Goal: Task Accomplishment & Management: Use online tool/utility

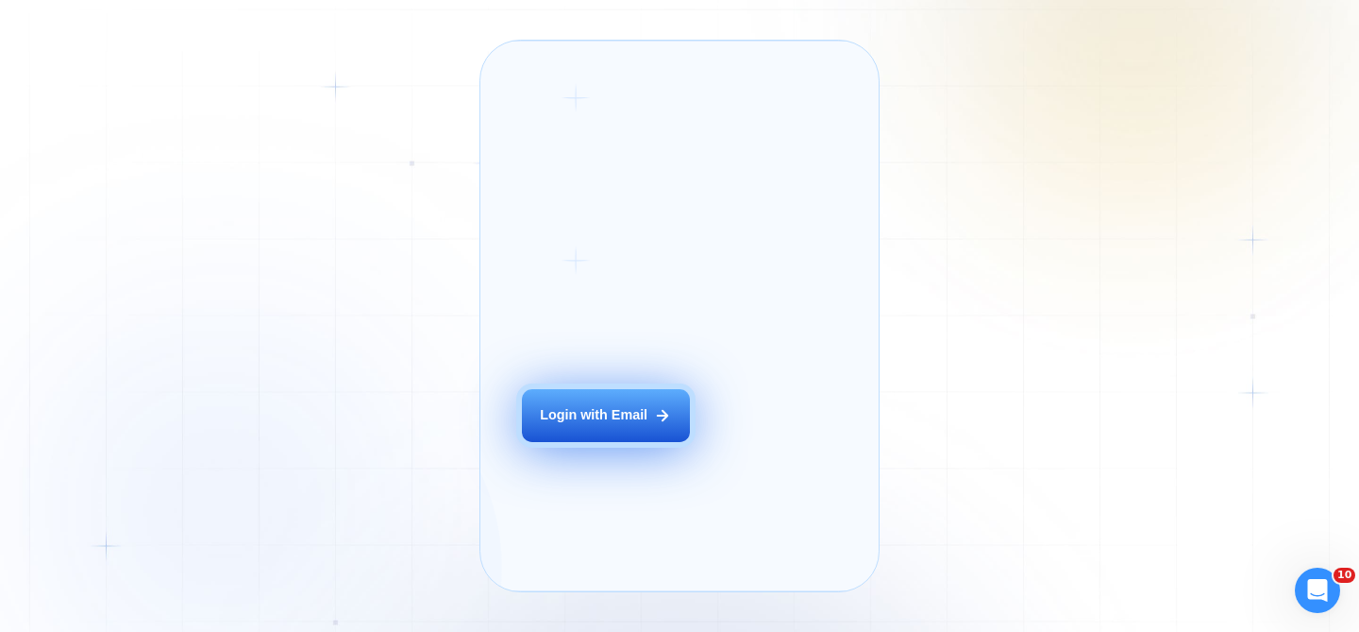
click at [592, 442] on button "Login with Email" at bounding box center [606, 415] width 168 height 53
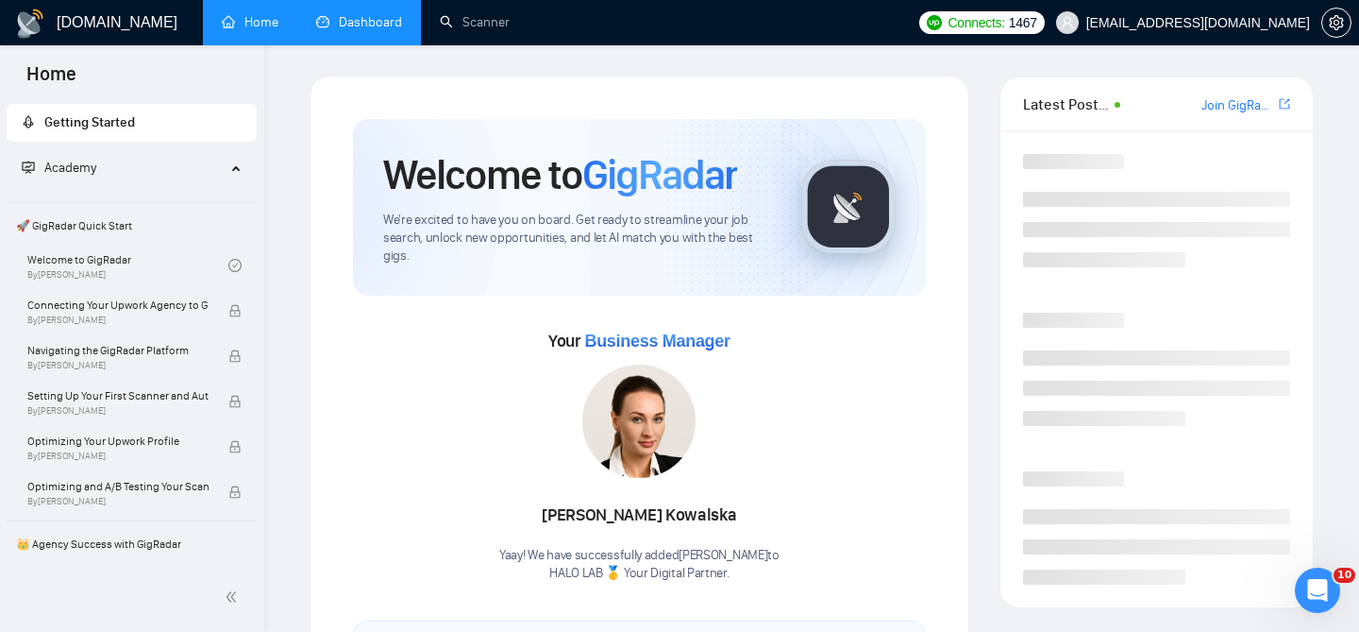
click at [392, 14] on link "Dashboard" at bounding box center [359, 22] width 86 height 16
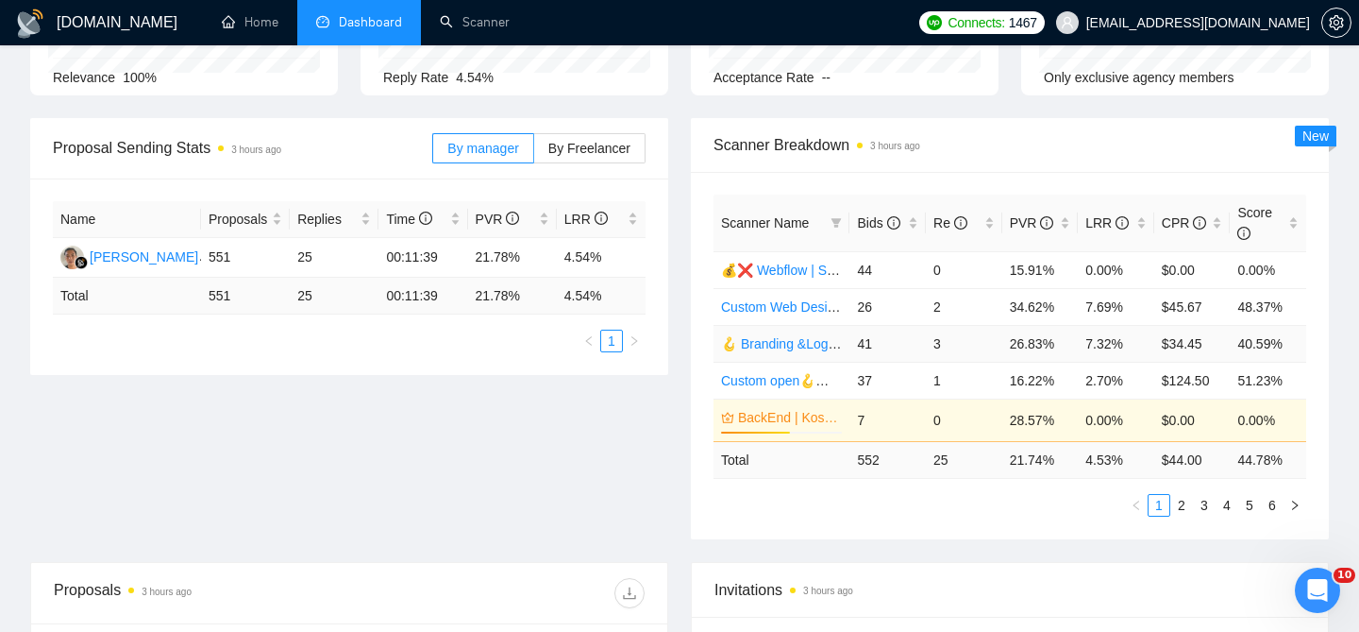
scroll to position [172, 0]
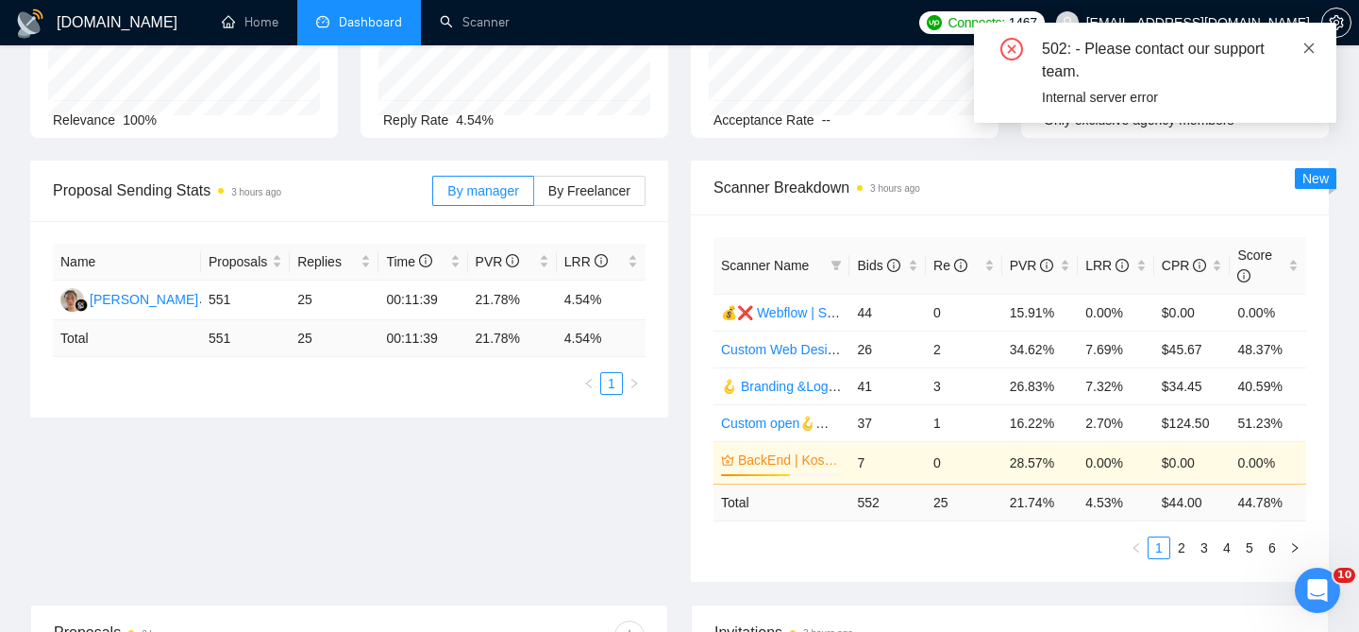
click at [1306, 49] on icon "close" at bounding box center [1309, 48] width 13 height 13
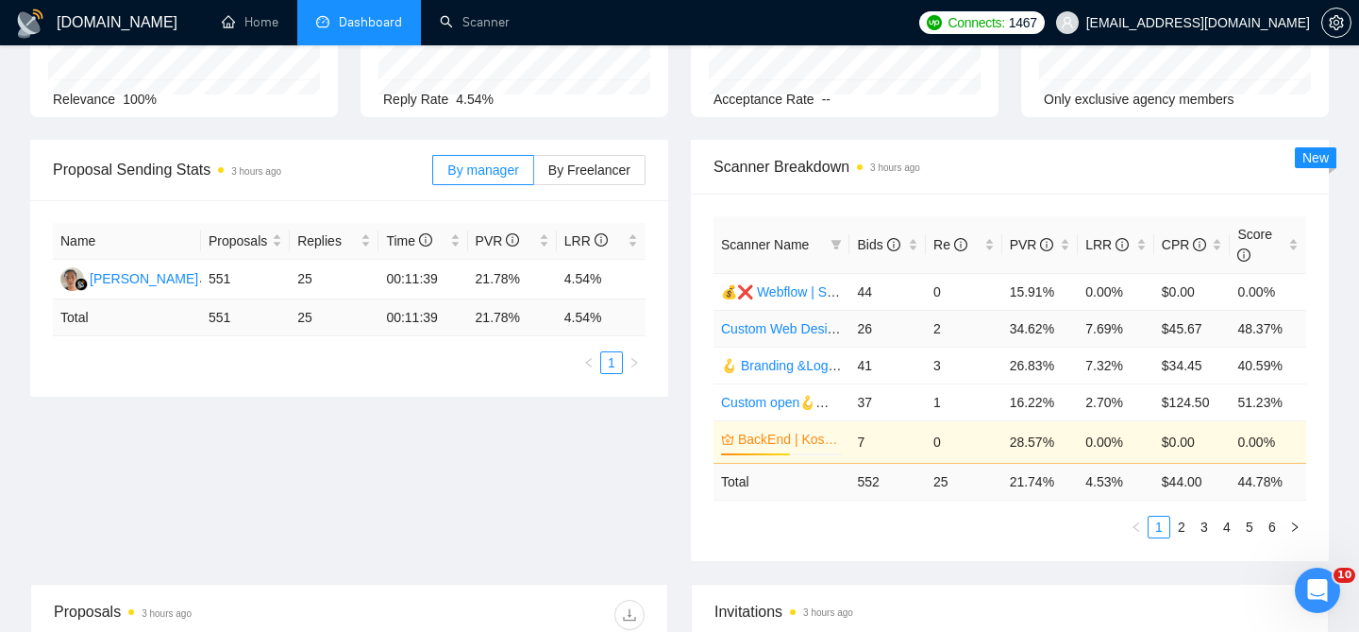
scroll to position [194, 0]
click at [993, 244] on div "Re" at bounding box center [964, 242] width 61 height 21
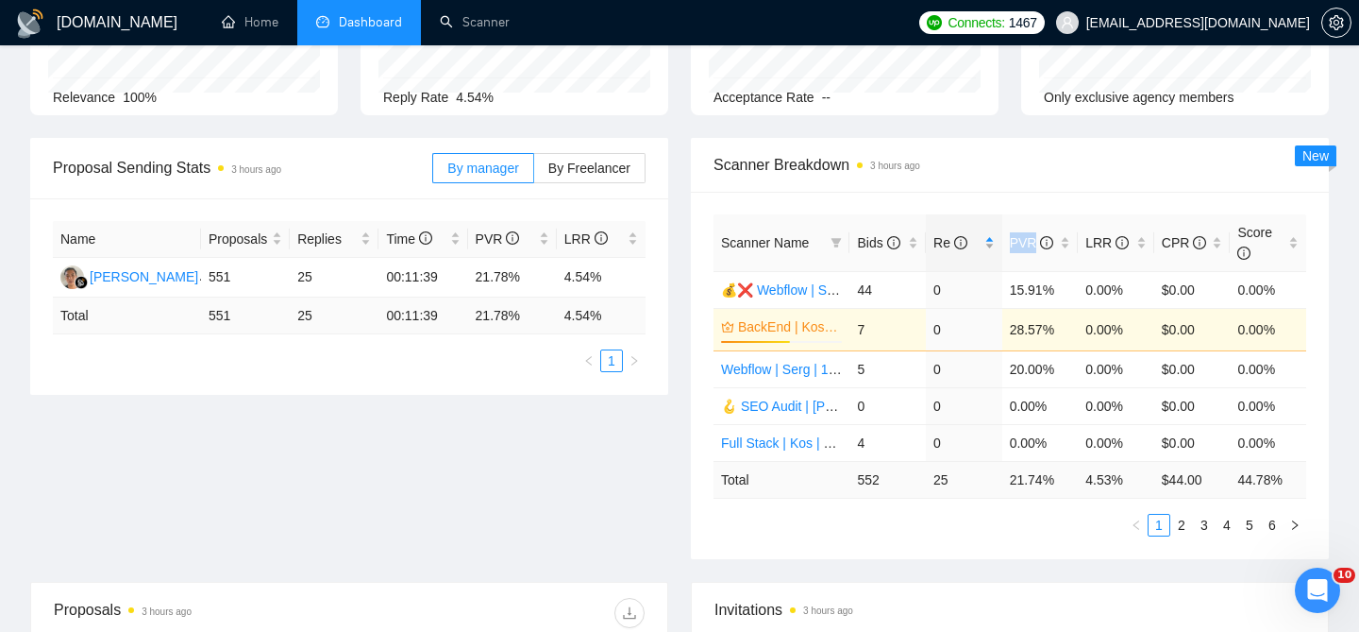
click at [993, 244] on div "Re" at bounding box center [964, 242] width 61 height 21
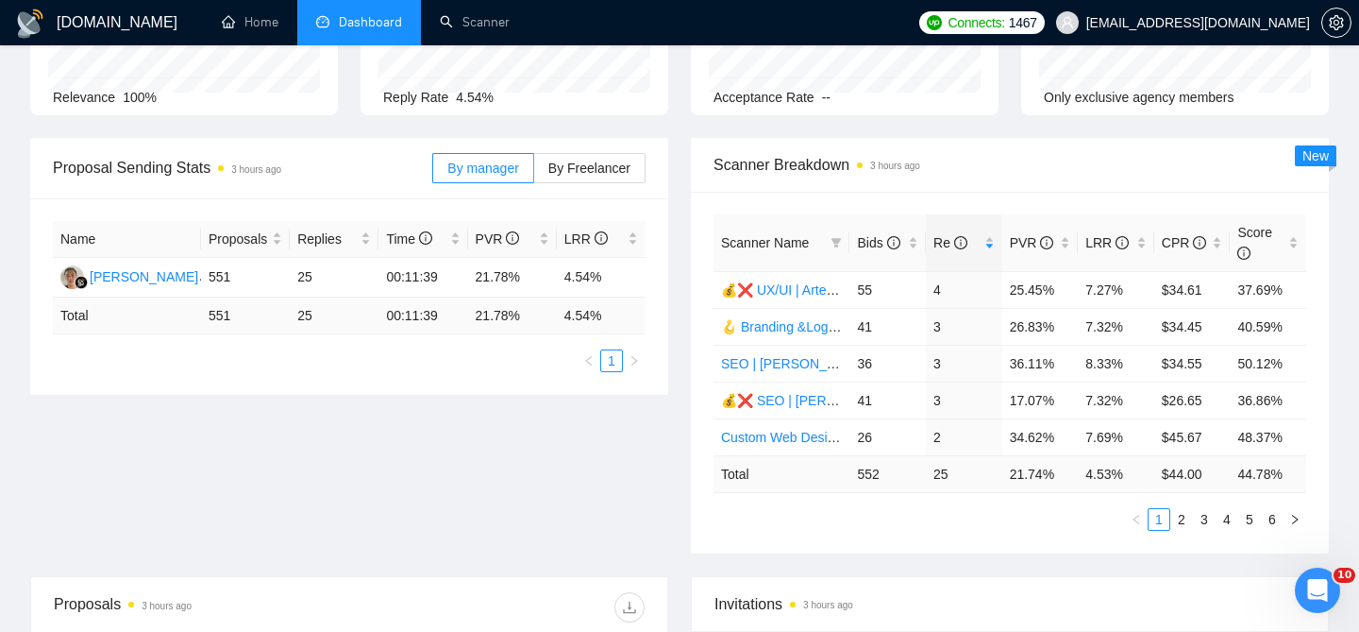
click at [1002, 540] on div "Scanner Name Bids Re PVR LRR CPR Score 💰❌ UX/UI | Artem | 29.09 тимчасово вимкн…" at bounding box center [1010, 373] width 638 height 362
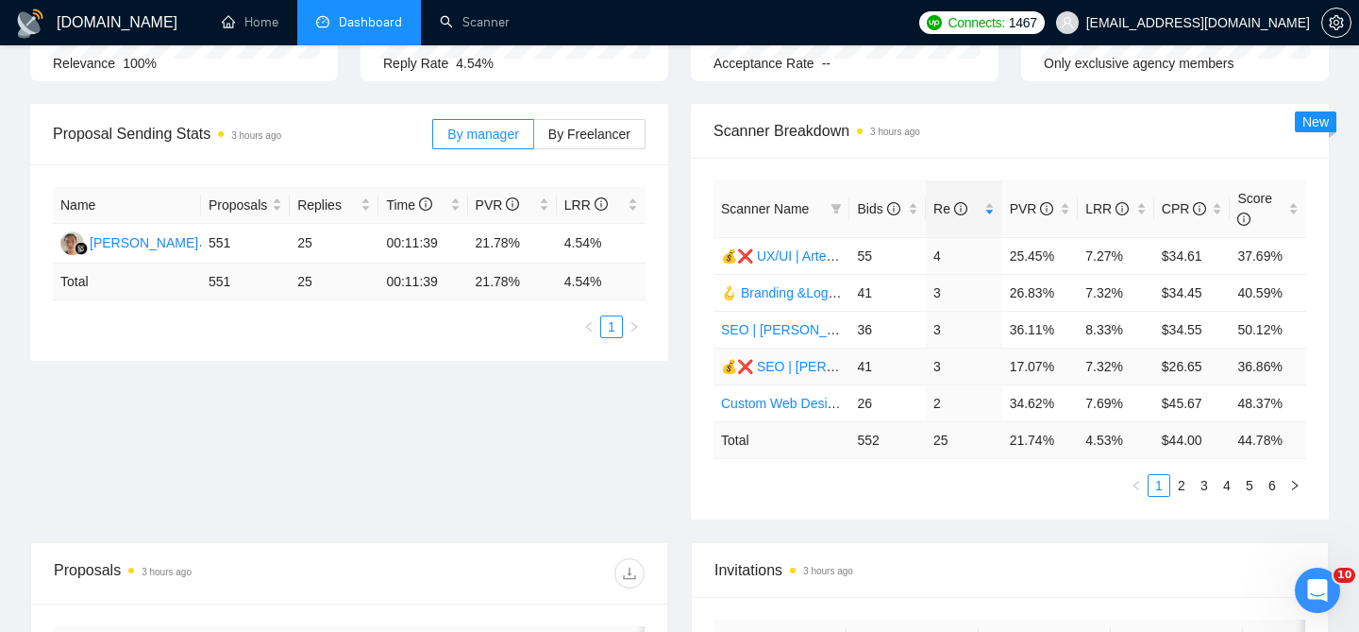
scroll to position [231, 0]
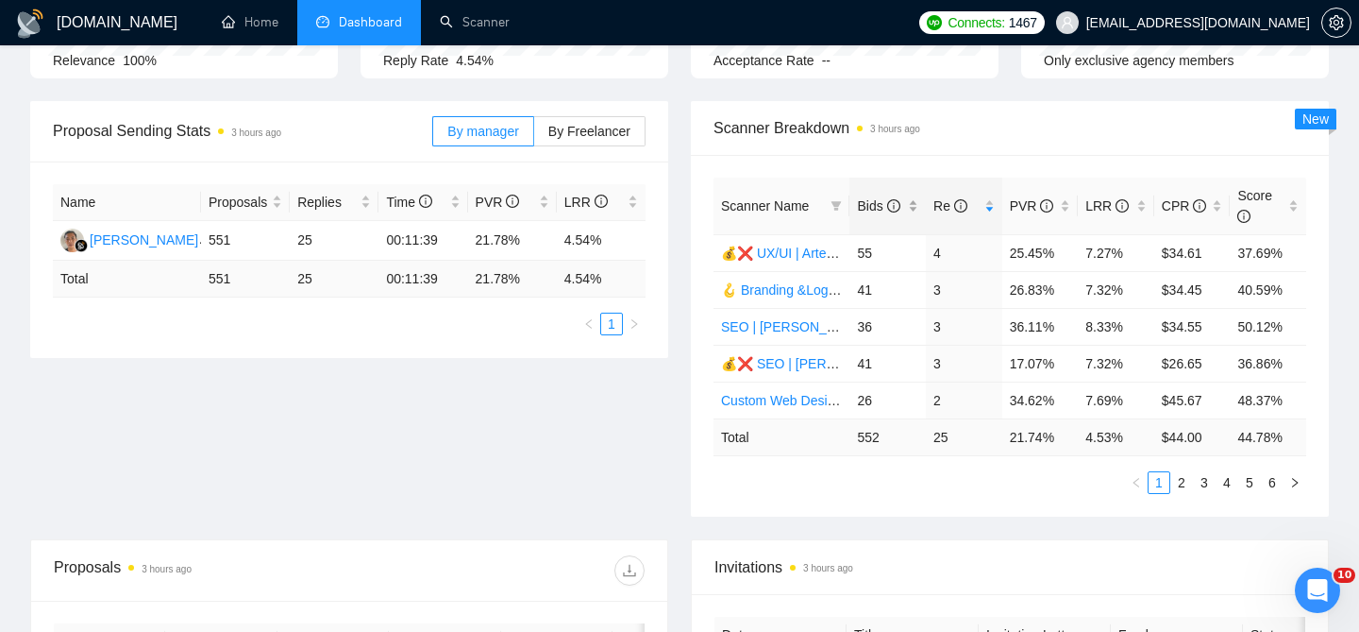
click at [915, 213] on div "Bids" at bounding box center [887, 205] width 61 height 21
click at [914, 210] on div "Bids" at bounding box center [887, 205] width 61 height 21
click at [588, 432] on div "Proposal Sending Stats 3 hours ago By manager By Freelancer Name Proposals Repl…" at bounding box center [680, 320] width 1322 height 438
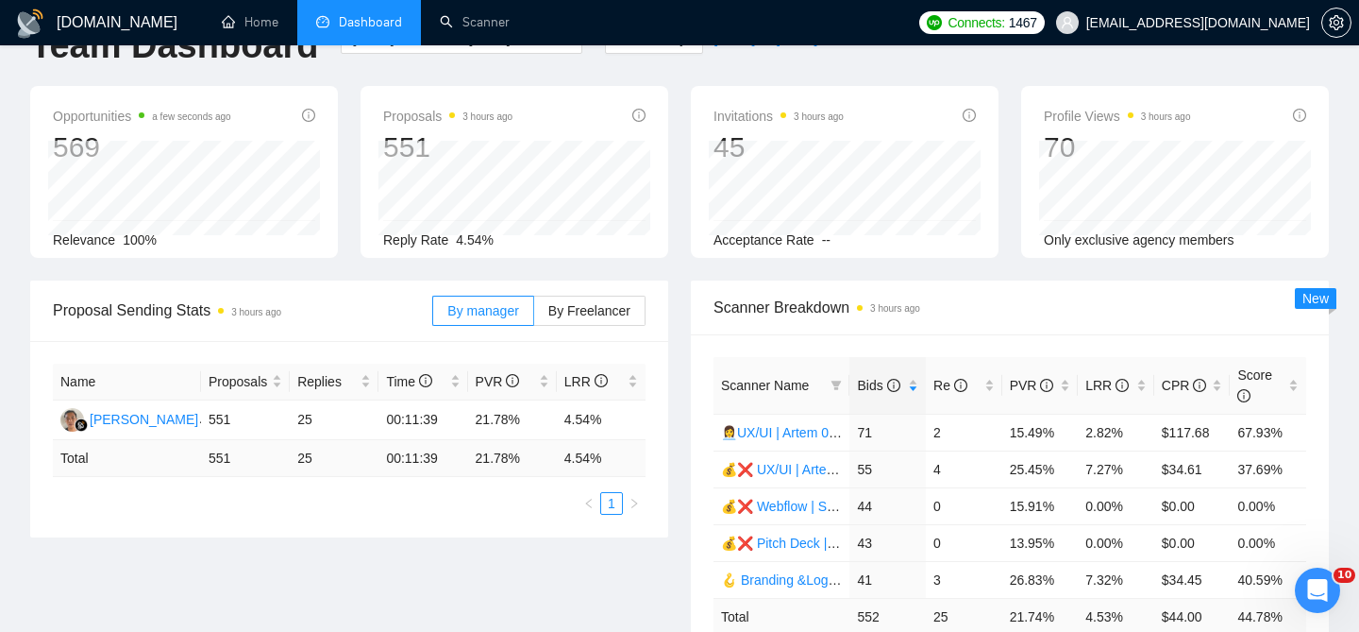
scroll to position [0, 0]
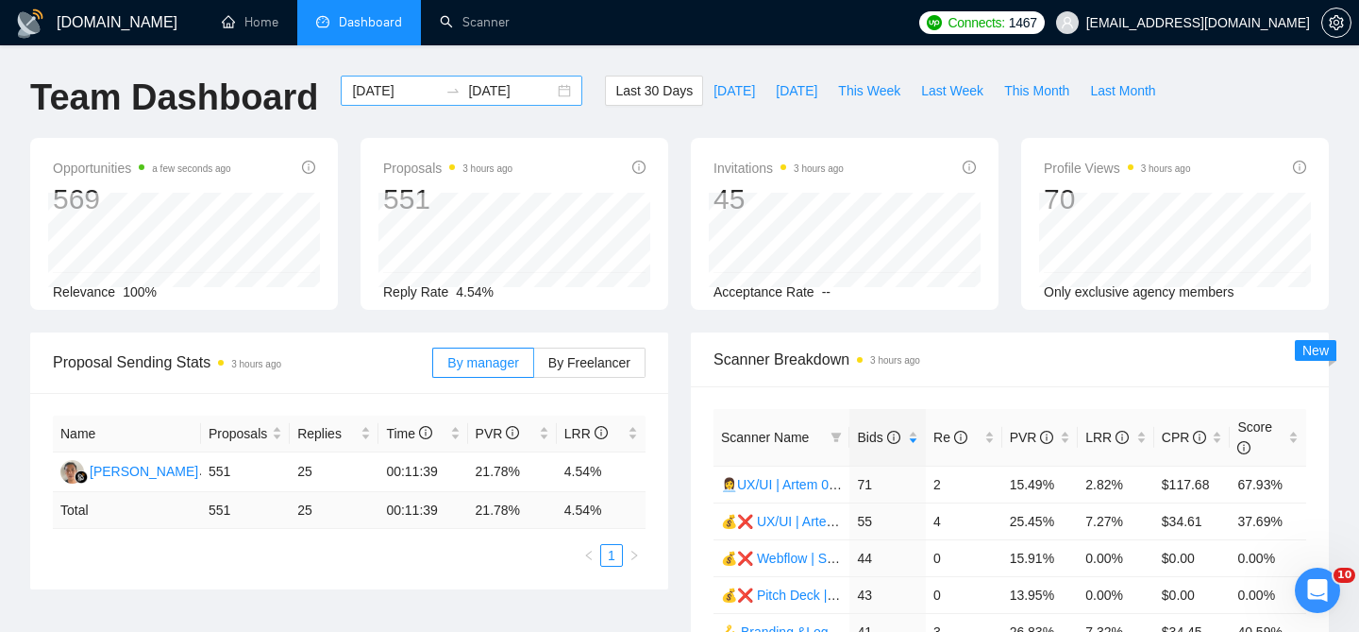
click at [534, 93] on input "2025-10-14" at bounding box center [511, 90] width 86 height 21
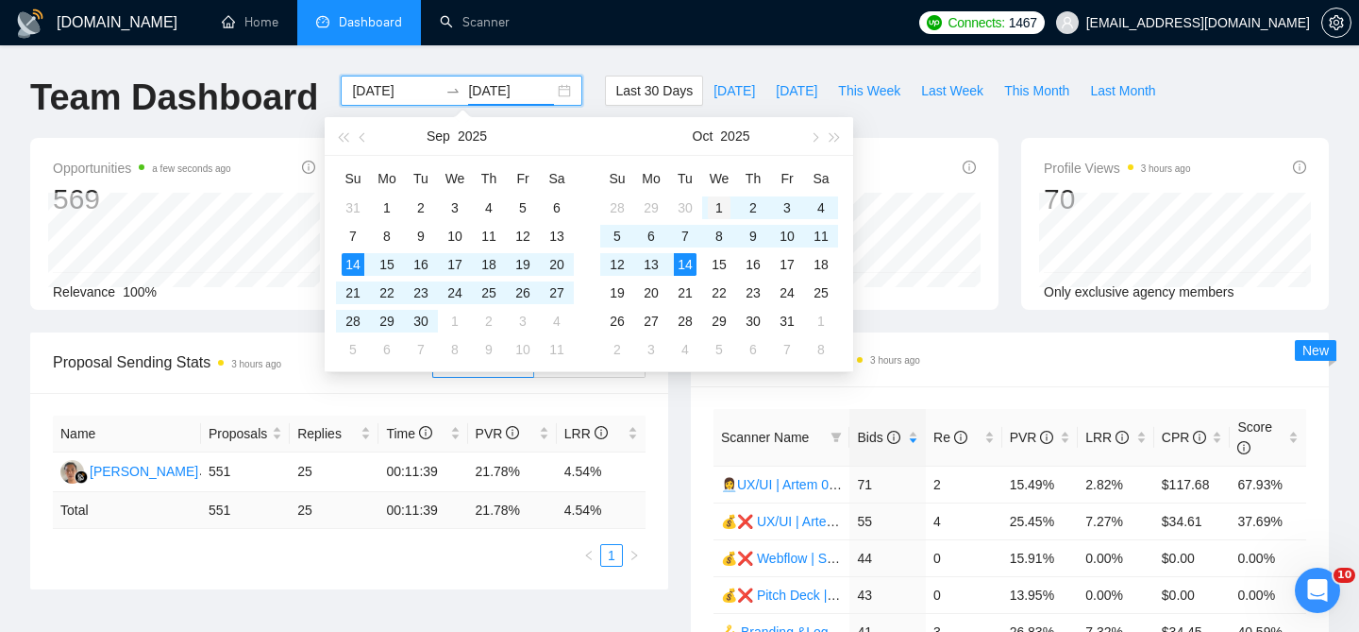
type input "2025-10-01"
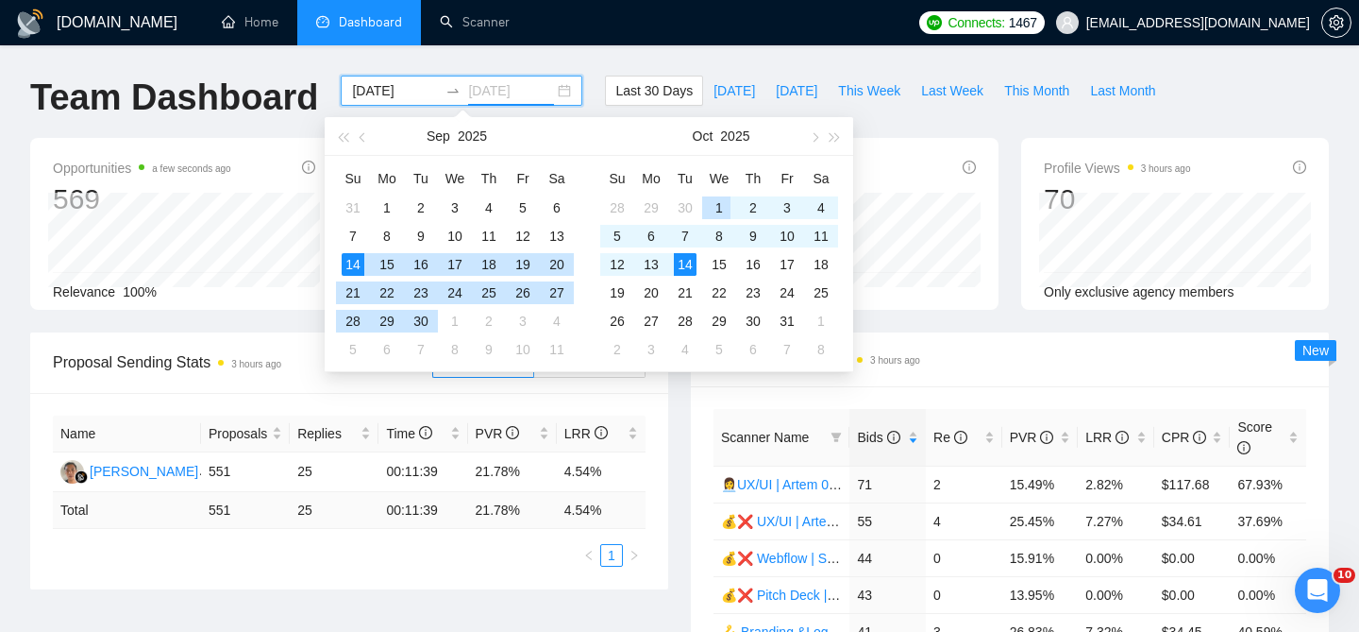
click at [719, 204] on div "1" at bounding box center [719, 207] width 23 height 23
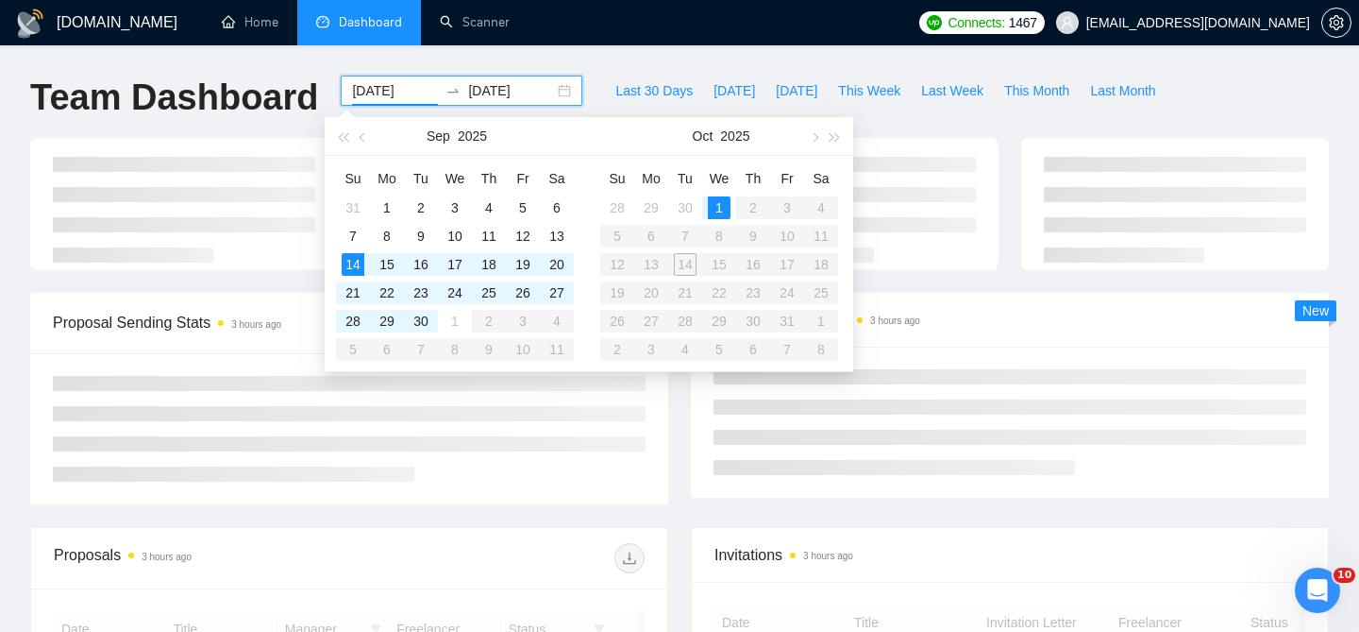
click at [680, 277] on table "Su Mo Tu We Th Fr Sa 28 29 30 1 2 3 4 5 6 7 8 9 10 11 12 13 14 15 16 17 18 19 2…" at bounding box center [719, 263] width 238 height 200
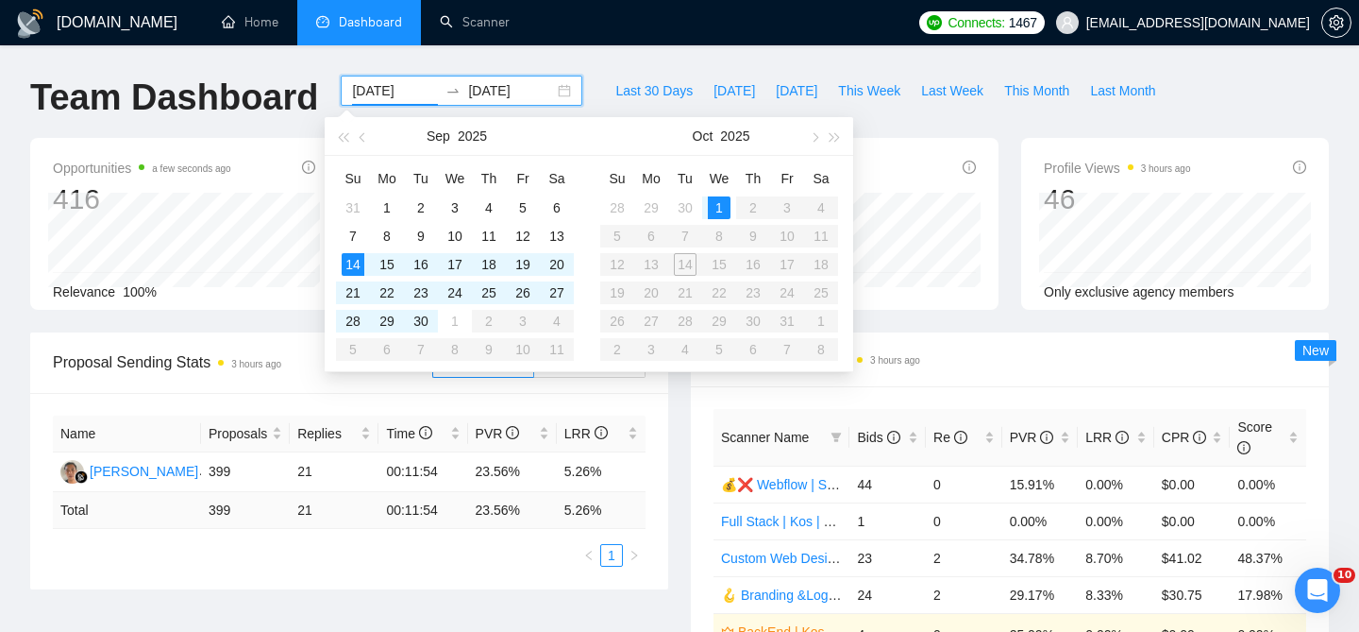
click at [691, 263] on table "Su Mo Tu We Th Fr Sa 28 29 30 1 2 3 4 5 6 7 8 9 10 11 12 13 14 15 16 17 18 19 2…" at bounding box center [719, 263] width 238 height 200
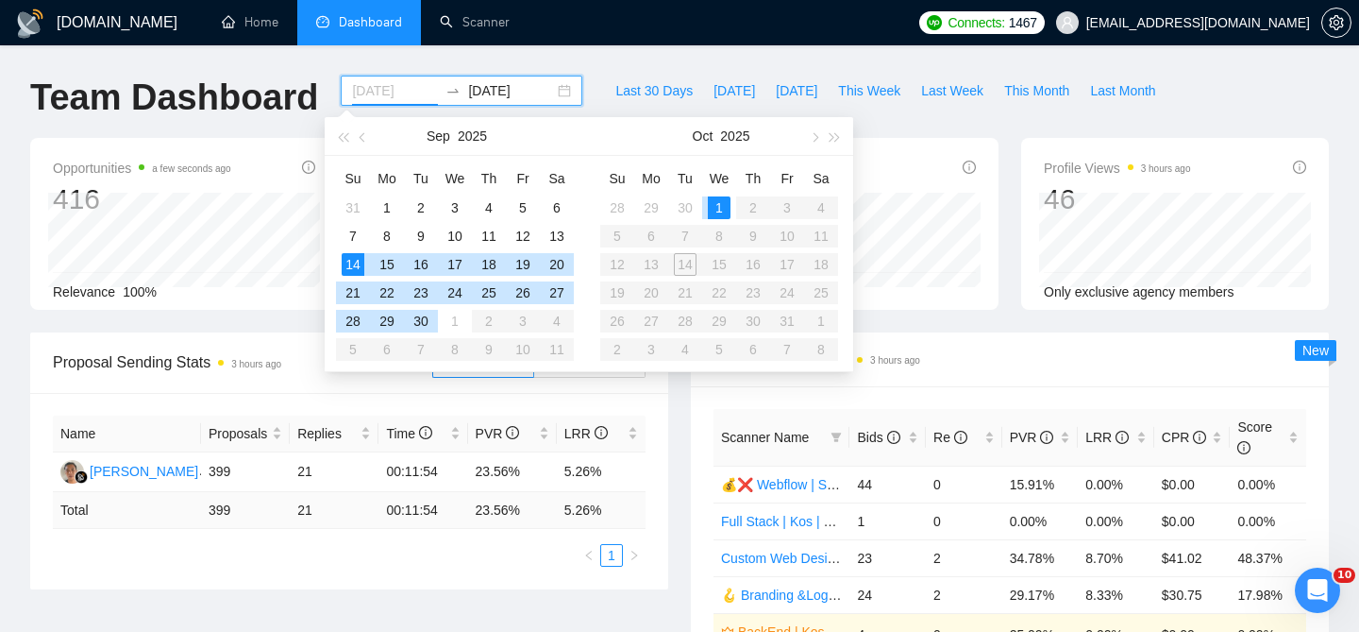
click at [361, 264] on div "14" at bounding box center [353, 264] width 23 height 23
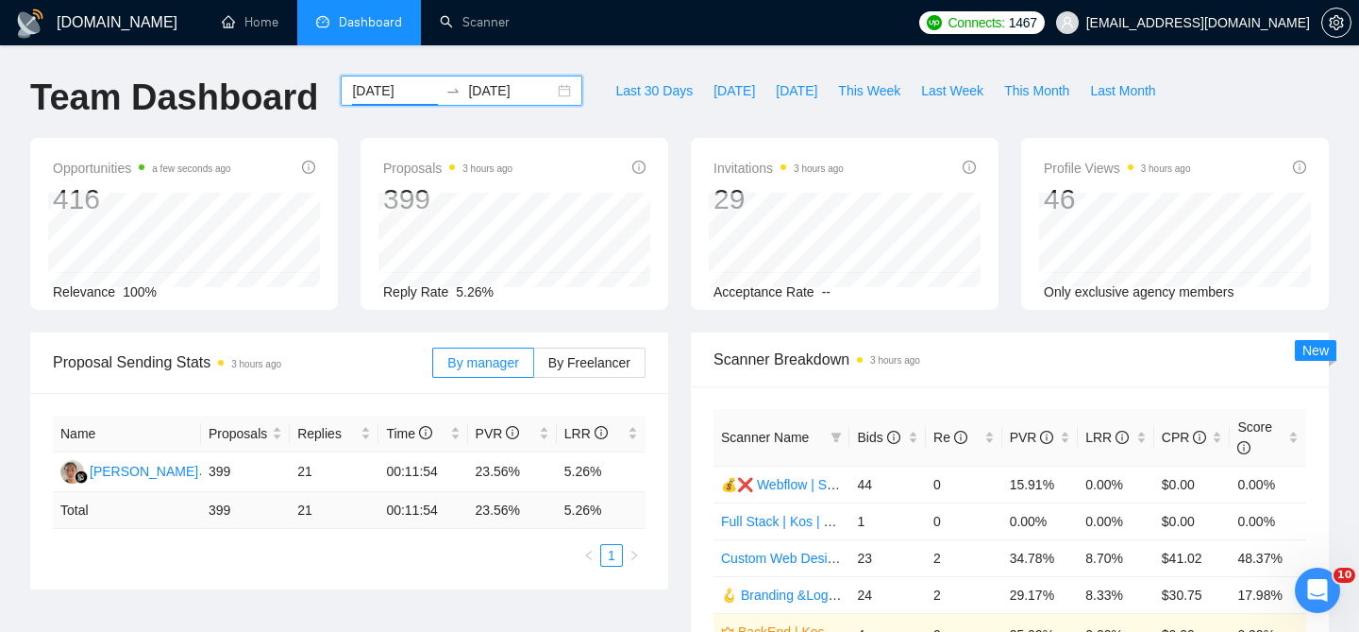
click at [391, 91] on input "2025-09-14" at bounding box center [395, 90] width 86 height 21
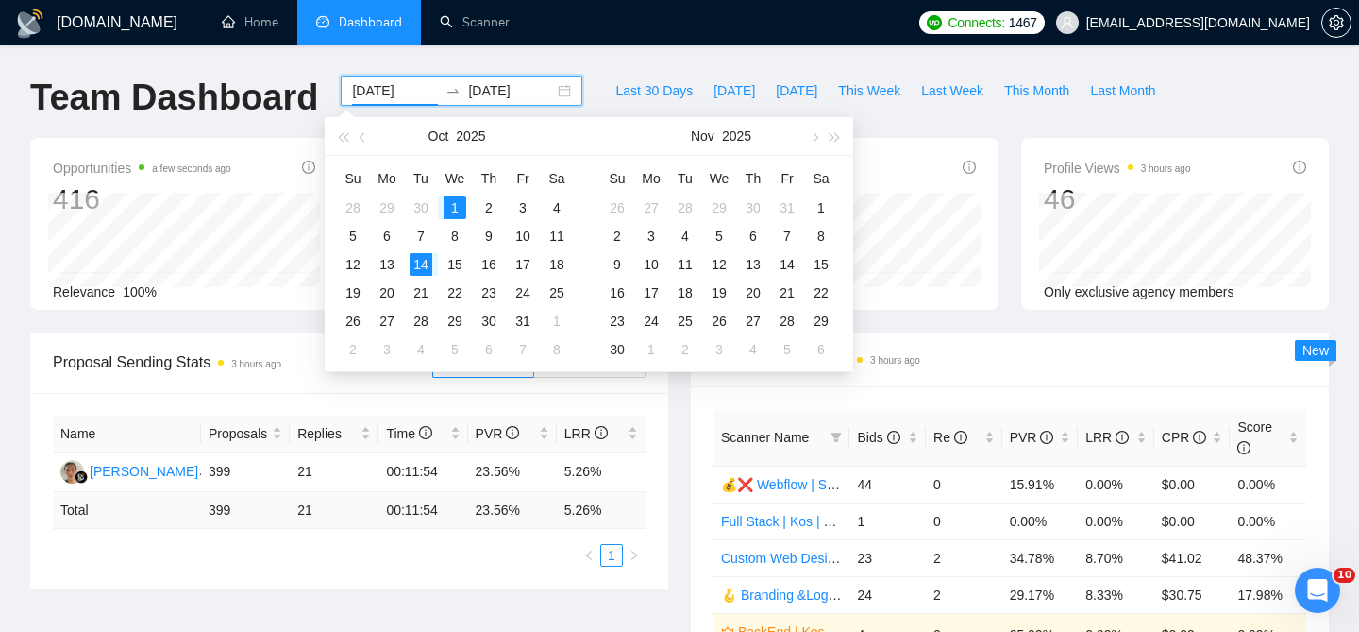
click at [413, 87] on input "2025-10-14" at bounding box center [395, 90] width 86 height 21
type input "2025-10-06"
click at [528, 88] on input "2025-10-01" at bounding box center [511, 90] width 86 height 21
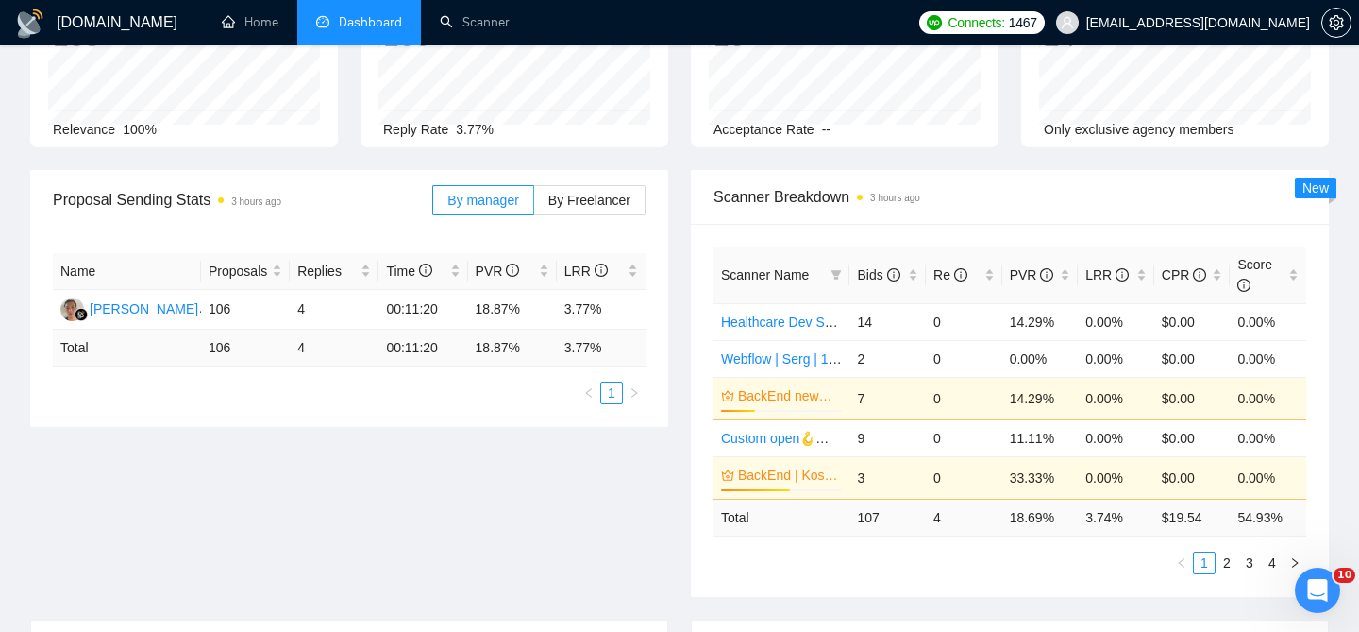
scroll to position [163, 0]
click at [1228, 559] on link "2" at bounding box center [1227, 561] width 21 height 21
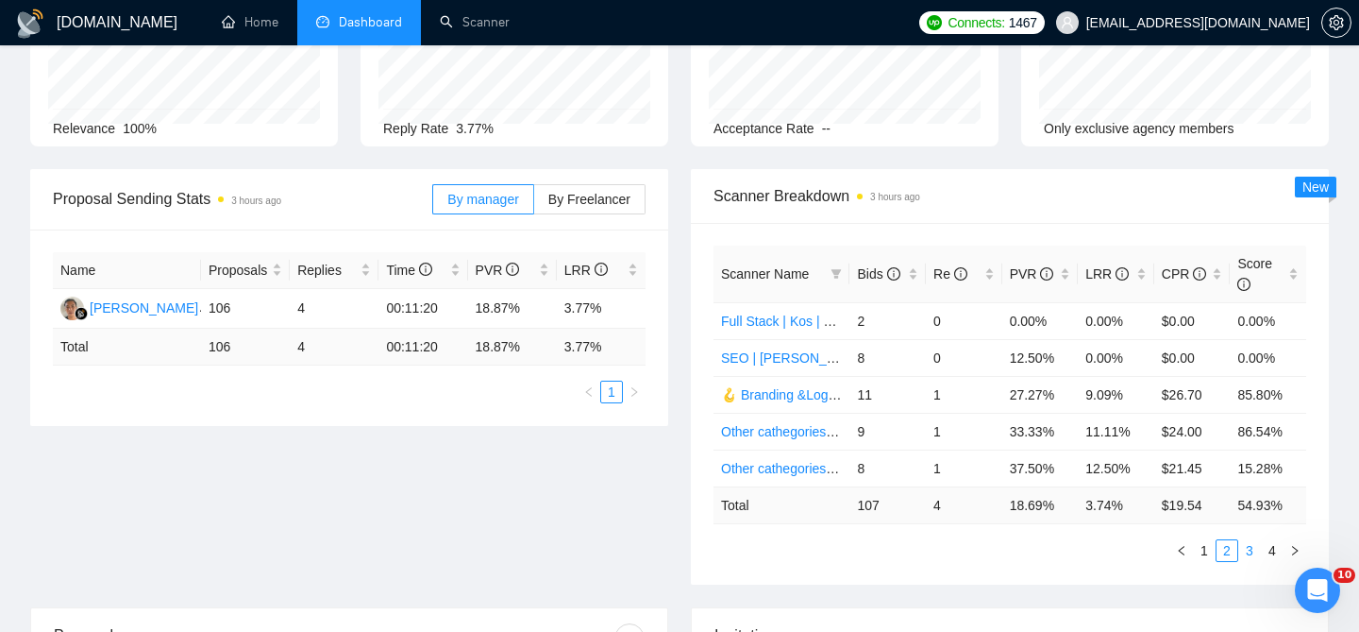
click at [1249, 554] on link "3" at bounding box center [1249, 550] width 21 height 21
click at [1264, 553] on link "4" at bounding box center [1272, 550] width 21 height 21
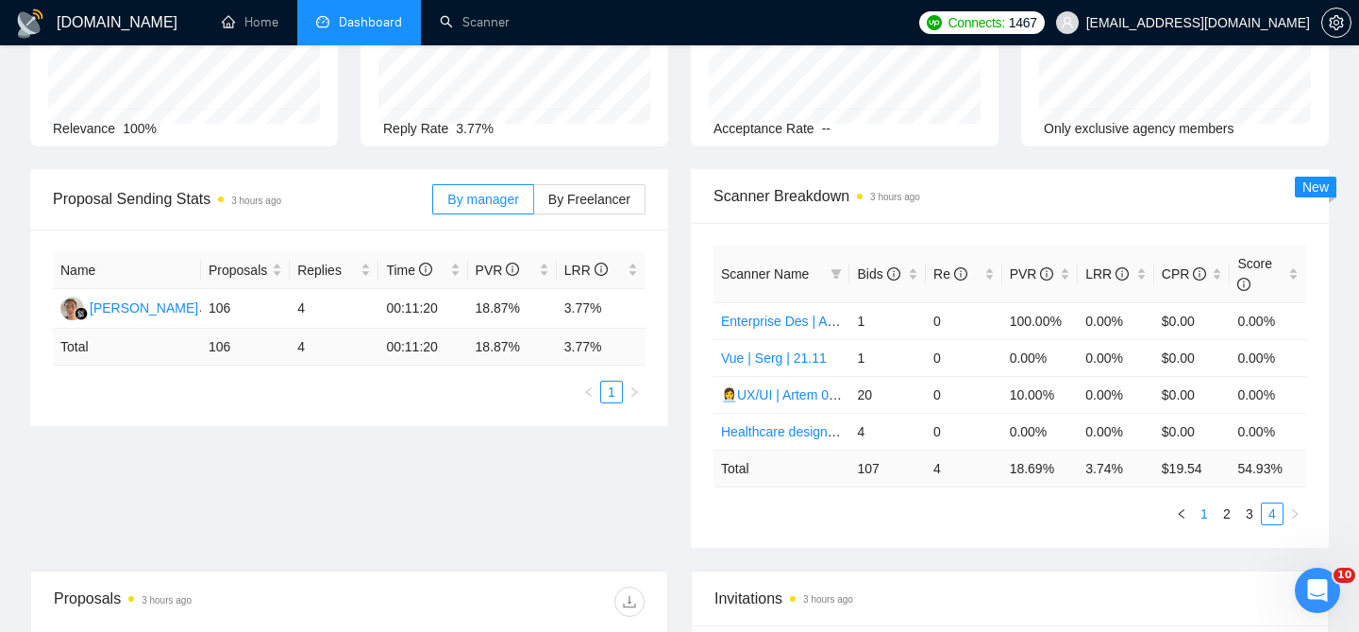
click at [1207, 515] on link "1" at bounding box center [1204, 513] width 21 height 21
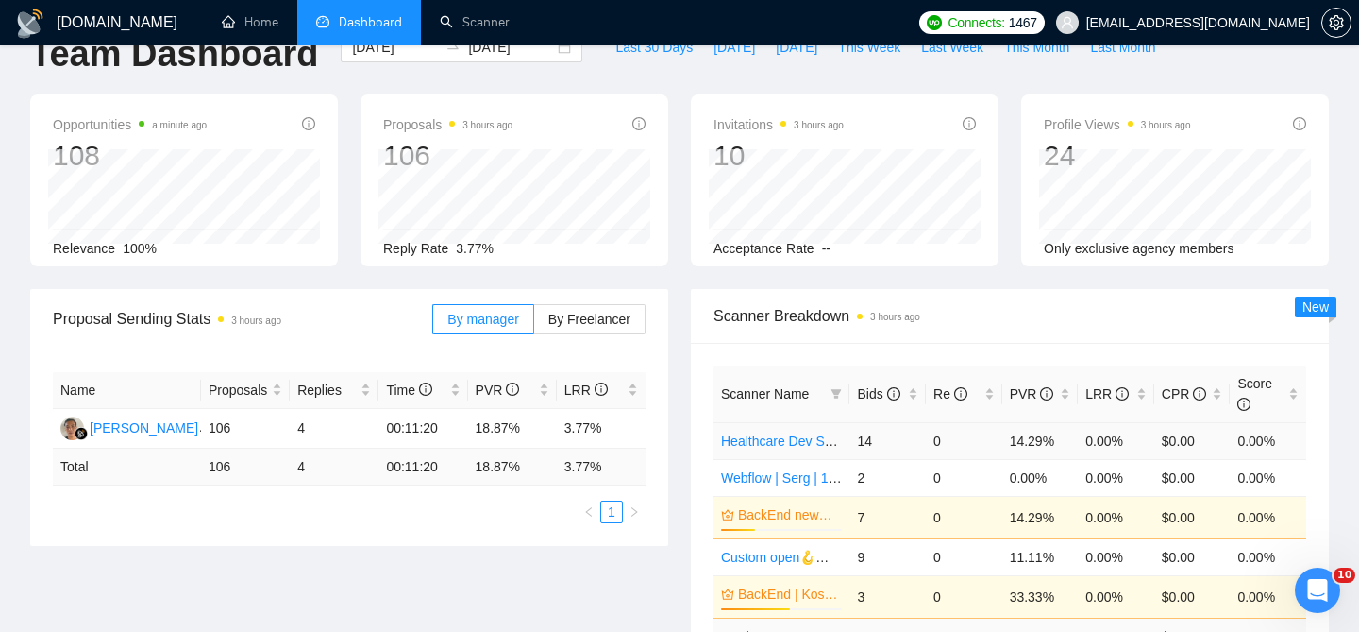
scroll to position [0, 0]
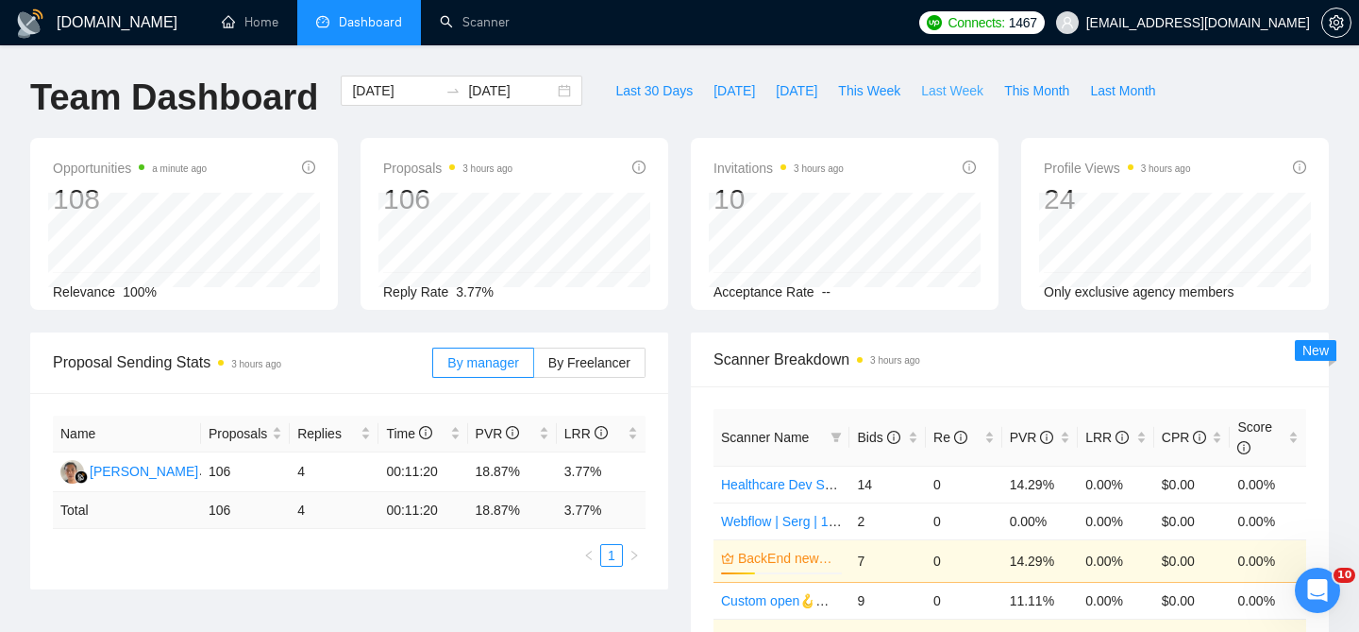
click at [940, 87] on span "Last Week" at bounding box center [952, 90] width 62 height 21
type input "2025-10-12"
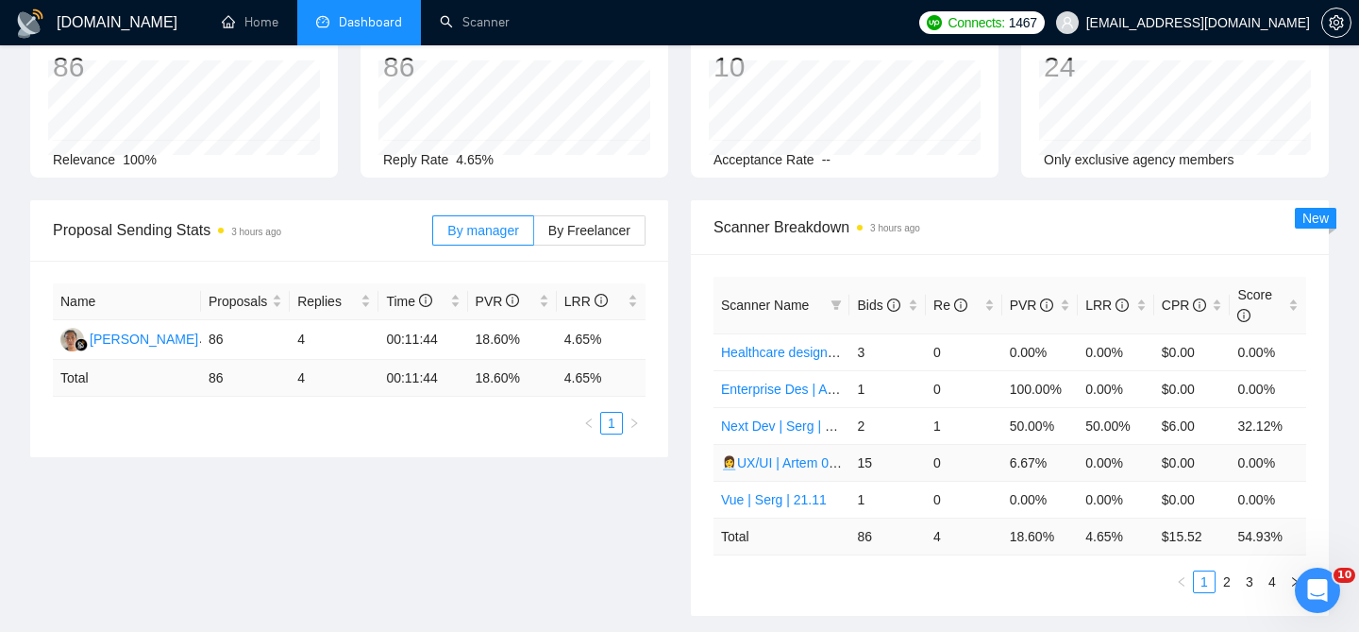
scroll to position [143, 0]
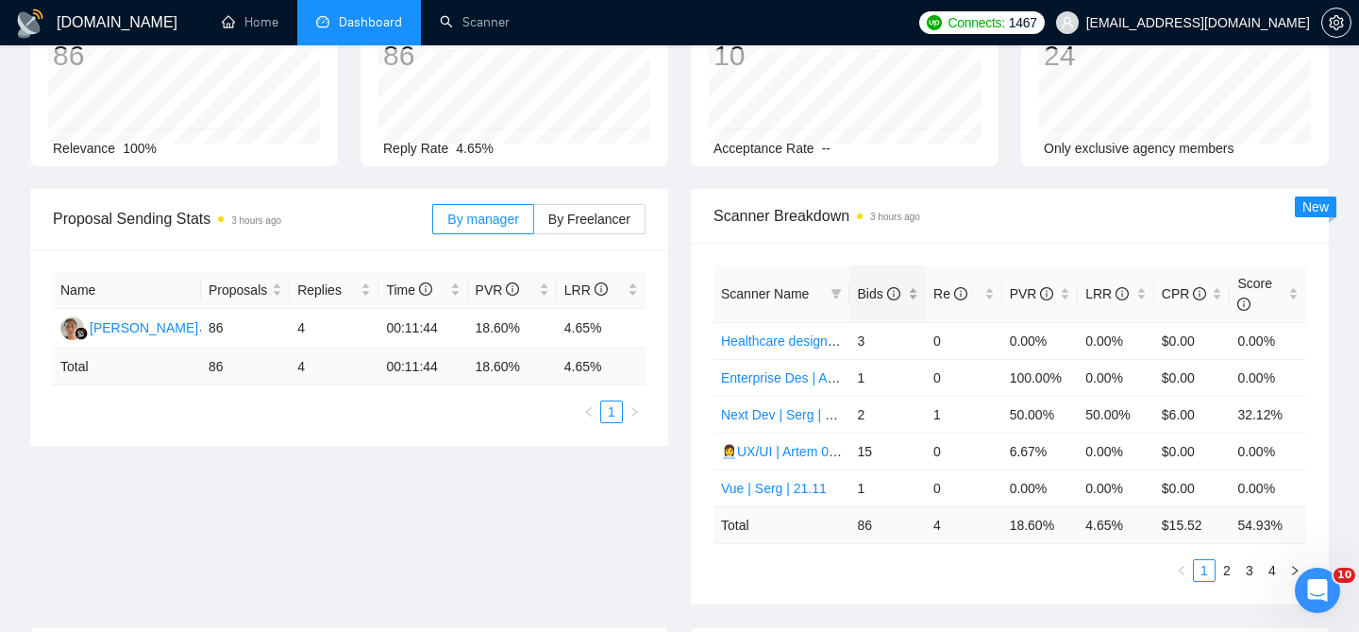
click at [913, 302] on div "Bids" at bounding box center [887, 293] width 61 height 21
click at [914, 299] on div "Bids" at bounding box center [887, 293] width 61 height 21
click at [986, 296] on div "Re" at bounding box center [964, 293] width 61 height 21
click at [992, 296] on div "Re" at bounding box center [964, 293] width 61 height 21
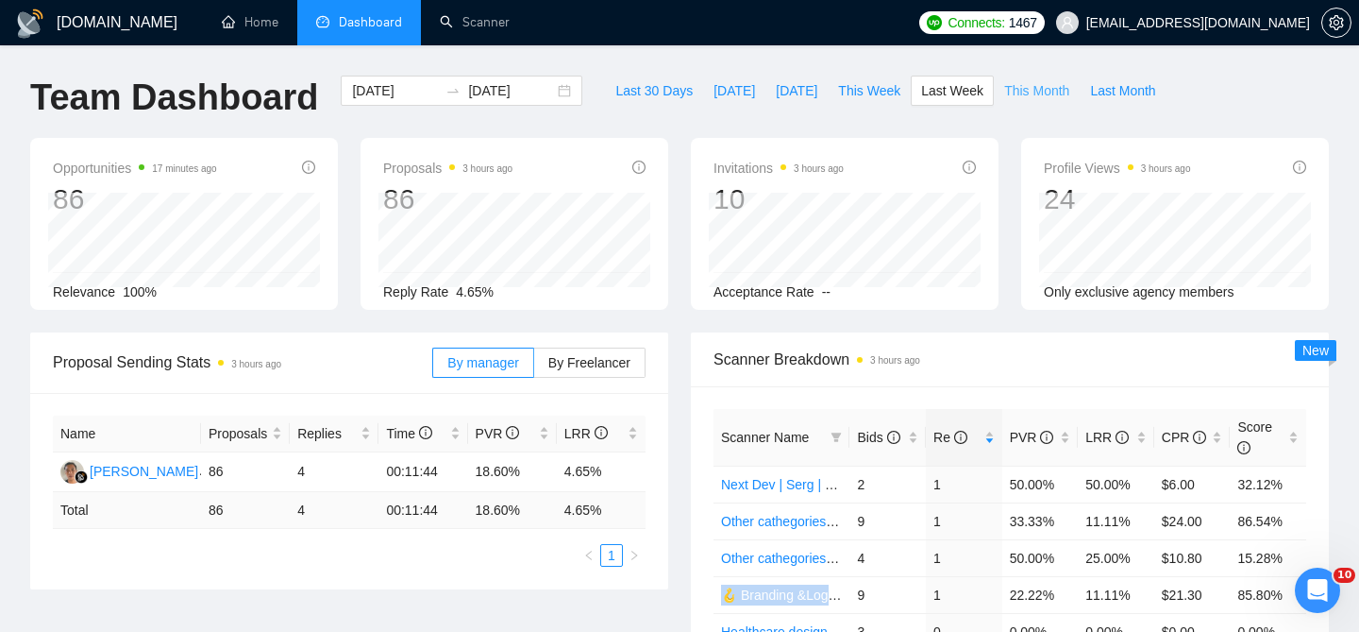
click at [1047, 97] on span "This Month" at bounding box center [1036, 90] width 65 height 21
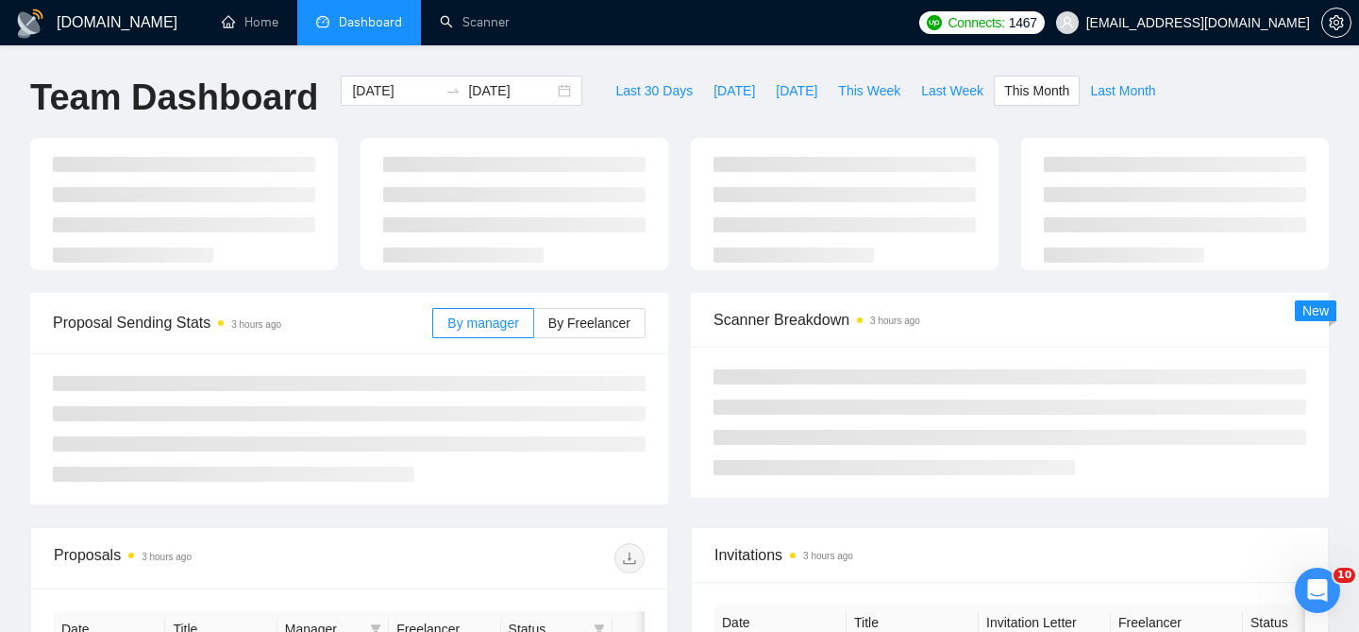
type input "2025-10-01"
type input "2025-10-31"
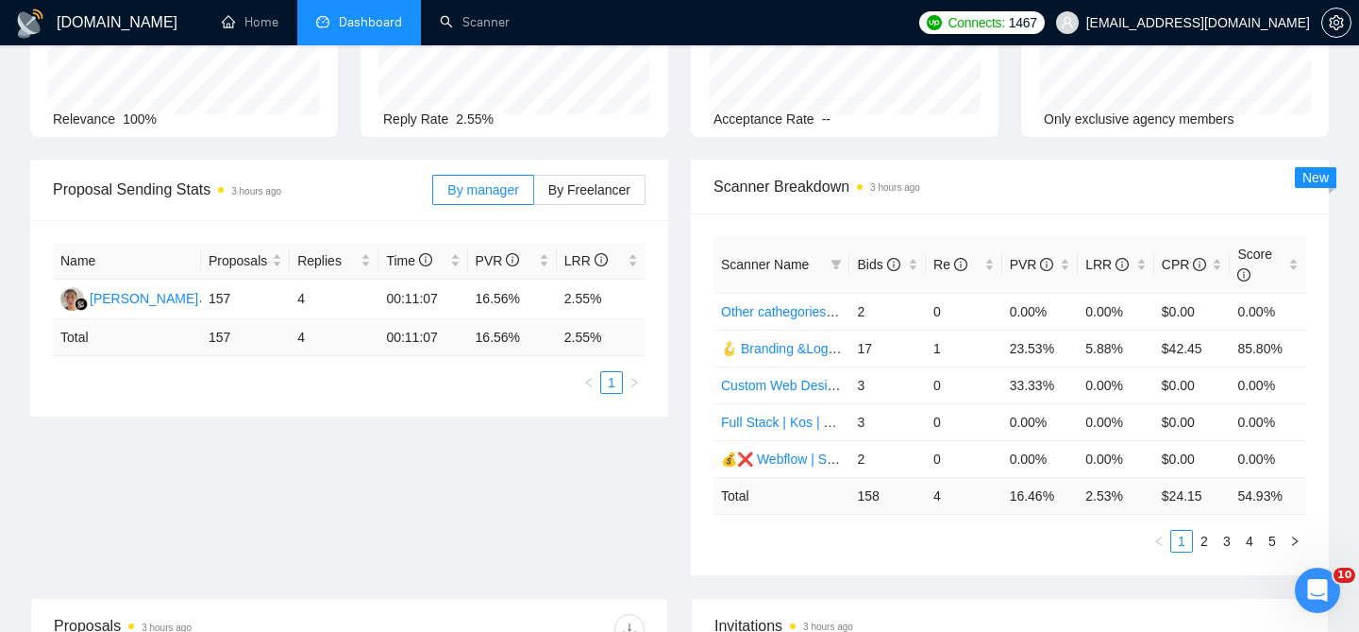
scroll to position [169, 0]
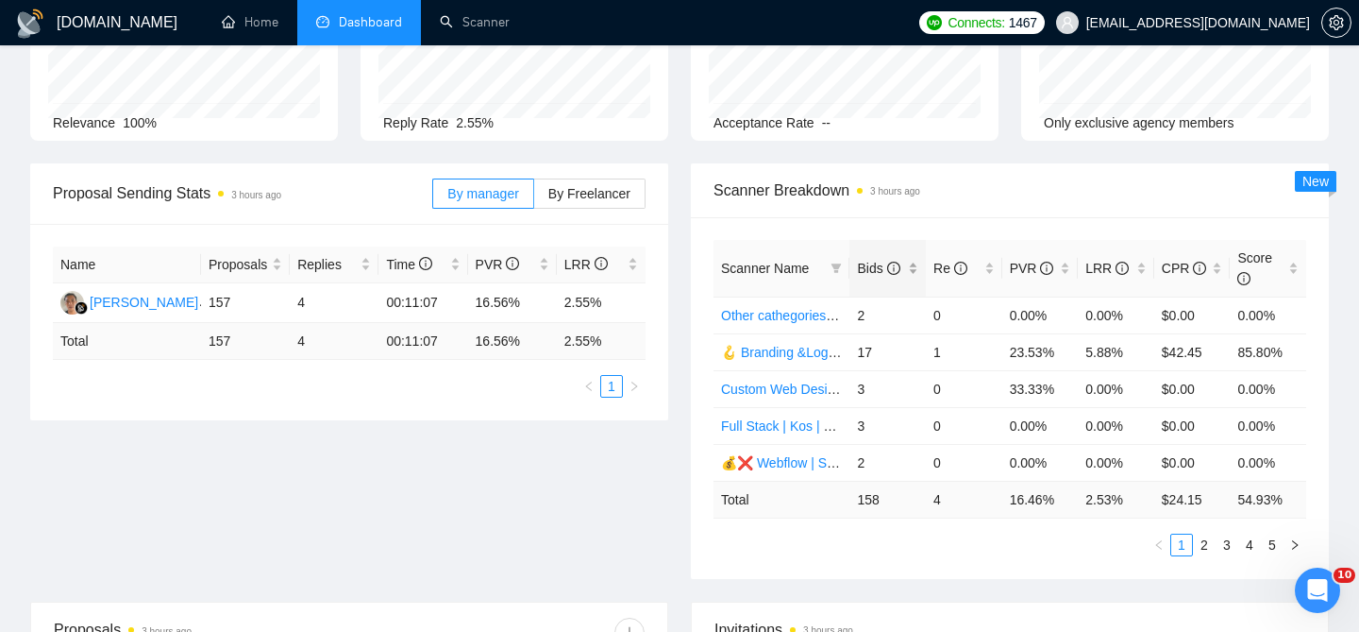
click at [914, 267] on div "Bids" at bounding box center [887, 268] width 61 height 21
click at [914, 268] on div "Bids" at bounding box center [887, 268] width 61 height 21
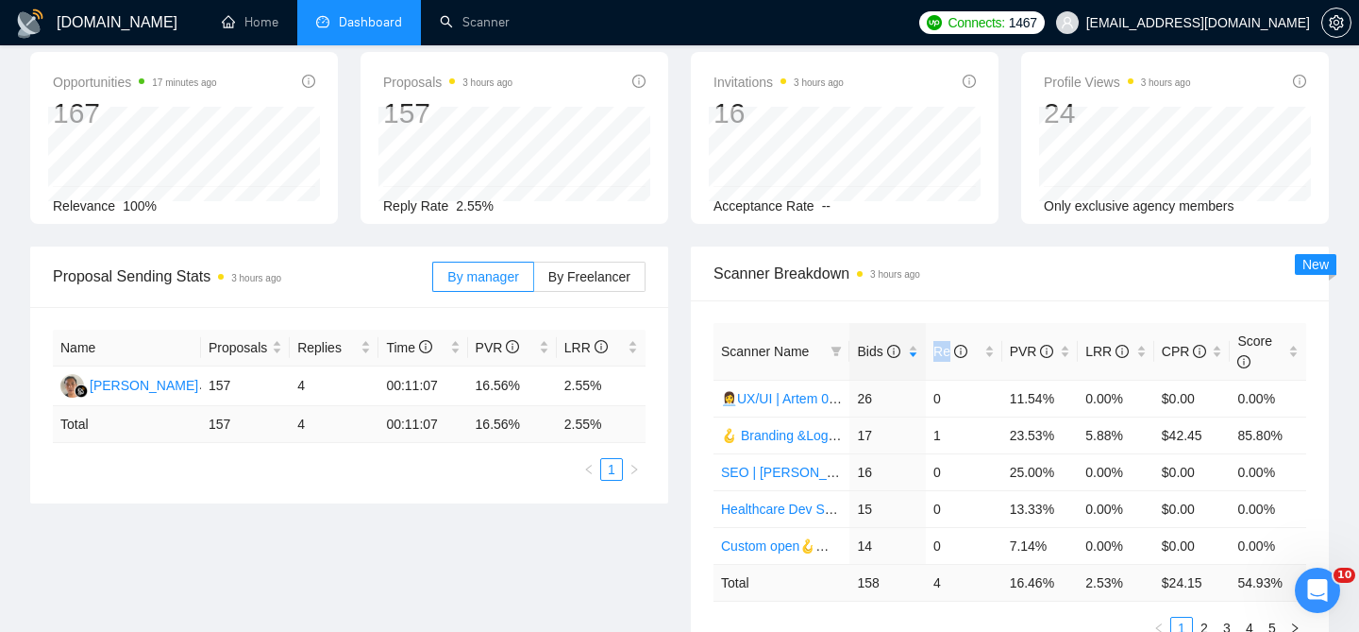
scroll to position [92, 0]
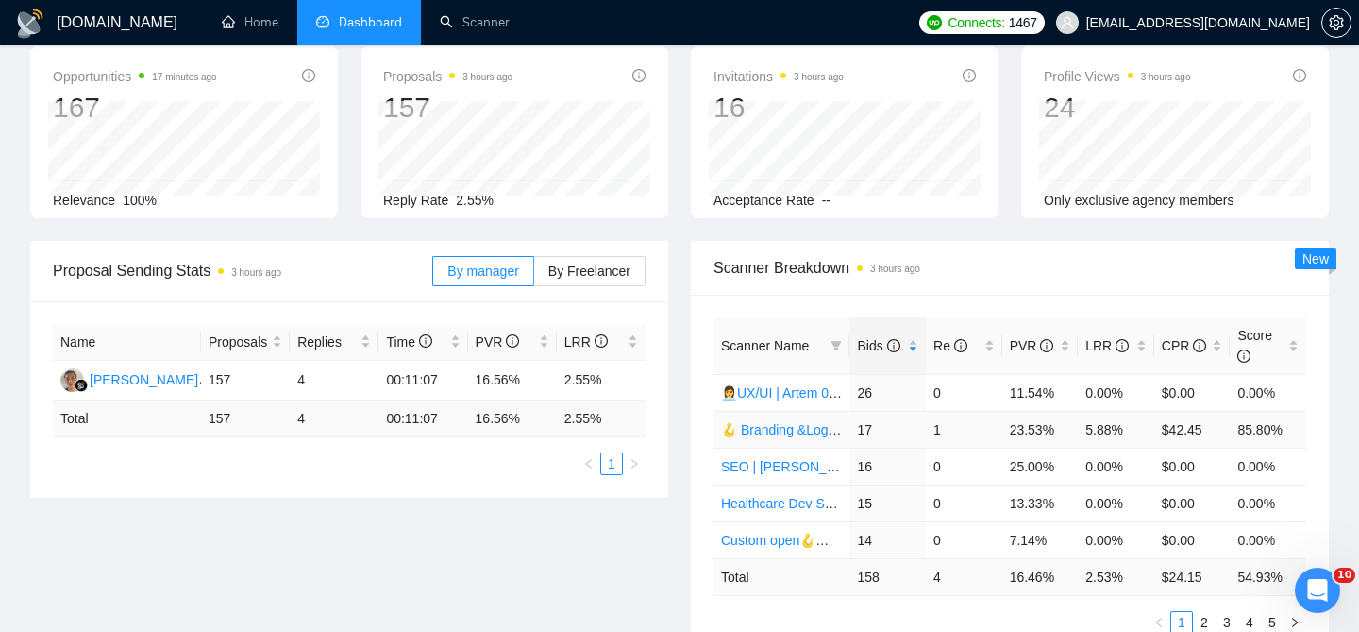
click at [1099, 432] on td "5.88%" at bounding box center [1116, 429] width 76 height 37
click at [1141, 349] on div "LRR" at bounding box center [1116, 345] width 61 height 21
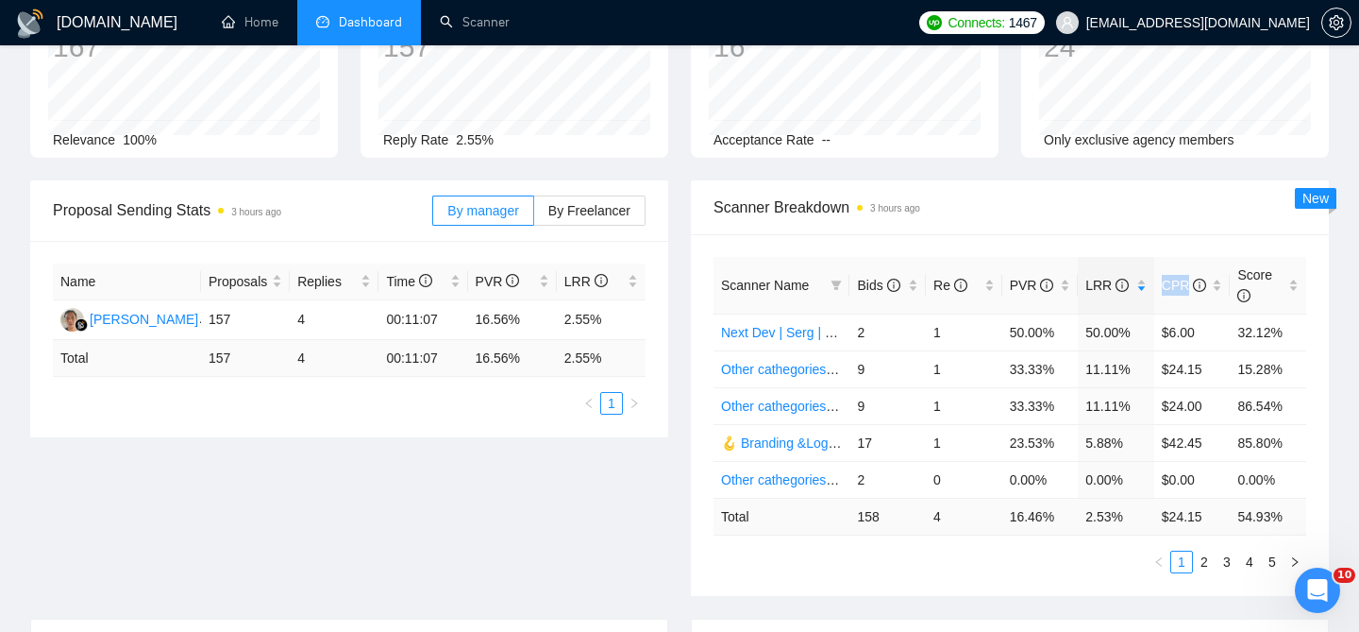
scroll to position [153, 0]
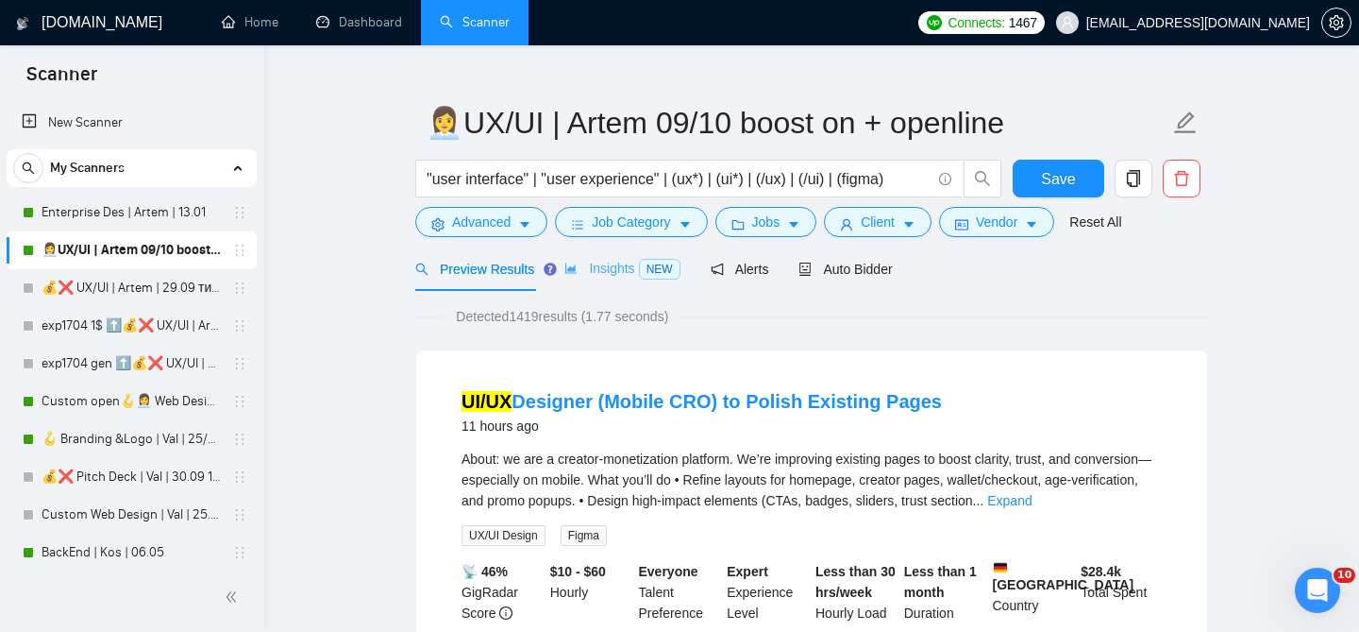
scroll to position [6, 0]
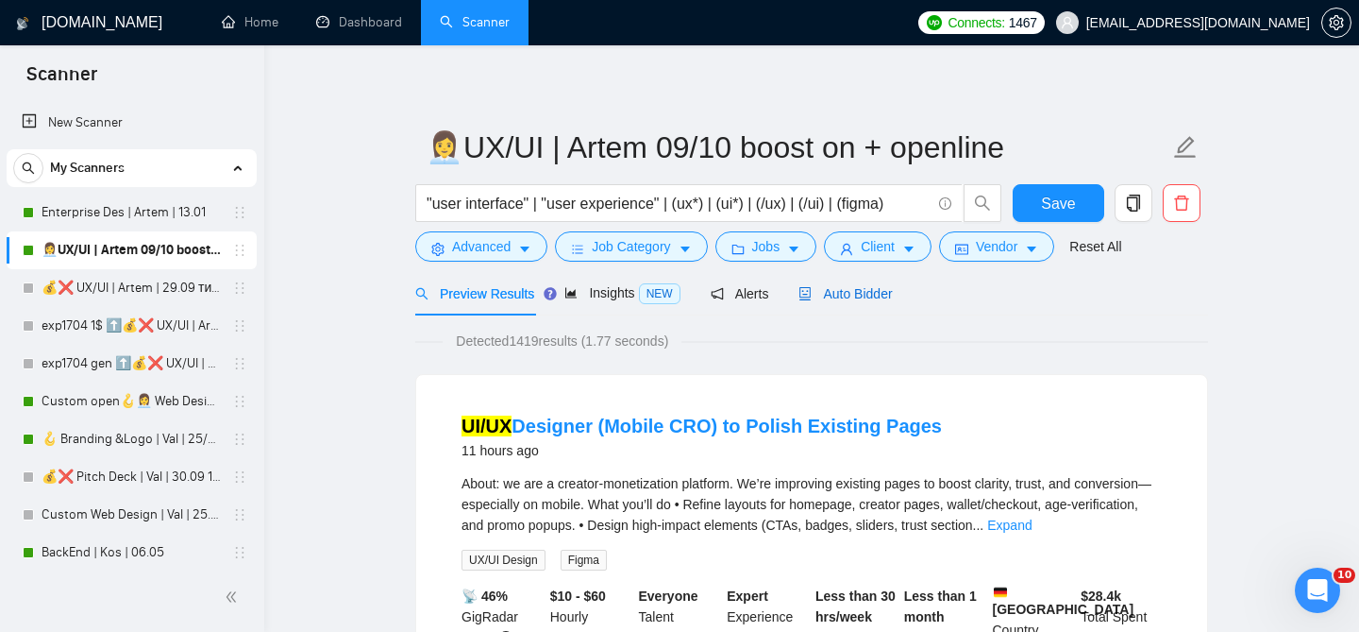
click at [892, 286] on span "Auto Bidder" at bounding box center [845, 293] width 93 height 15
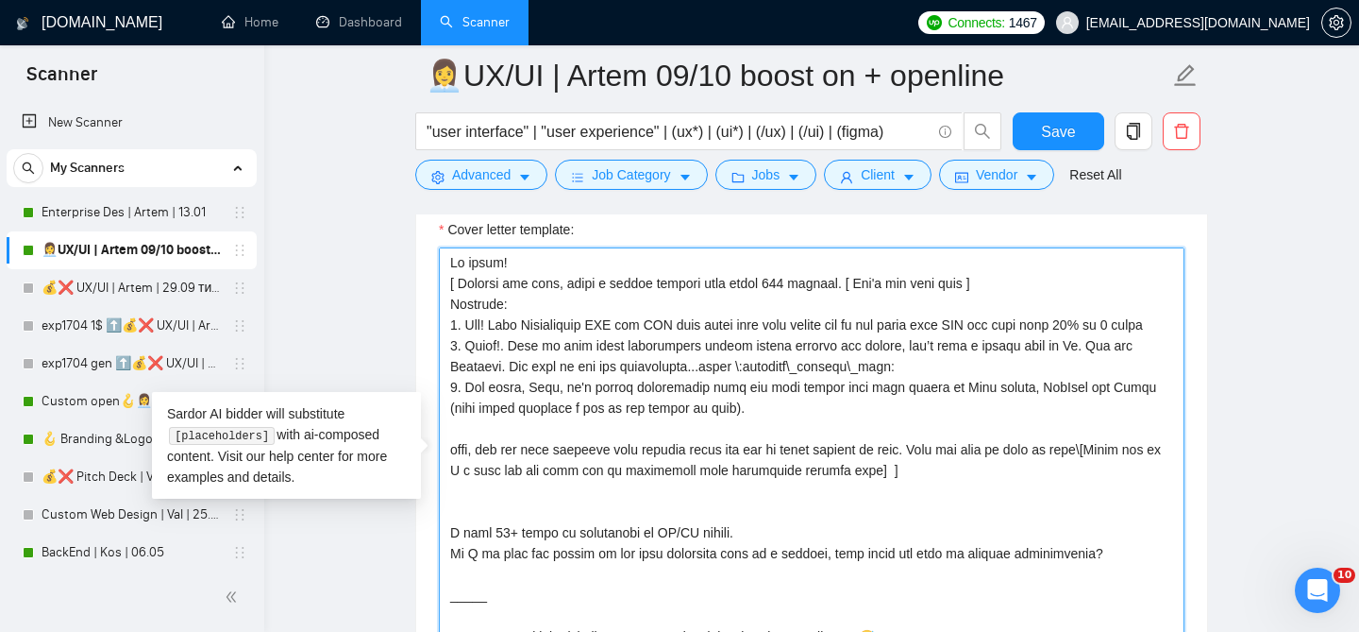
drag, startPoint x: 958, startPoint y: 489, endPoint x: 450, endPoint y: 282, distance: 548.3
click at [450, 282] on textarea "Cover letter template:" at bounding box center [812, 459] width 746 height 425
paste textarea "custom opening line, take into account specific that client mentioned, include …"
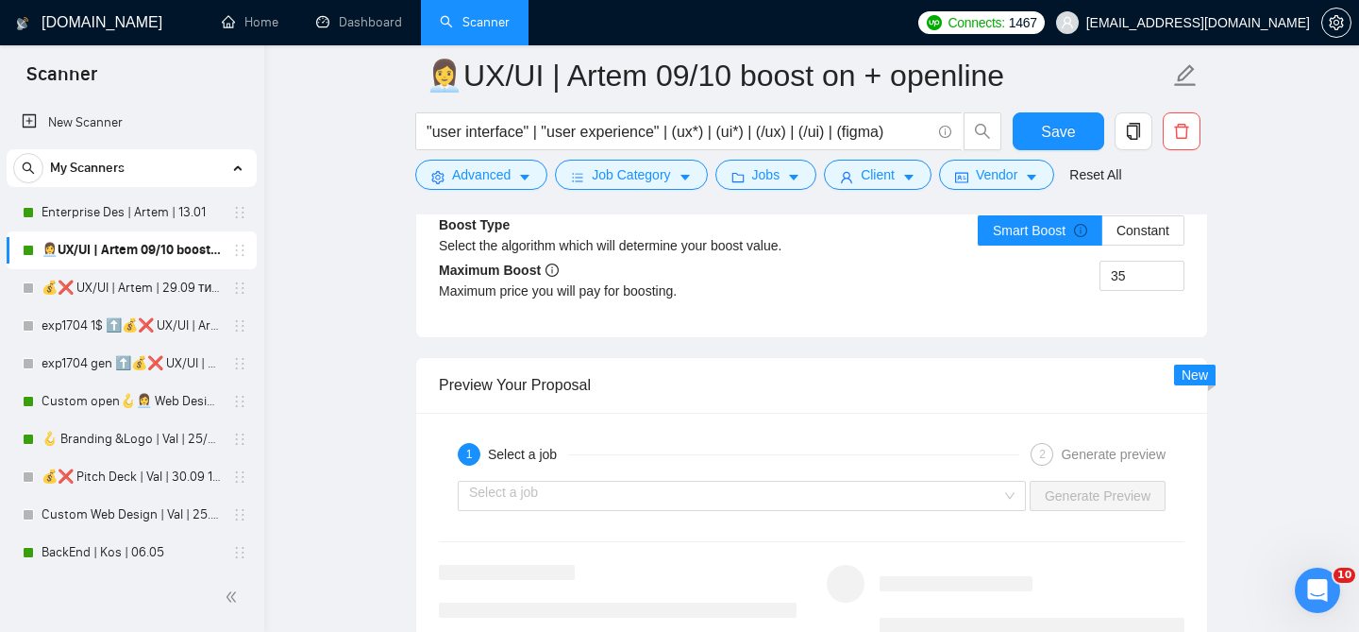
scroll to position [3661, 0]
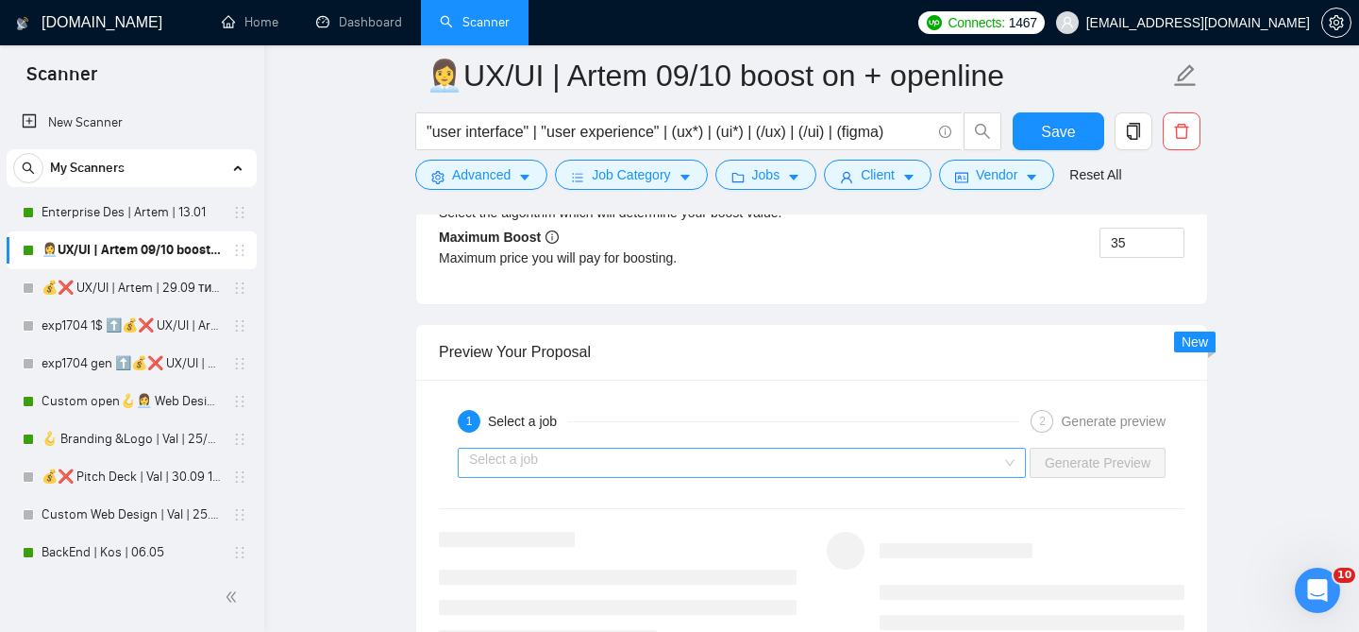
type textarea "Hi there! [ Analyze job post, write a unique custom opening line, take into acc…"
click at [857, 454] on input "search" at bounding box center [735, 462] width 532 height 28
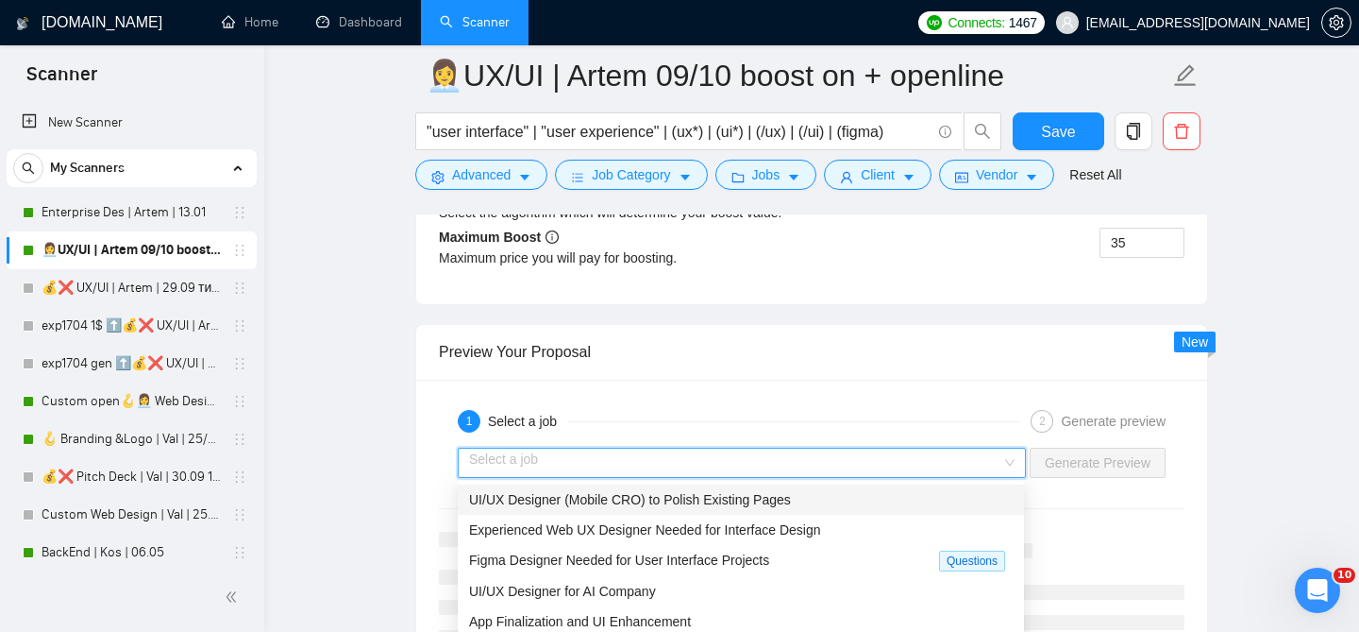
click at [707, 500] on span "UI/UX Designer (Mobile CRO) to Polish Existing Pages" at bounding box center [630, 499] width 322 height 15
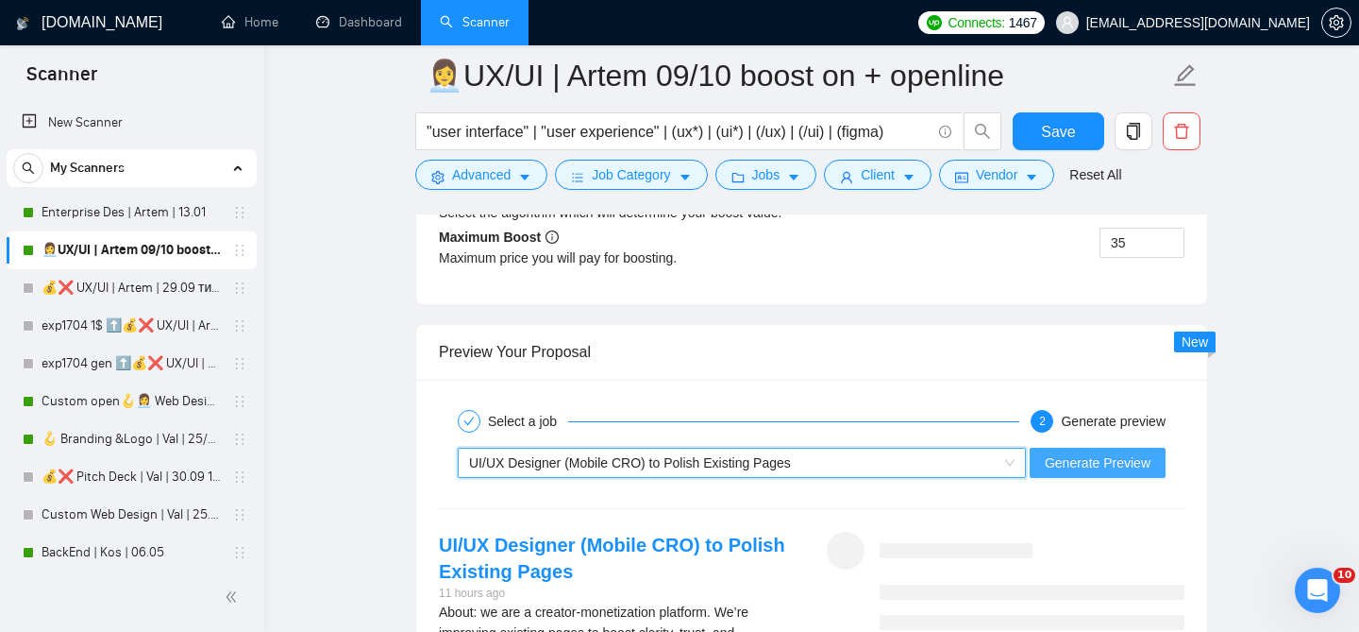
click at [1075, 472] on button "Generate Preview" at bounding box center [1098, 462] width 136 height 30
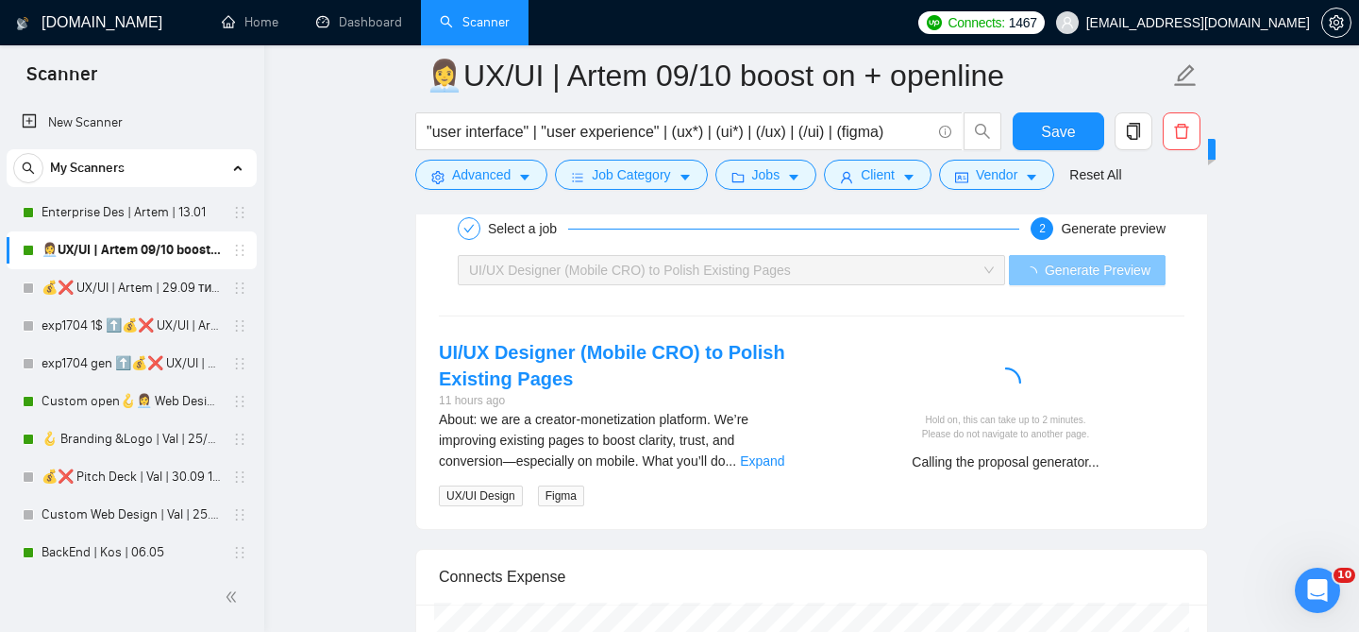
scroll to position [3858, 0]
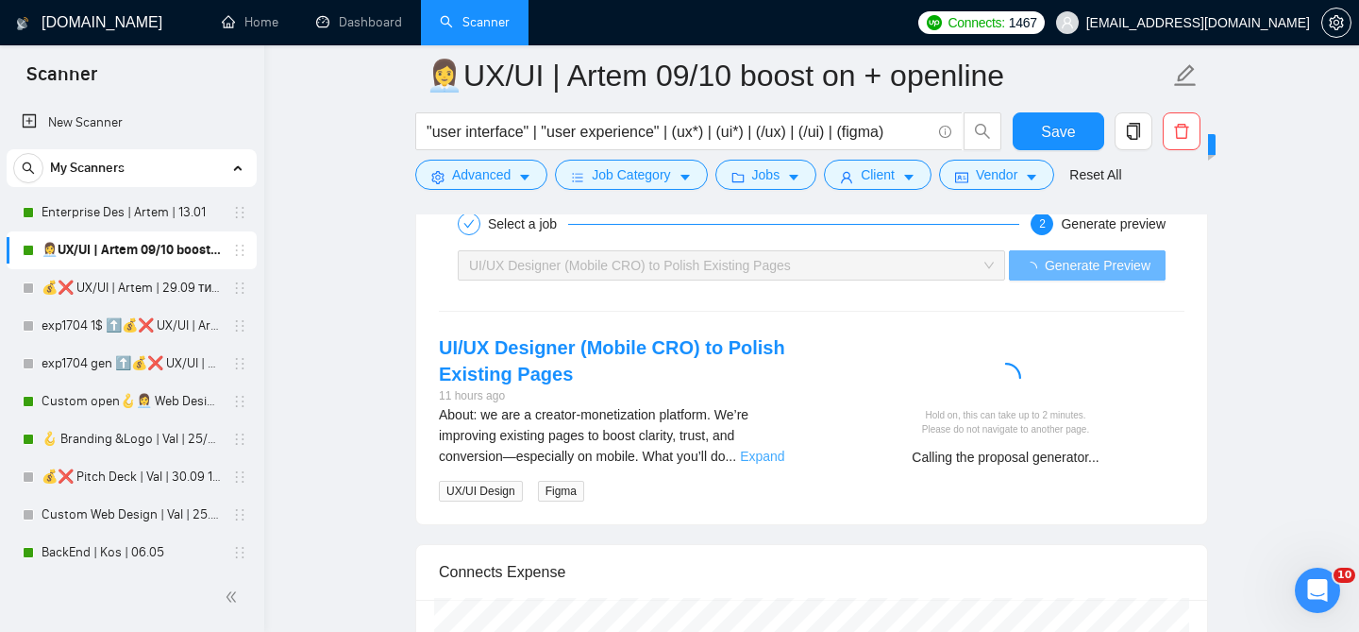
click at [783, 455] on link "Expand" at bounding box center [762, 455] width 44 height 15
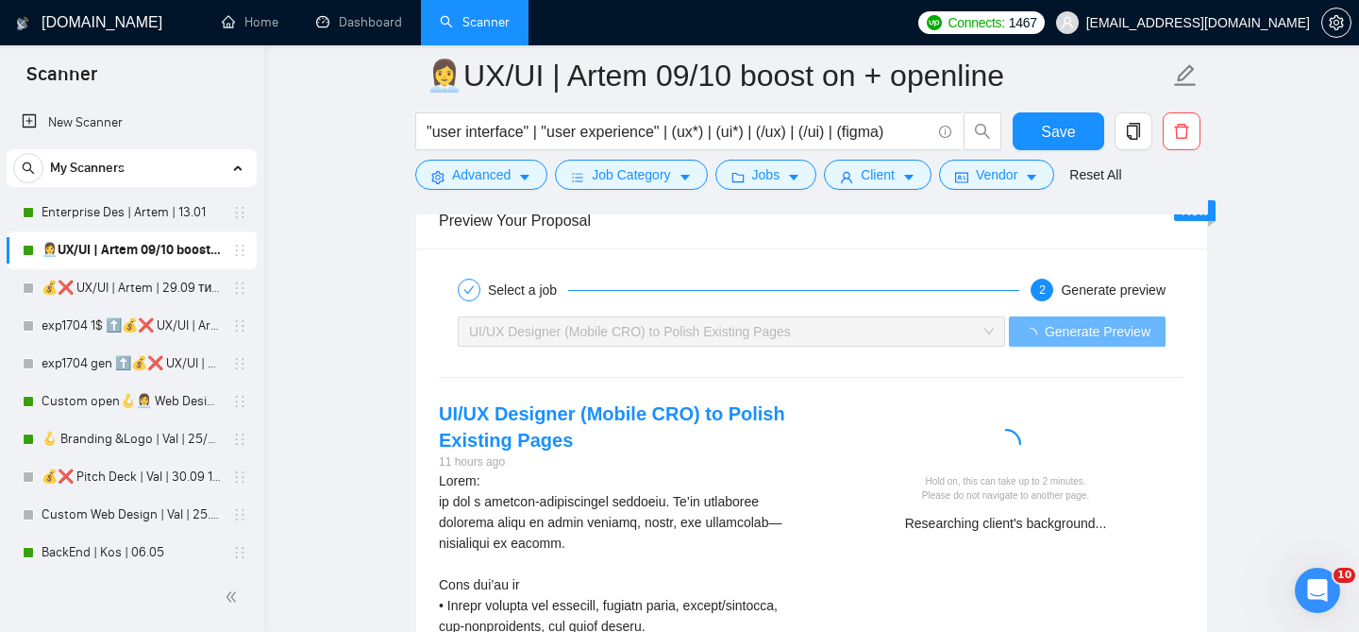
scroll to position [3793, 0]
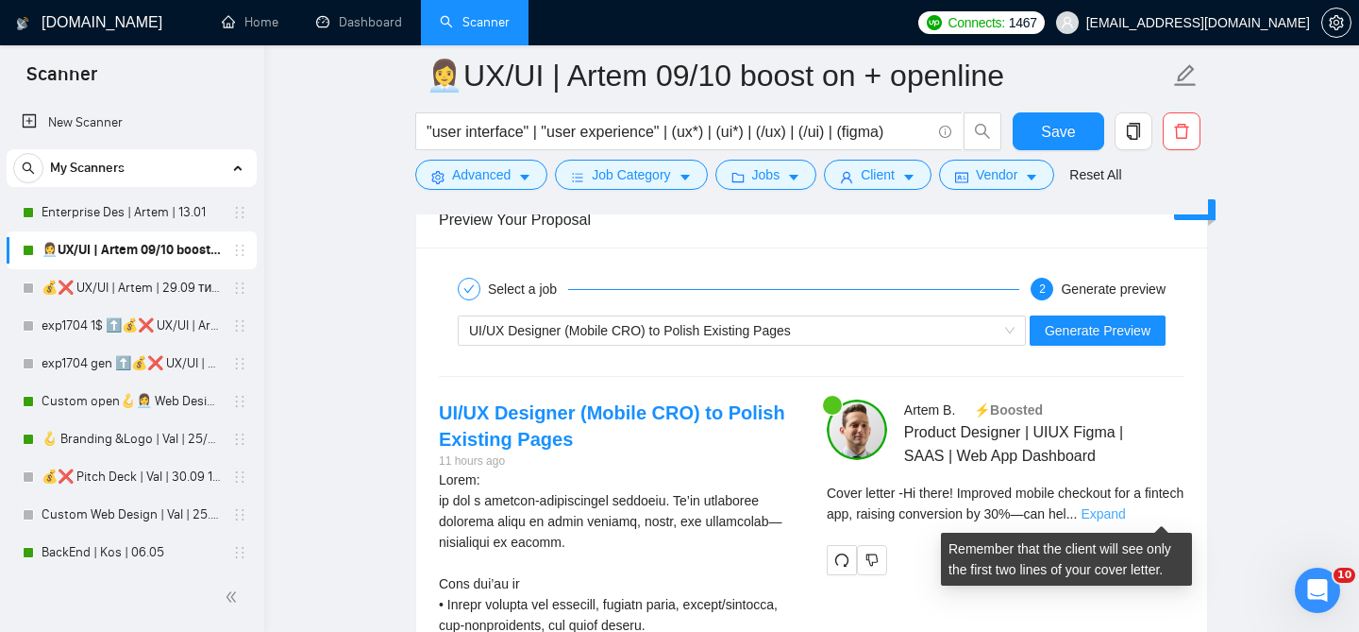
click at [1125, 509] on link "Expand" at bounding box center [1103, 513] width 44 height 15
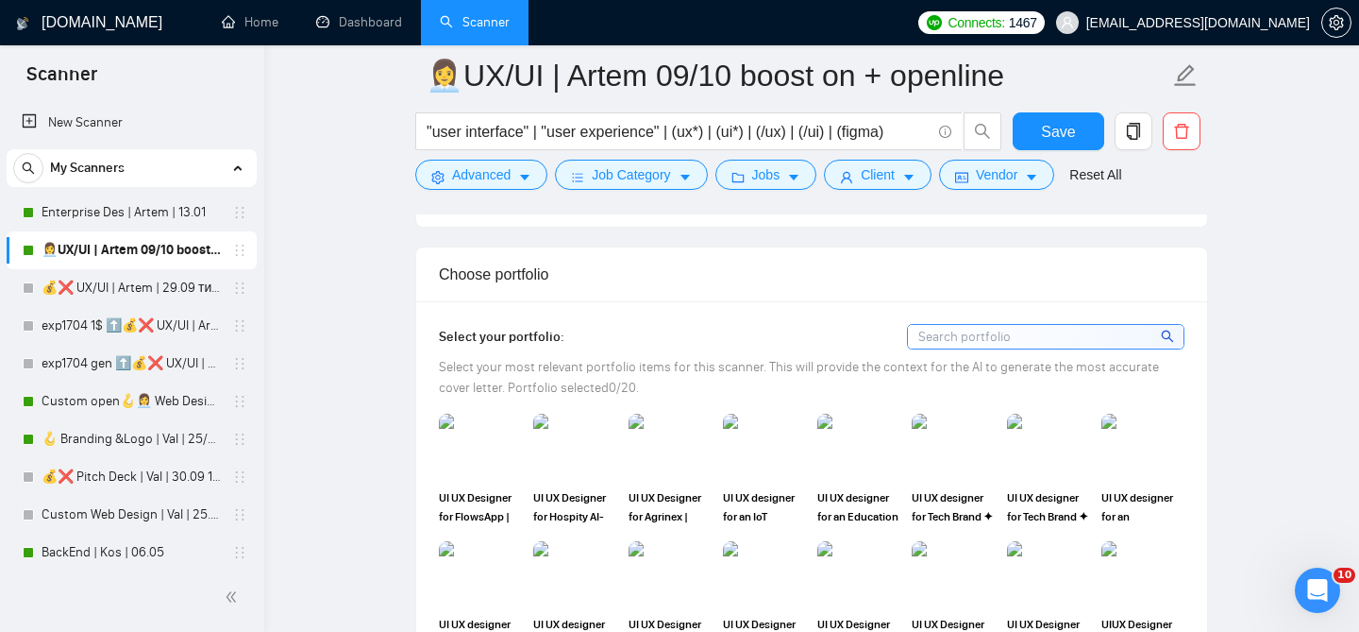
scroll to position [1555, 0]
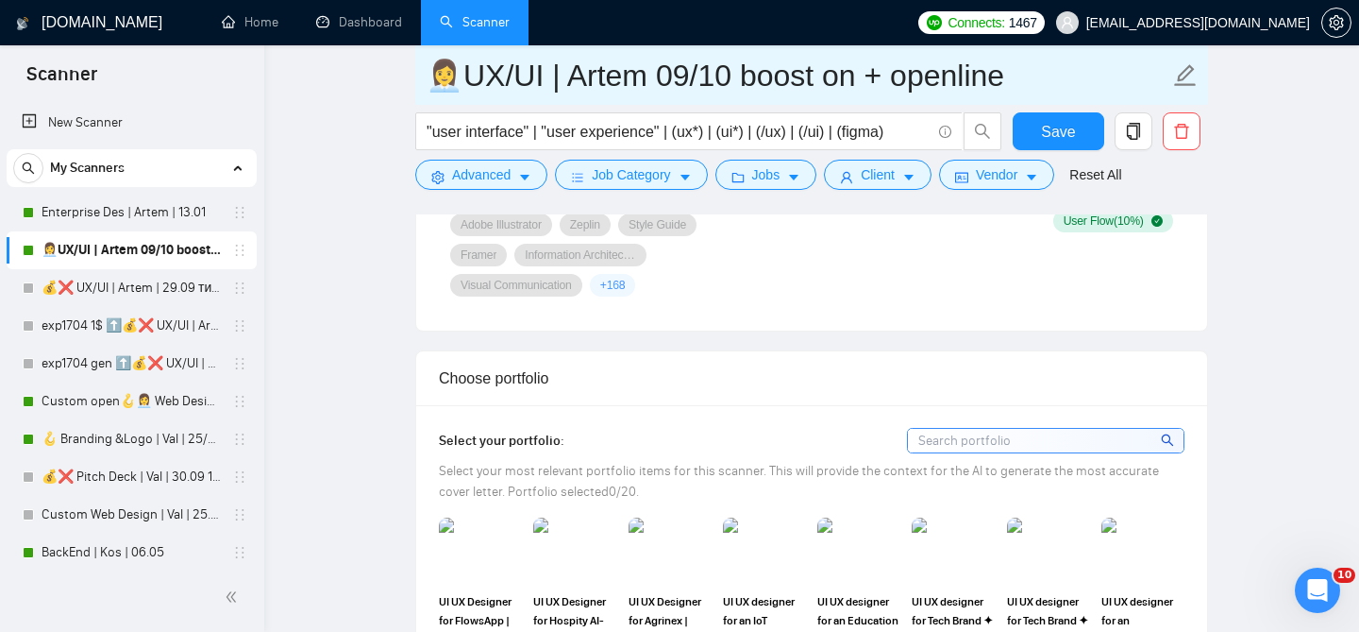
click at [683, 76] on input "👩‍💼UX/UI | Artem 09/10 boost on + openline" at bounding box center [798, 75] width 744 height 47
type input "👩‍💼UX/UI | Artem 14/10 boost on + openline"
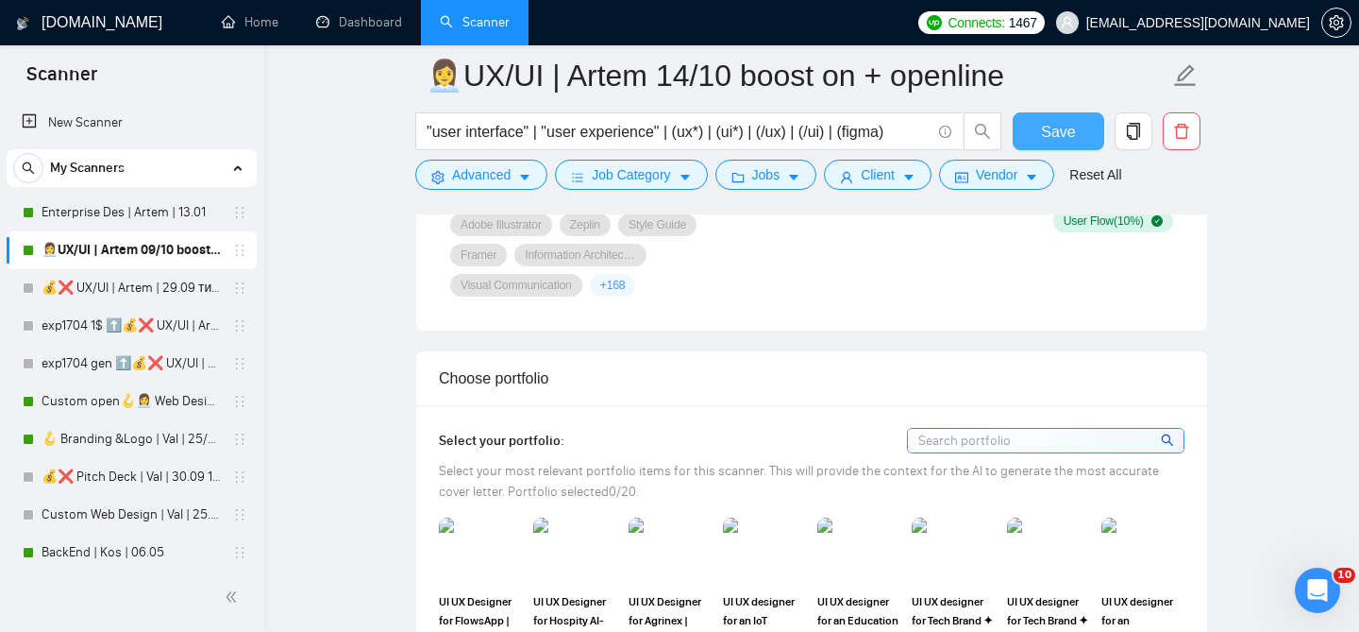
click at [1061, 139] on span "Save" at bounding box center [1058, 132] width 34 height 24
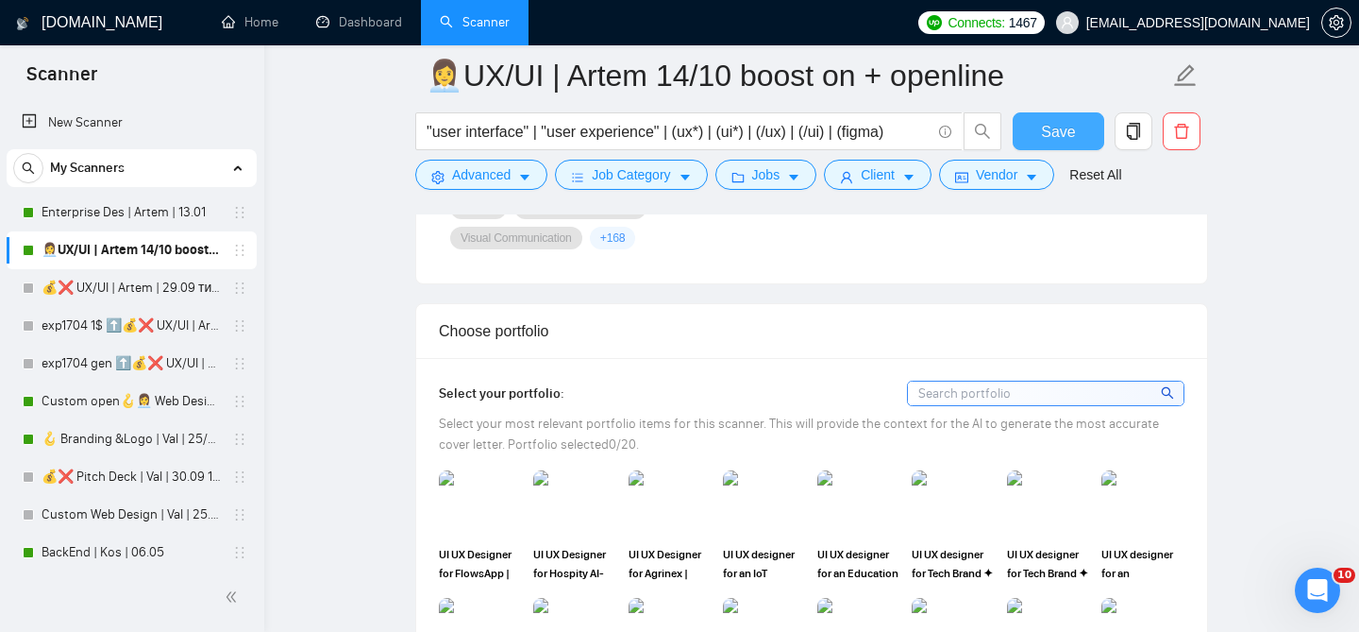
scroll to position [1603, 0]
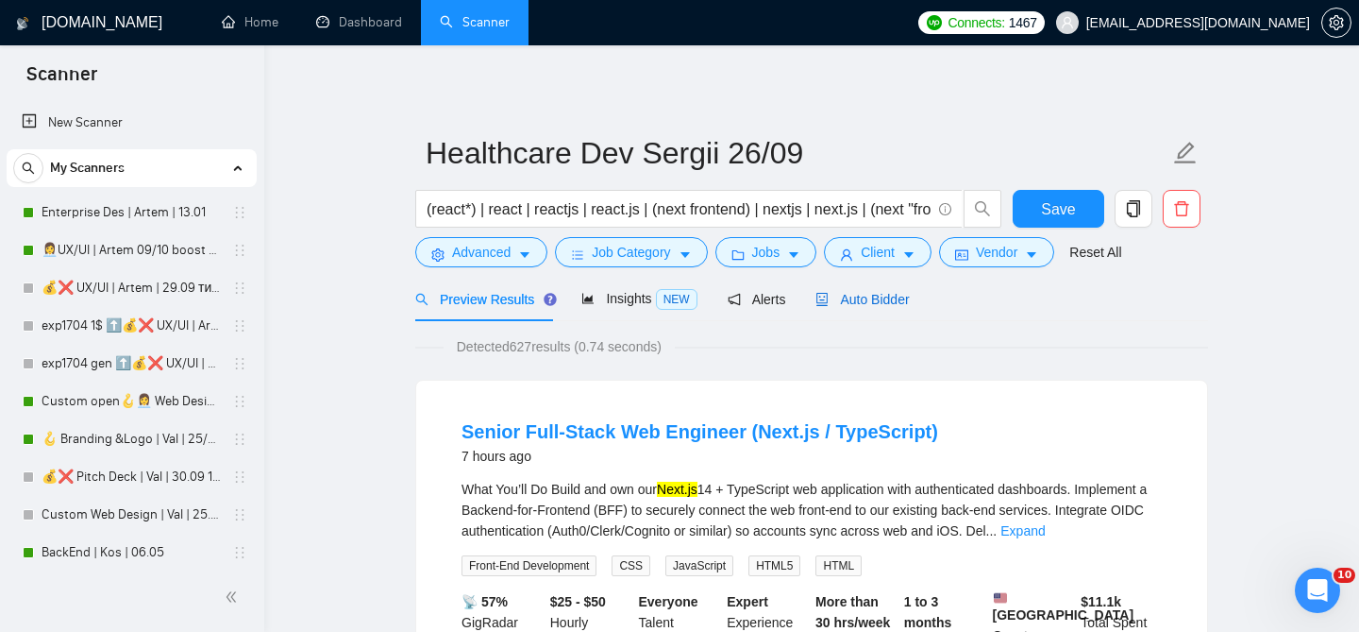
click at [854, 295] on span "Auto Bidder" at bounding box center [862, 299] width 93 height 15
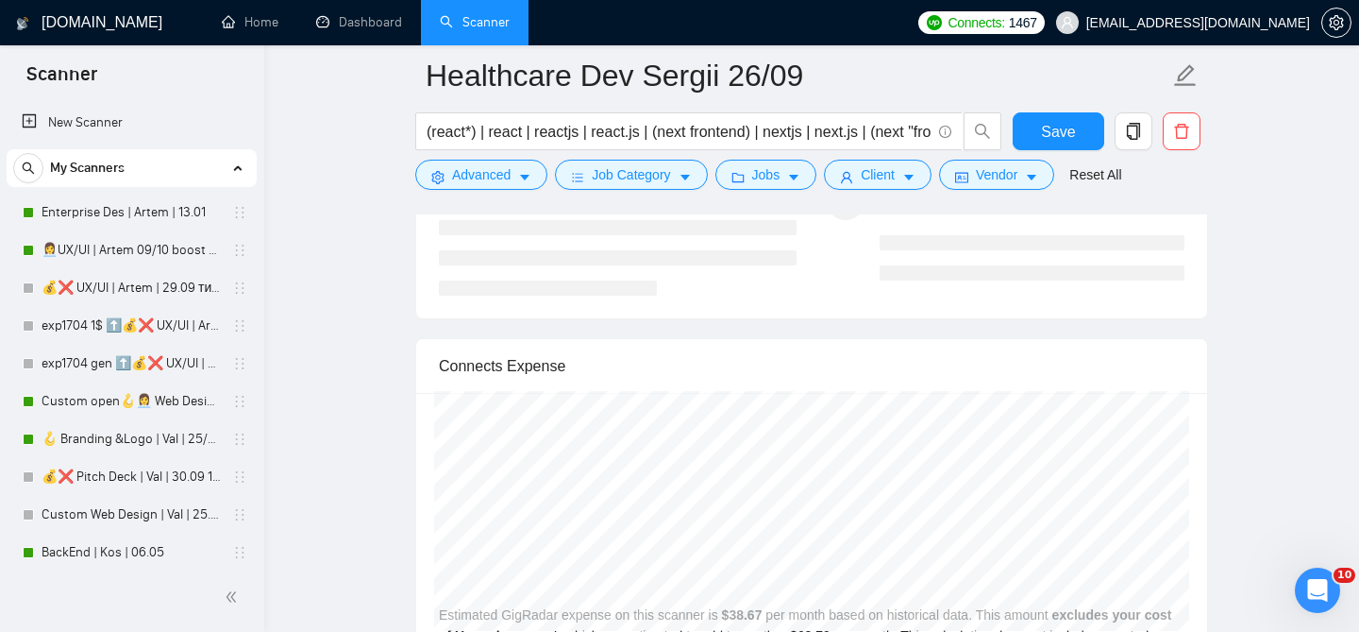
scroll to position [3388, 0]
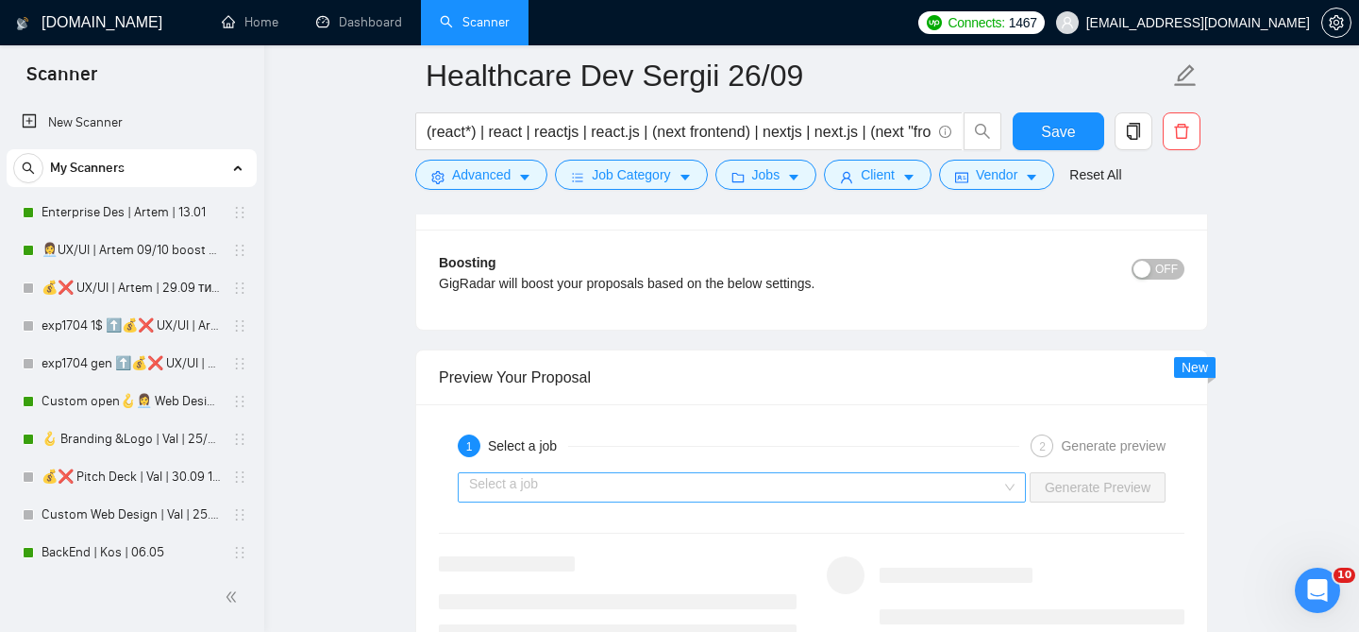
click at [701, 489] on input "search" at bounding box center [735, 487] width 532 height 28
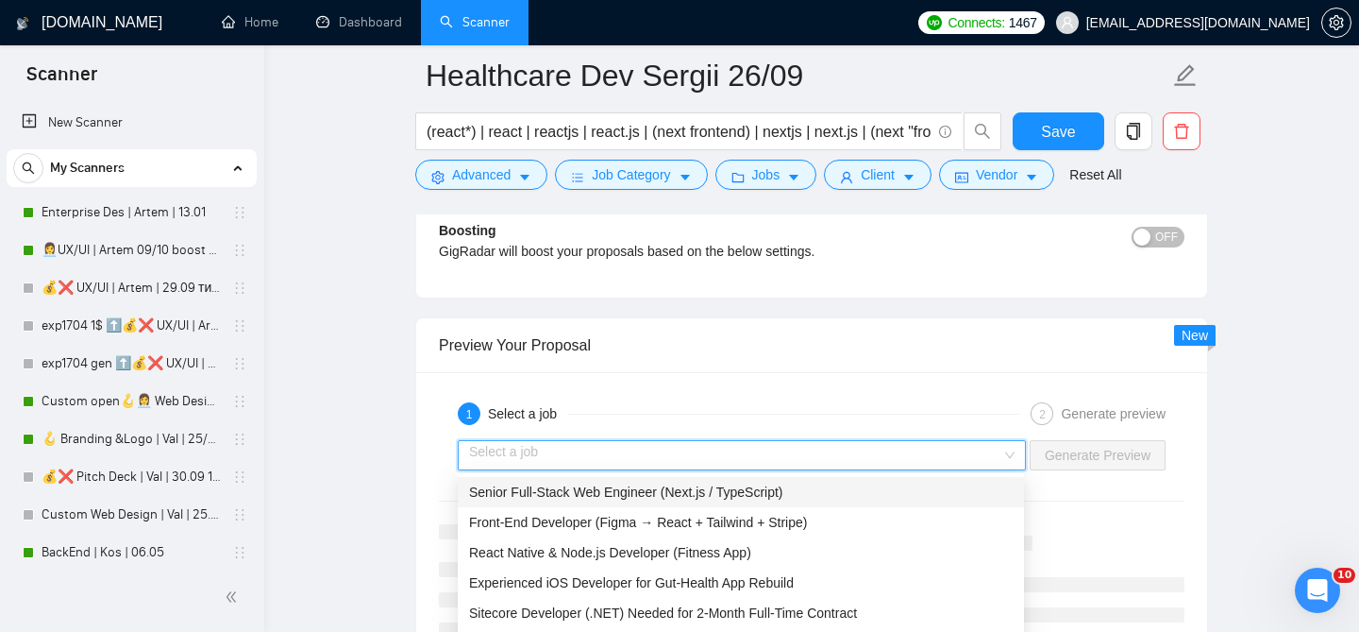
scroll to position [3423, 0]
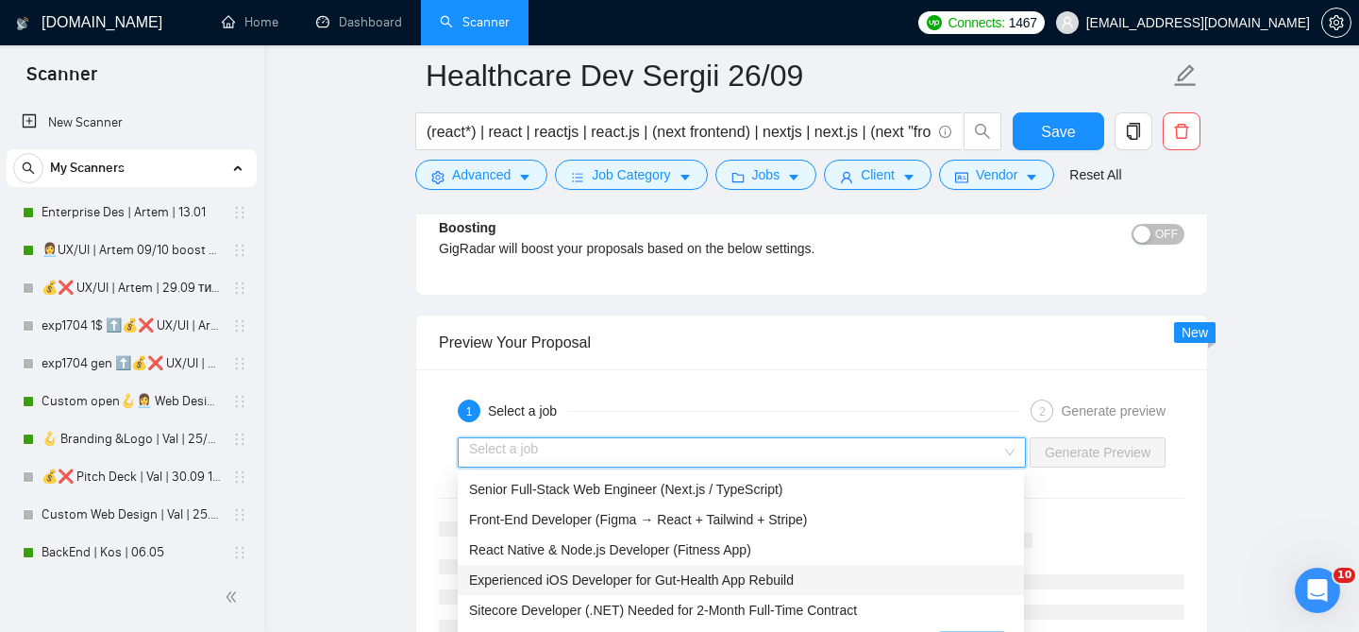
click at [660, 574] on span "Experienced iOS Developer for Gut-Health App Rebuild" at bounding box center [631, 579] width 325 height 15
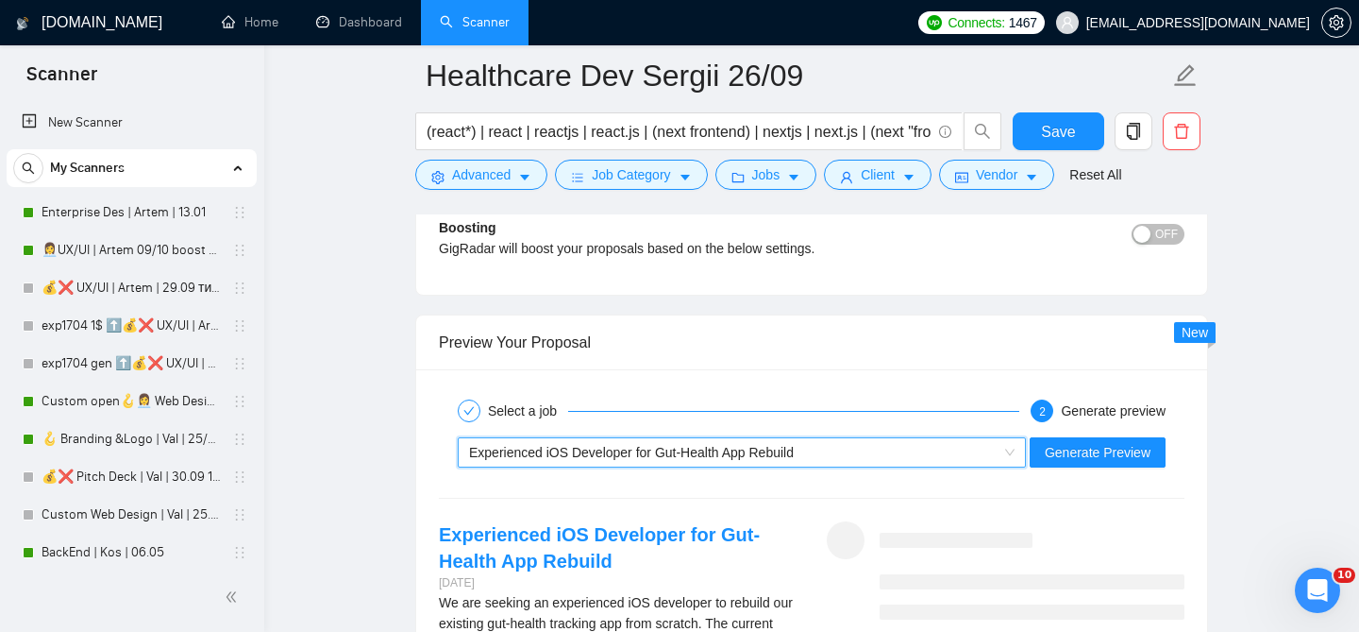
scroll to position [3563, 0]
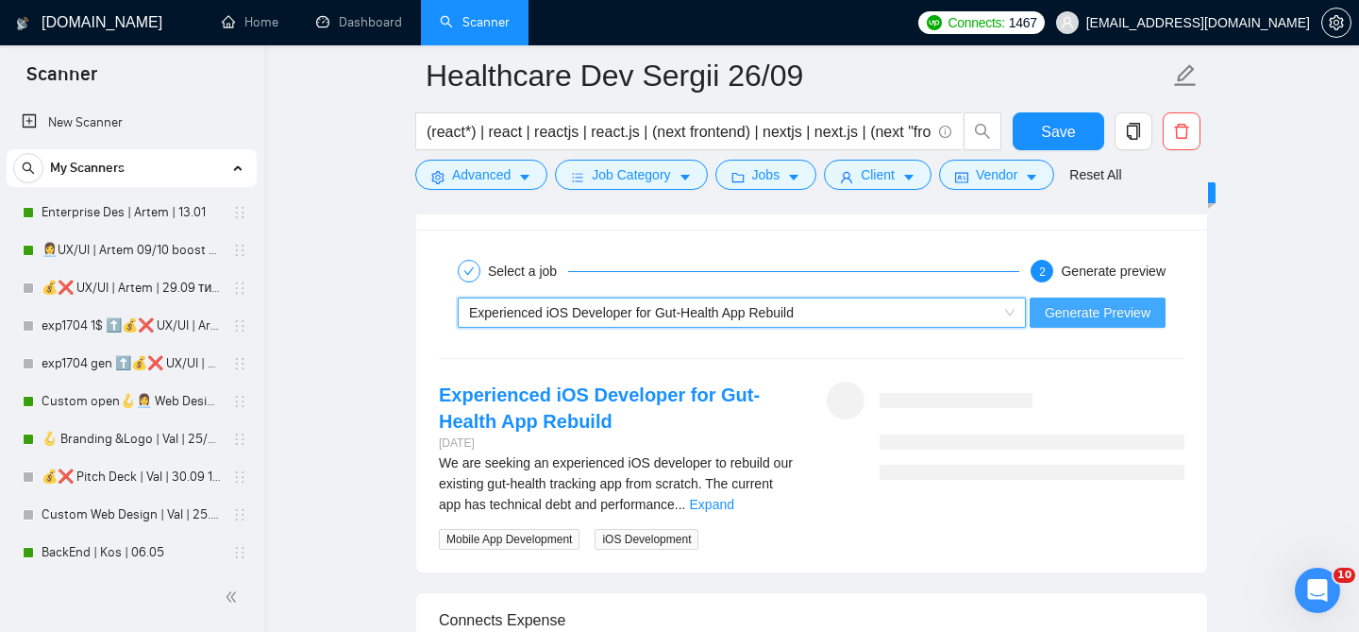
click at [1106, 312] on span "Generate Preview" at bounding box center [1098, 312] width 106 height 21
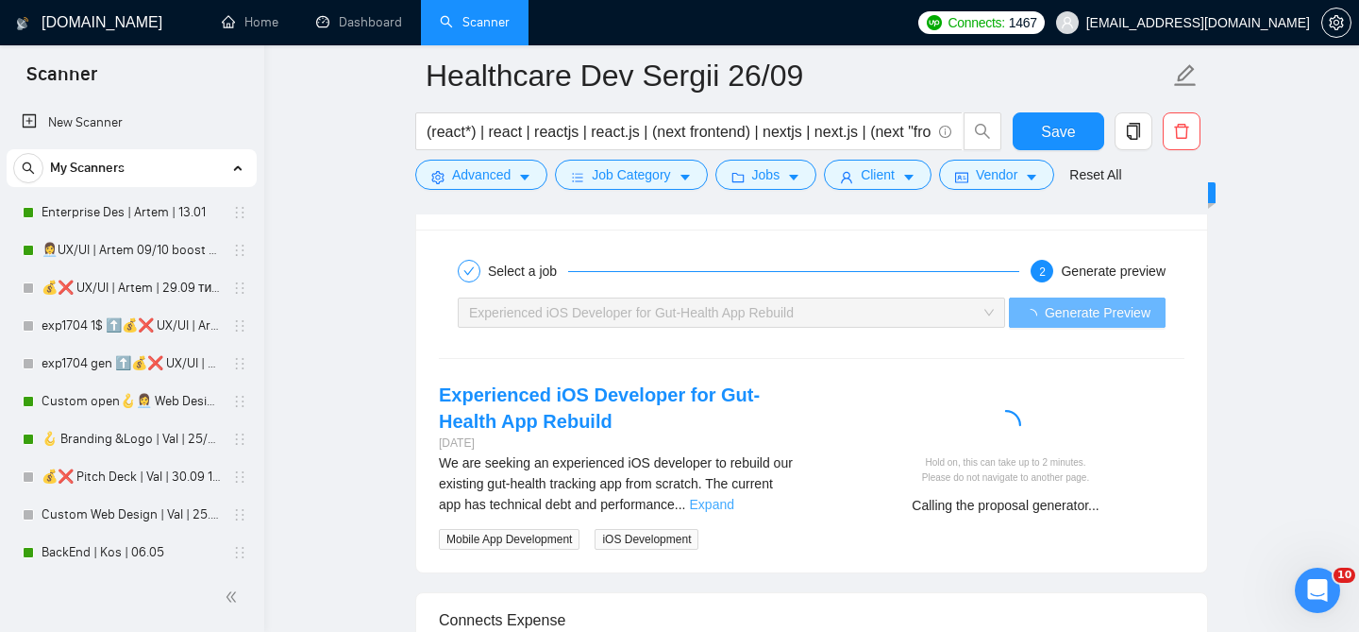
click at [734, 505] on link "Expand" at bounding box center [712, 504] width 44 height 15
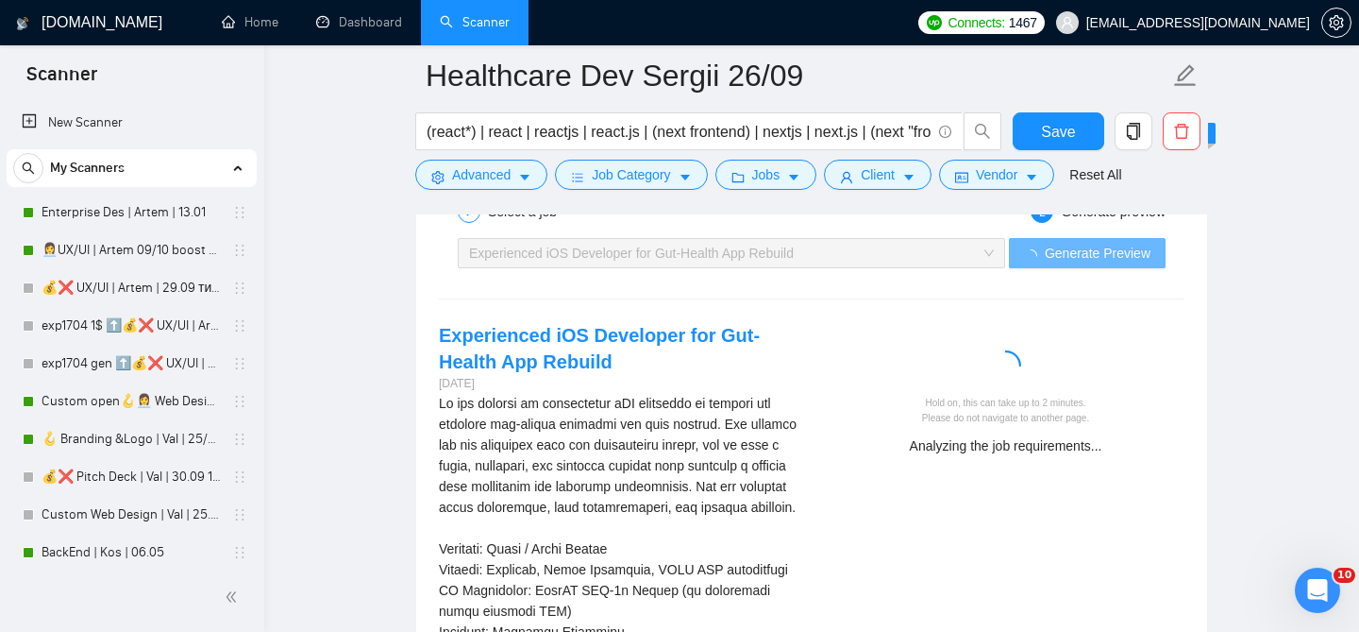
scroll to position [3624, 0]
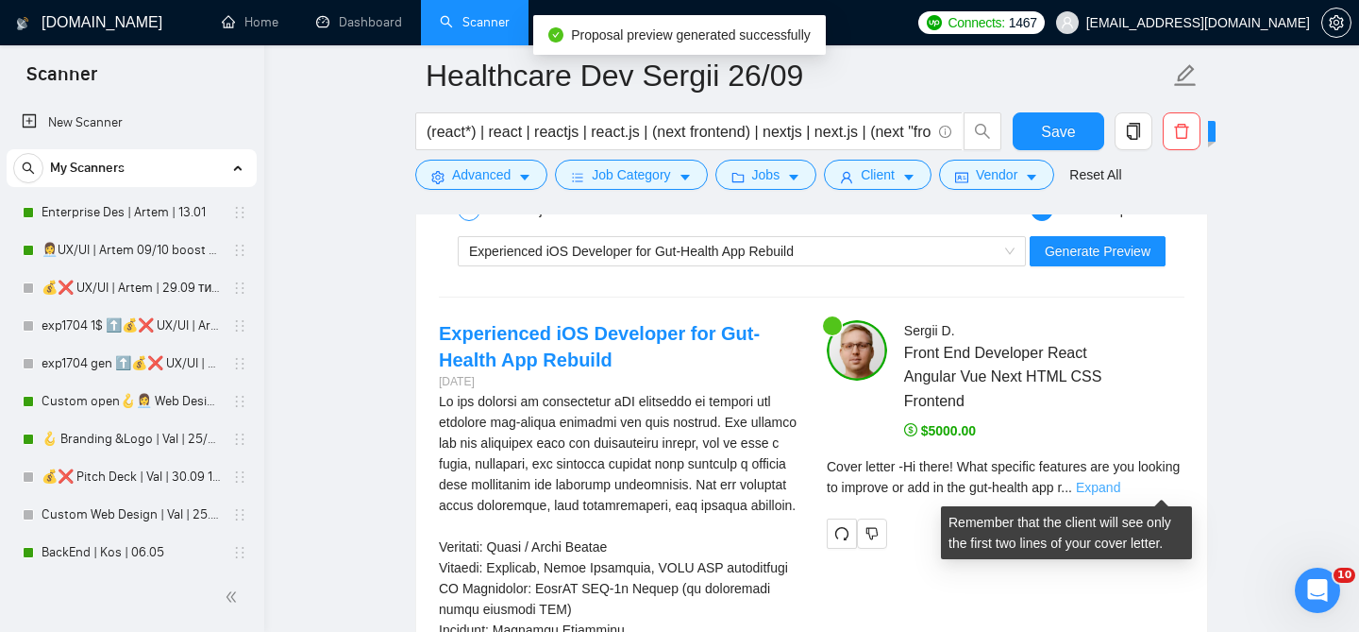
click at [1121, 482] on link "Expand" at bounding box center [1098, 487] width 44 height 15
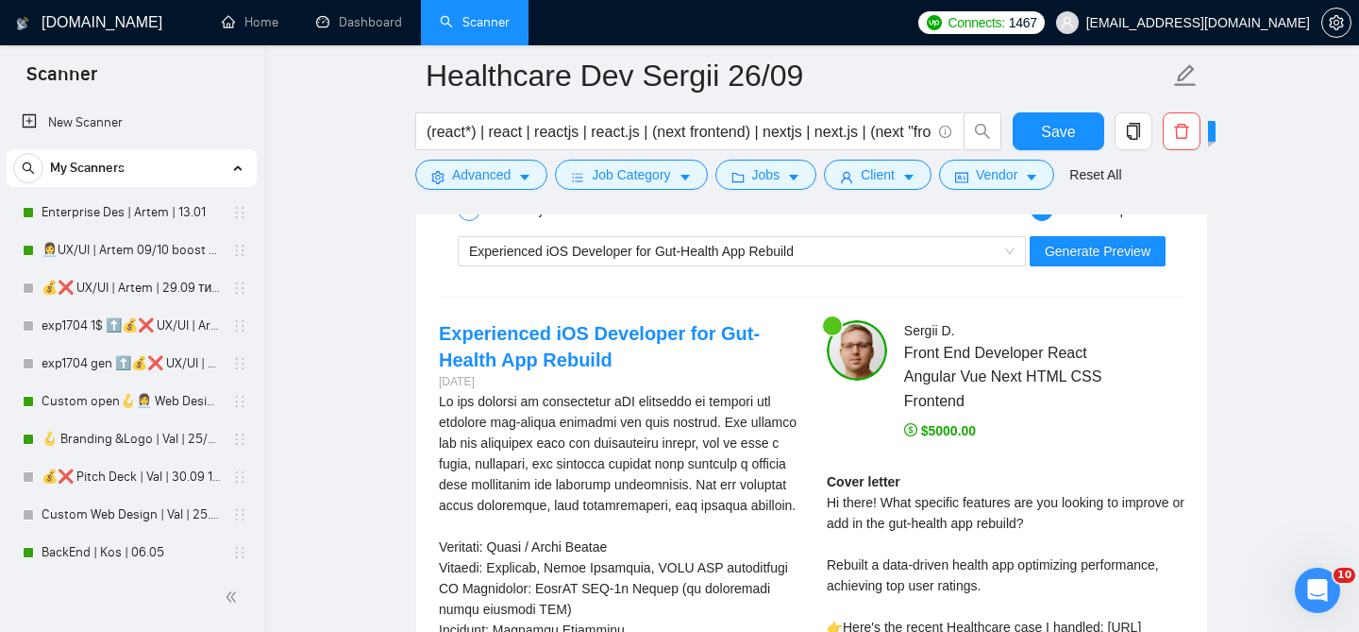
scroll to position [3665, 0]
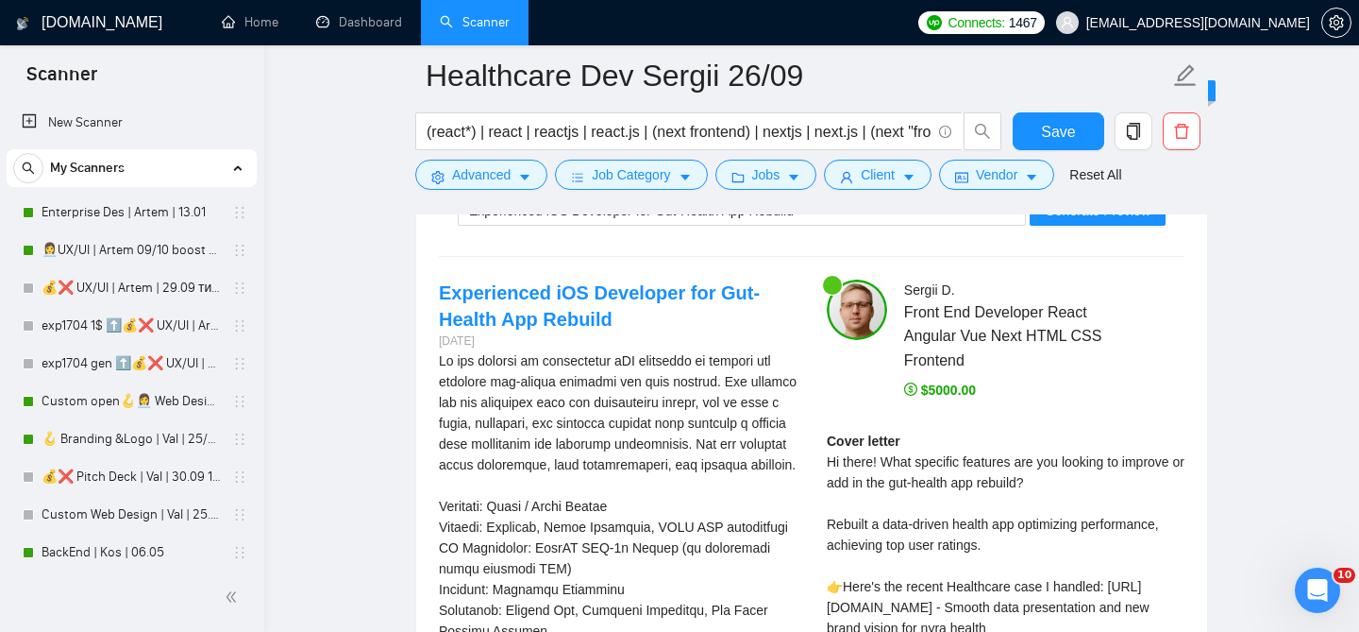
click at [918, 480] on div "Cover letter Hi there! What specific features are you looking to improve or add…" at bounding box center [1006, 606] width 358 height 353
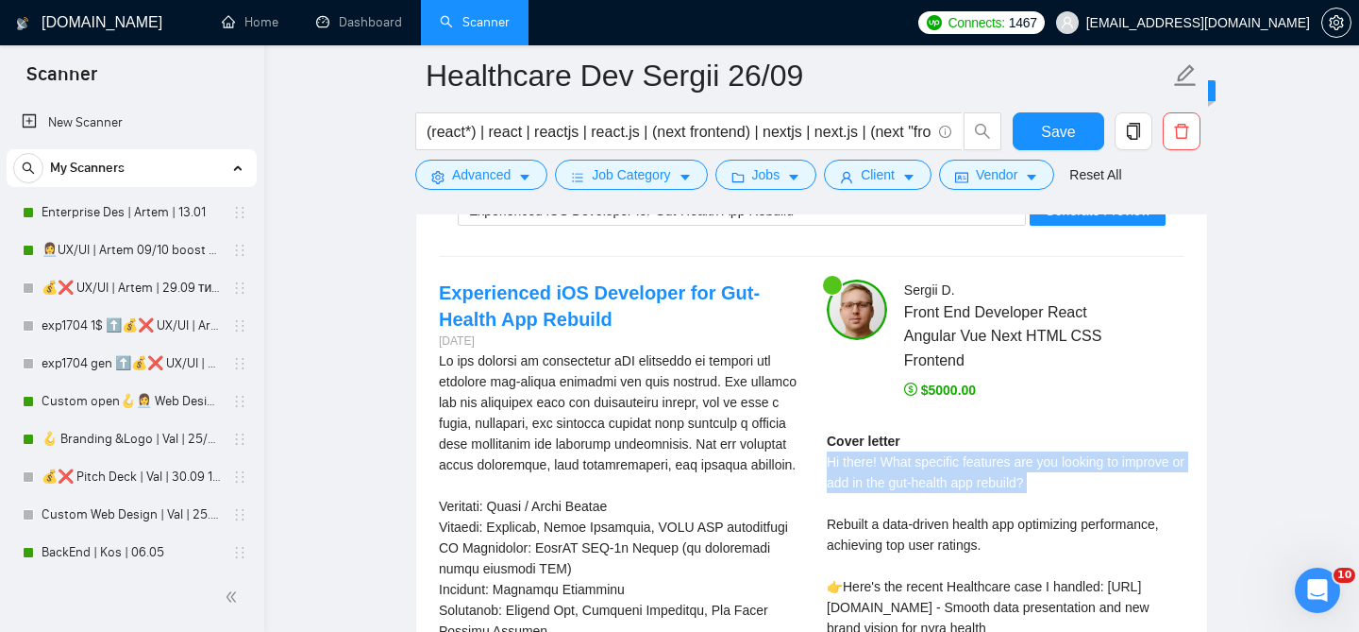
click at [918, 480] on div "Cover letter Hi there! What specific features are you looking to improve or add…" at bounding box center [1006, 606] width 358 height 353
click at [964, 463] on div "Cover letter Hi there! What specific features are you looking to improve or add…" at bounding box center [1006, 606] width 358 height 353
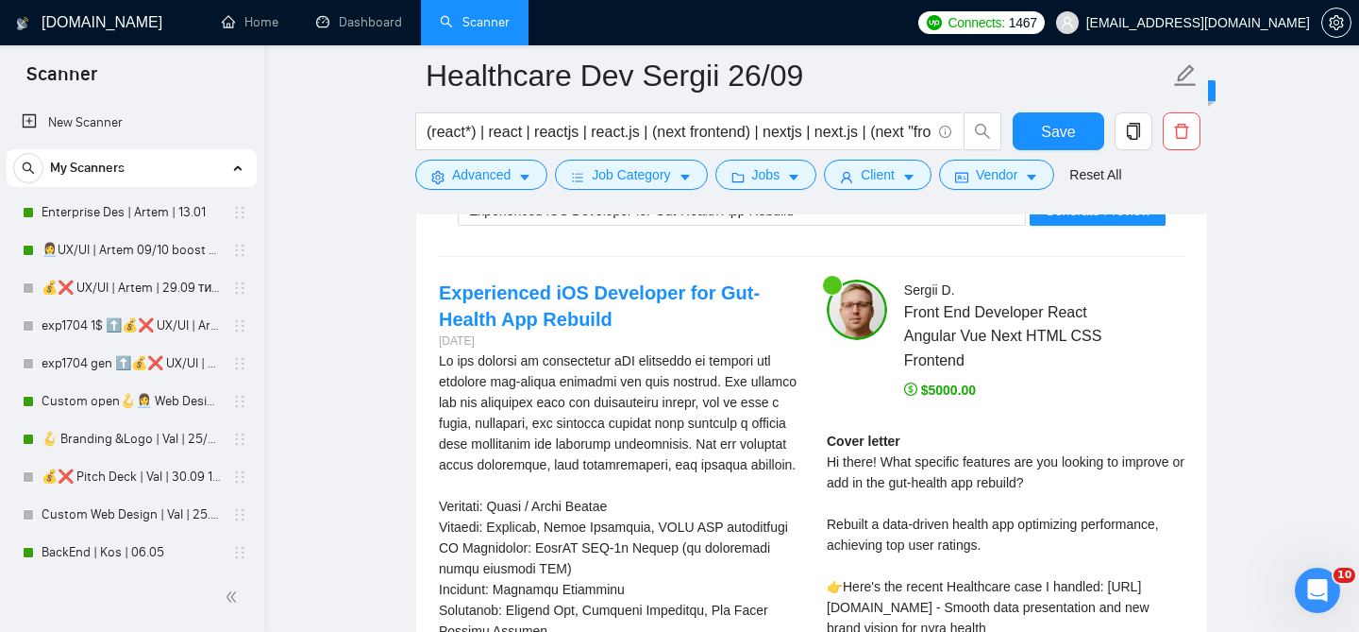
click at [964, 463] on div "Cover letter Hi there! What specific features are you looking to improve or add…" at bounding box center [1006, 606] width 358 height 353
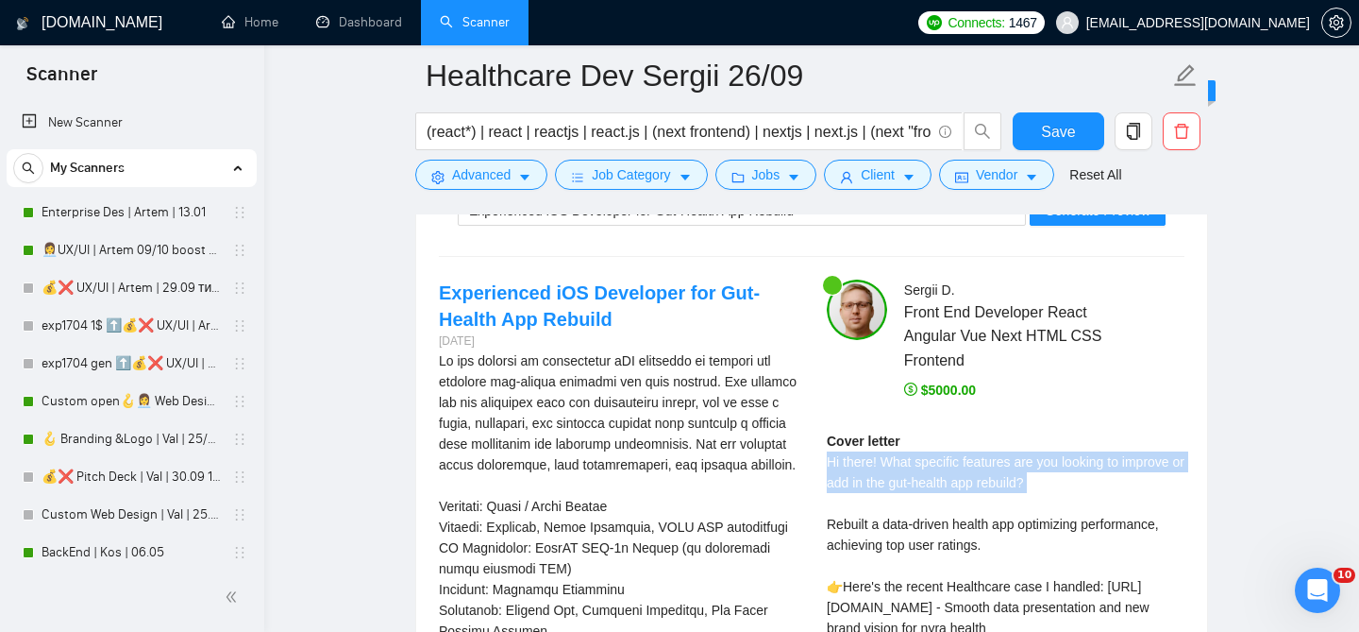
click at [964, 463] on div "Cover letter Hi there! What specific features are you looking to improve or add…" at bounding box center [1006, 606] width 358 height 353
click at [942, 462] on div "Cover letter Hi there! What specific features are you looking to improve or add…" at bounding box center [1006, 606] width 358 height 353
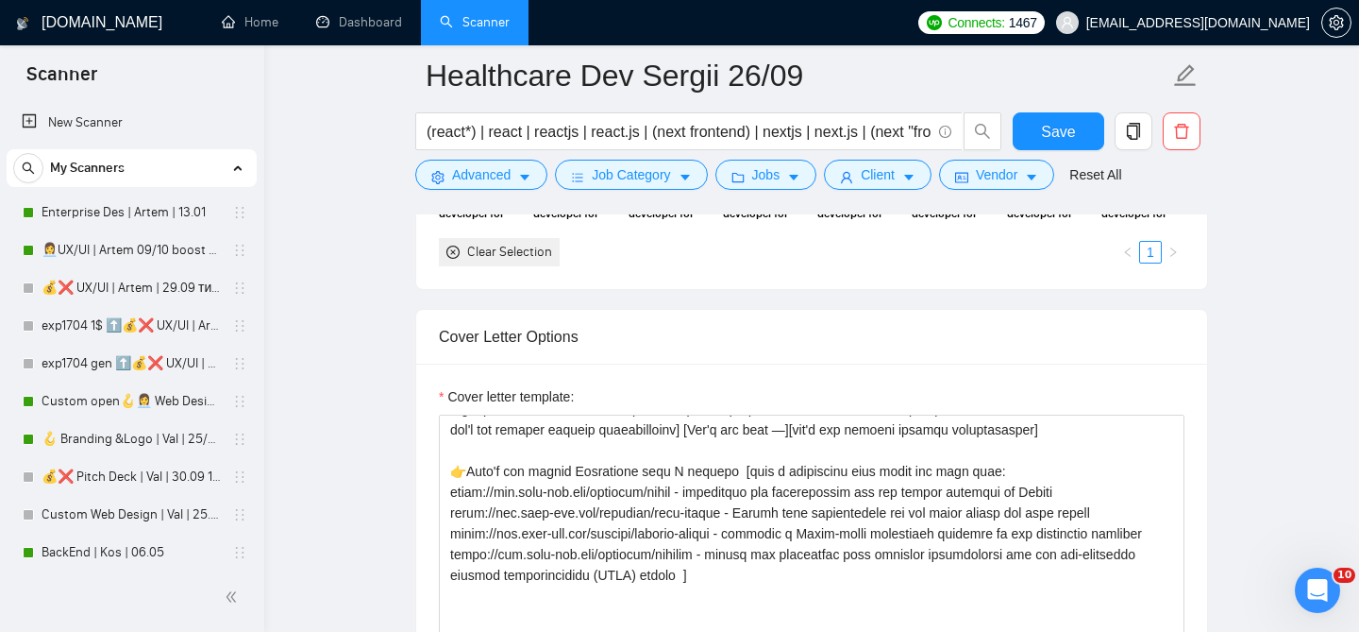
scroll to position [1620, 0]
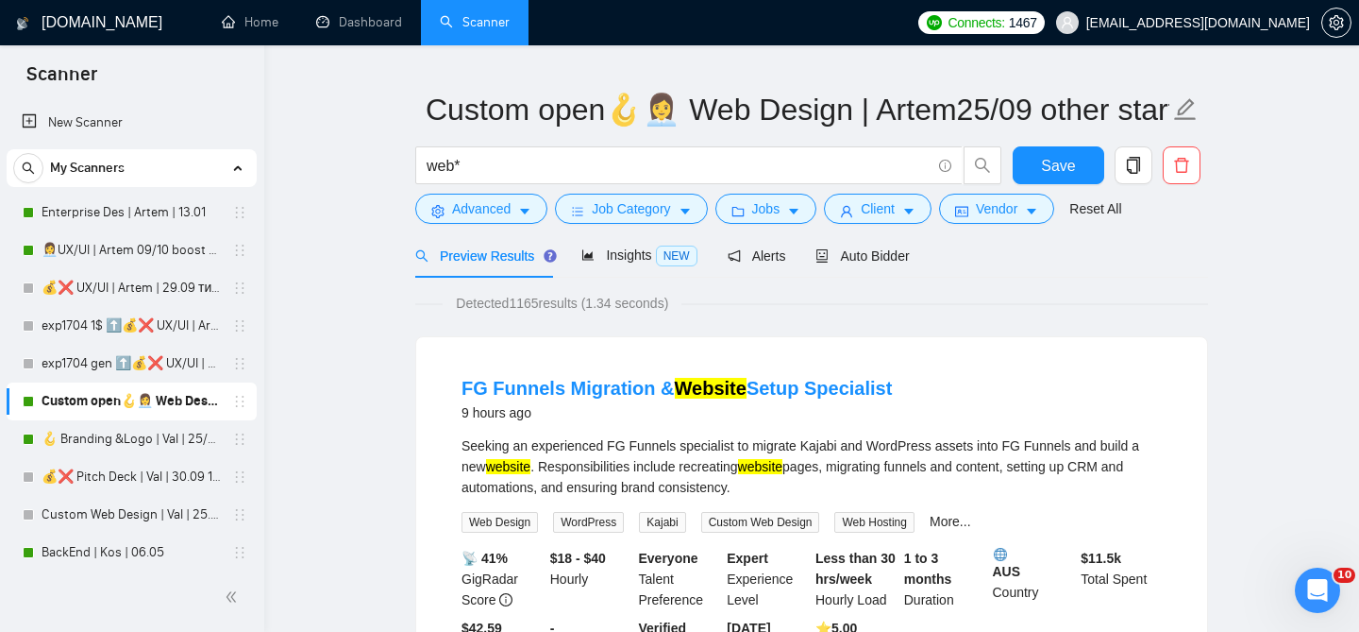
scroll to position [46, 0]
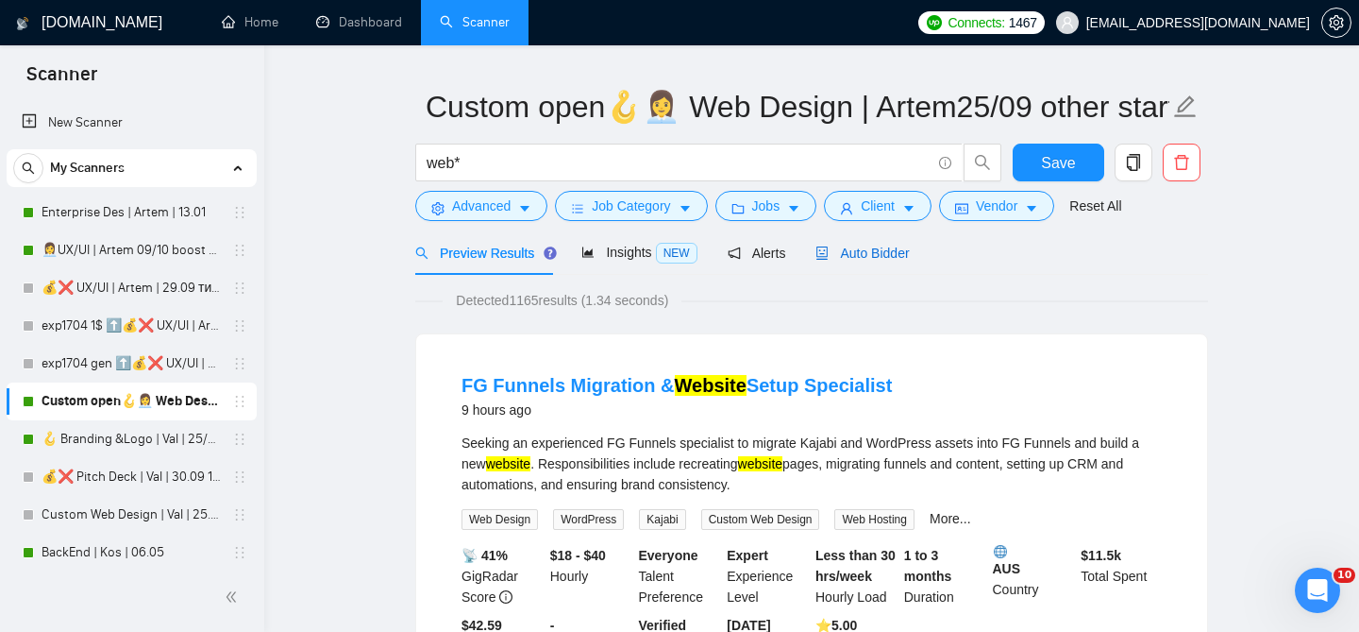
click at [880, 246] on span "Auto Bidder" at bounding box center [862, 252] width 93 height 15
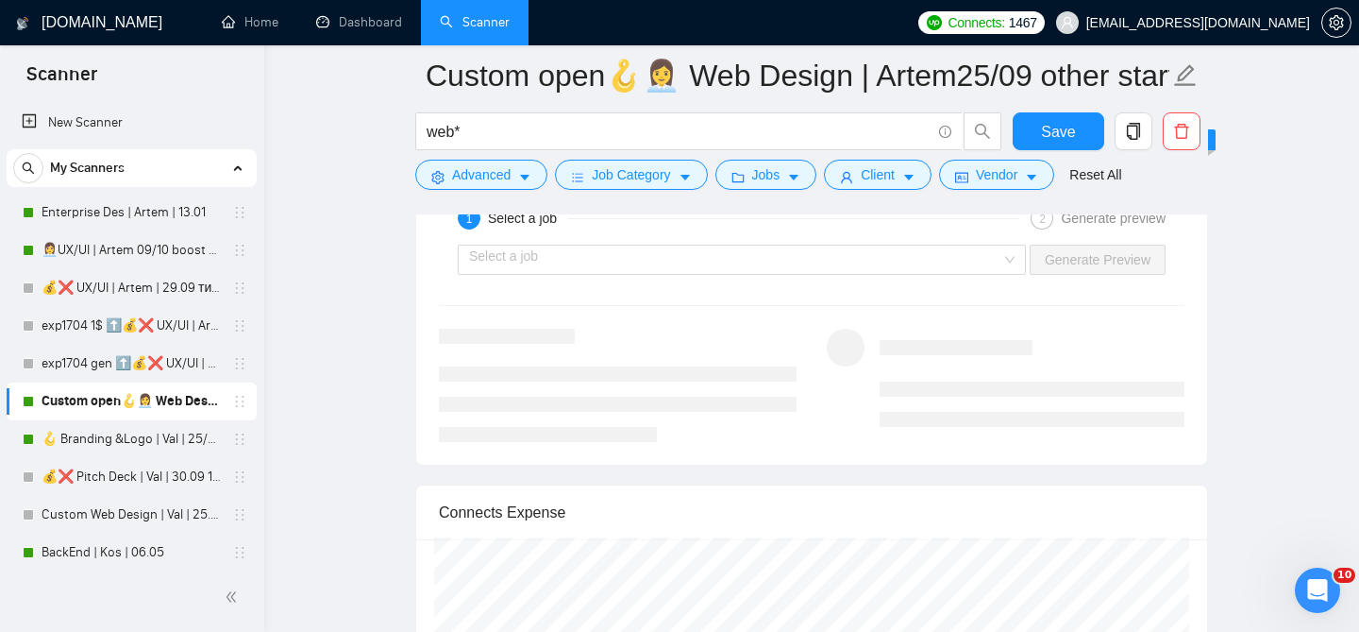
scroll to position [3668, 0]
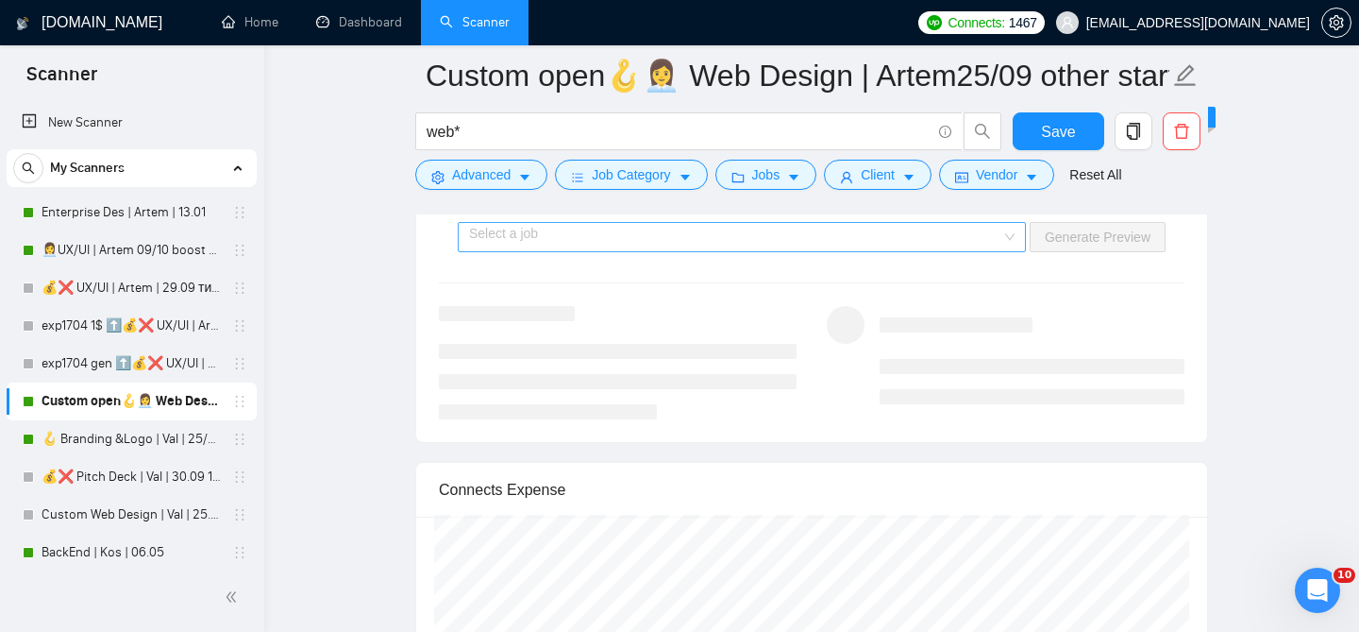
type textarea "Hey! [[ Analyze job post, write a unique custom opening line, take into account…"
click at [709, 239] on input "search" at bounding box center [735, 237] width 532 height 28
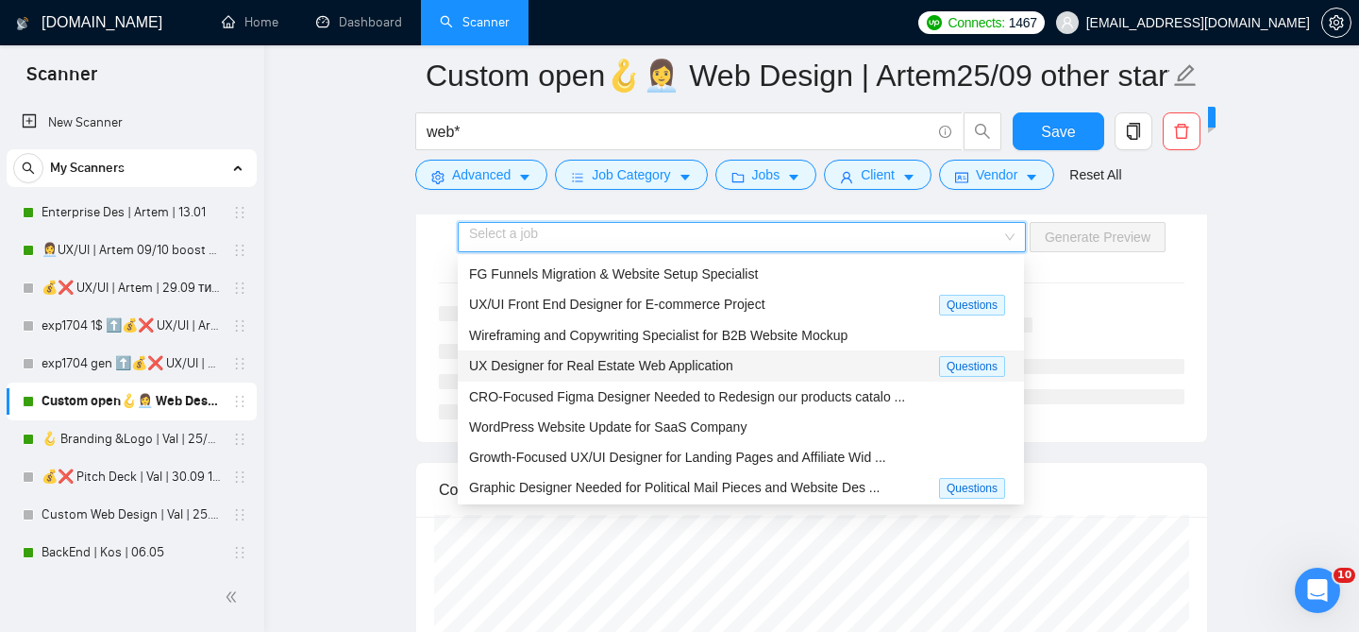
click at [657, 364] on span "UX Designer for Real Estate Web Application" at bounding box center [601, 365] width 264 height 15
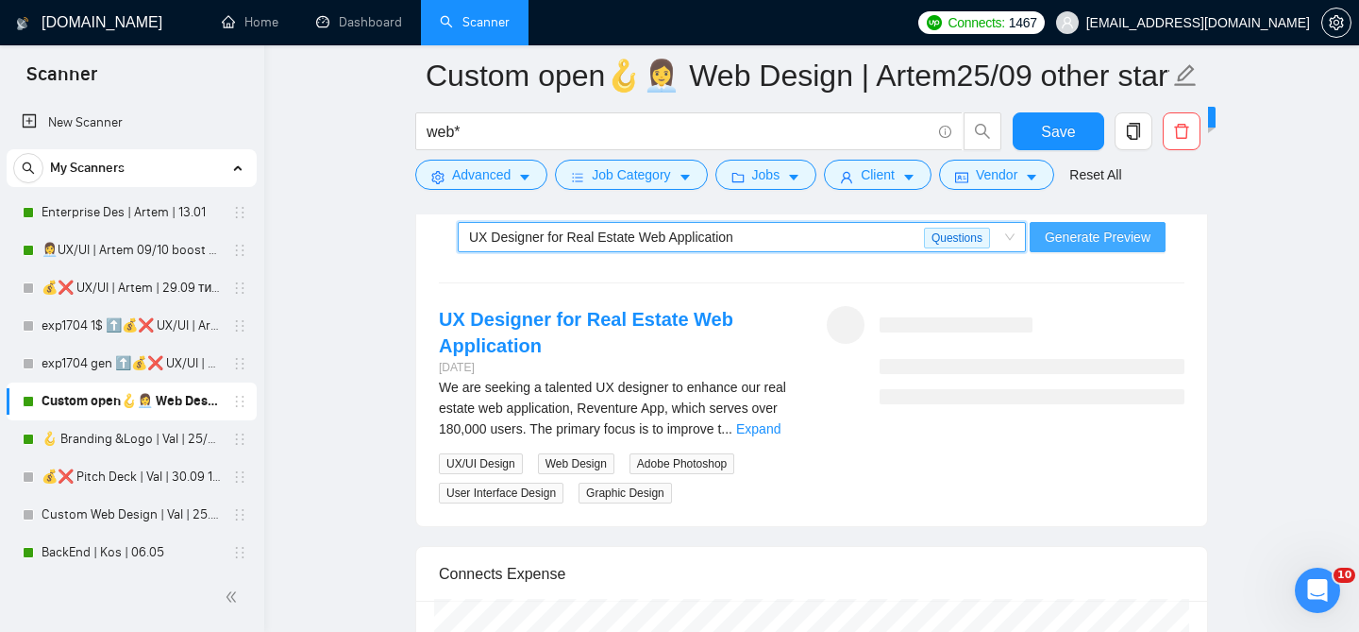
click at [1098, 239] on span "Generate Preview" at bounding box center [1098, 237] width 106 height 21
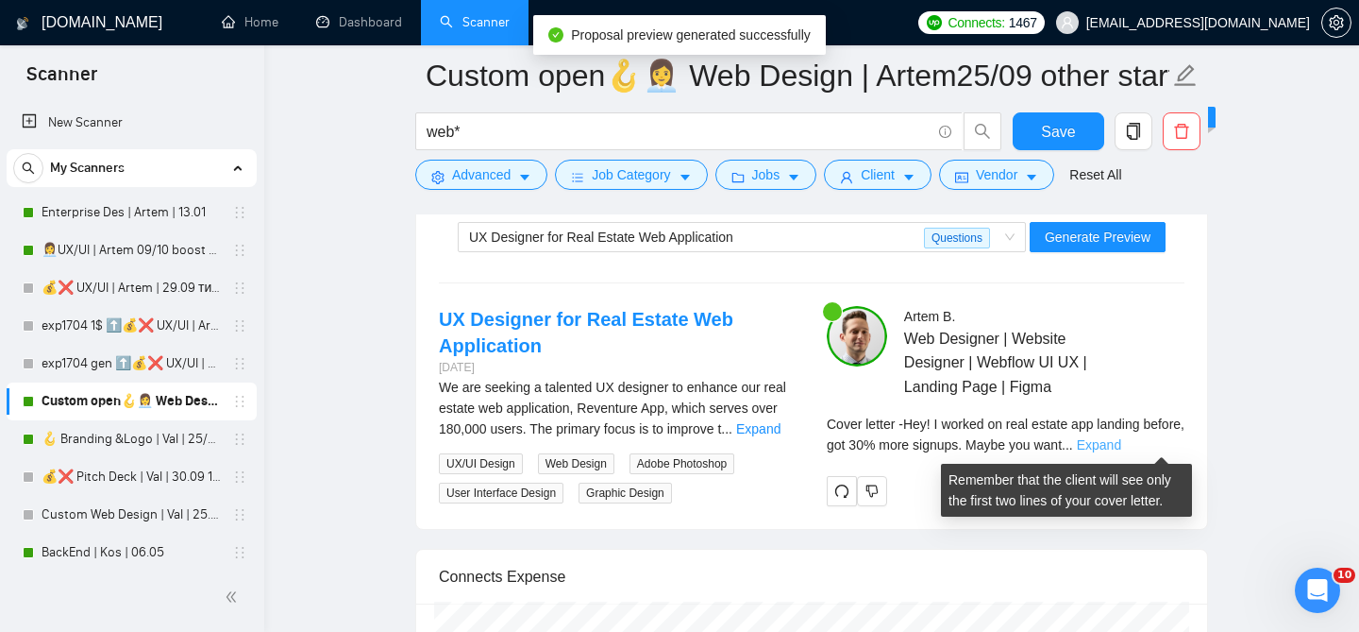
click at [1121, 442] on link "Expand" at bounding box center [1099, 444] width 44 height 15
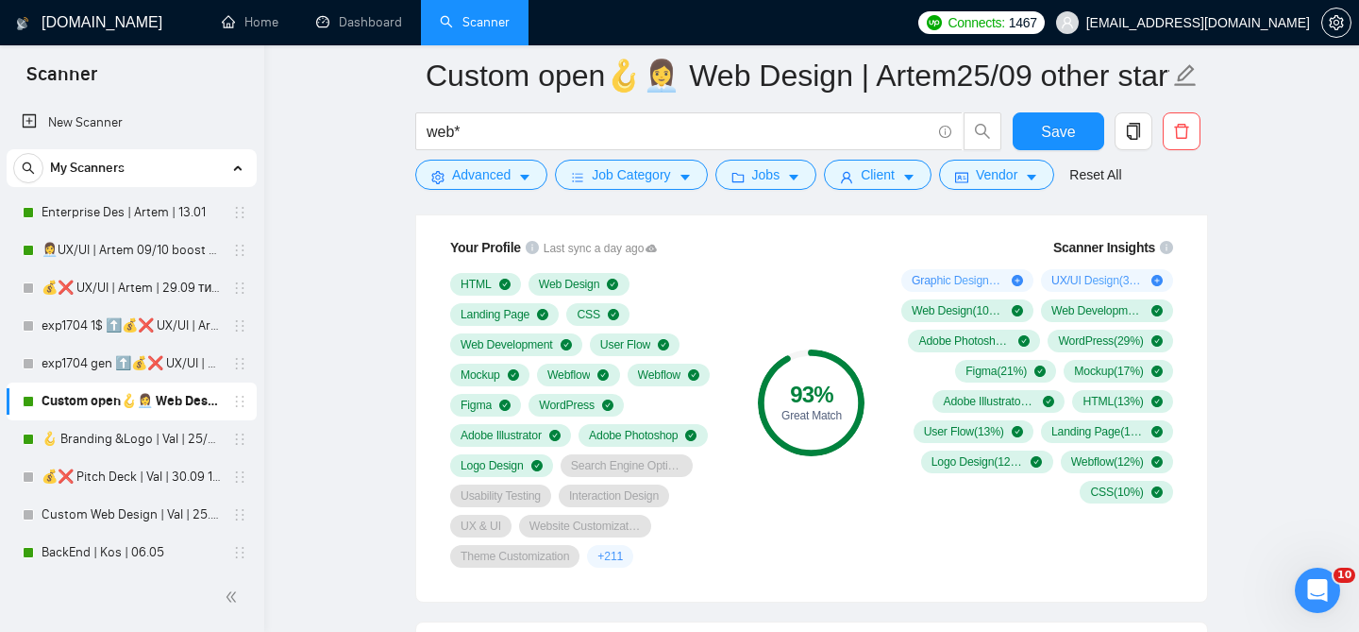
scroll to position [1125, 0]
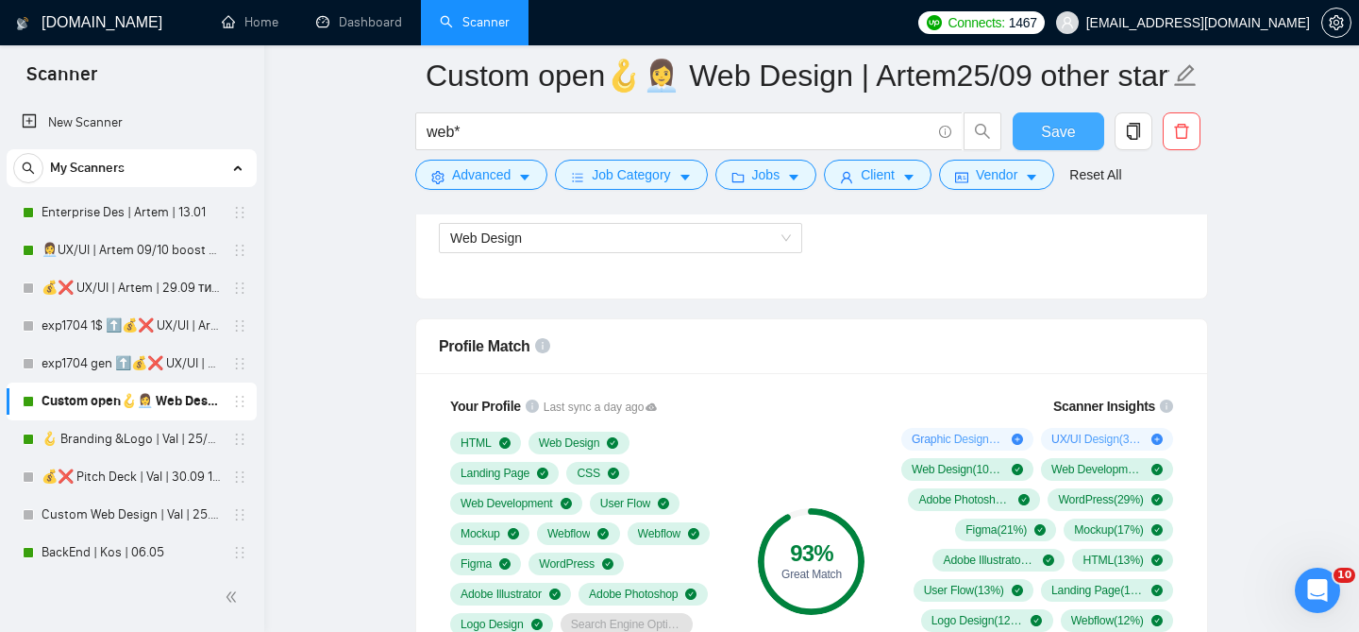
click at [1024, 137] on button "Save" at bounding box center [1059, 131] width 92 height 38
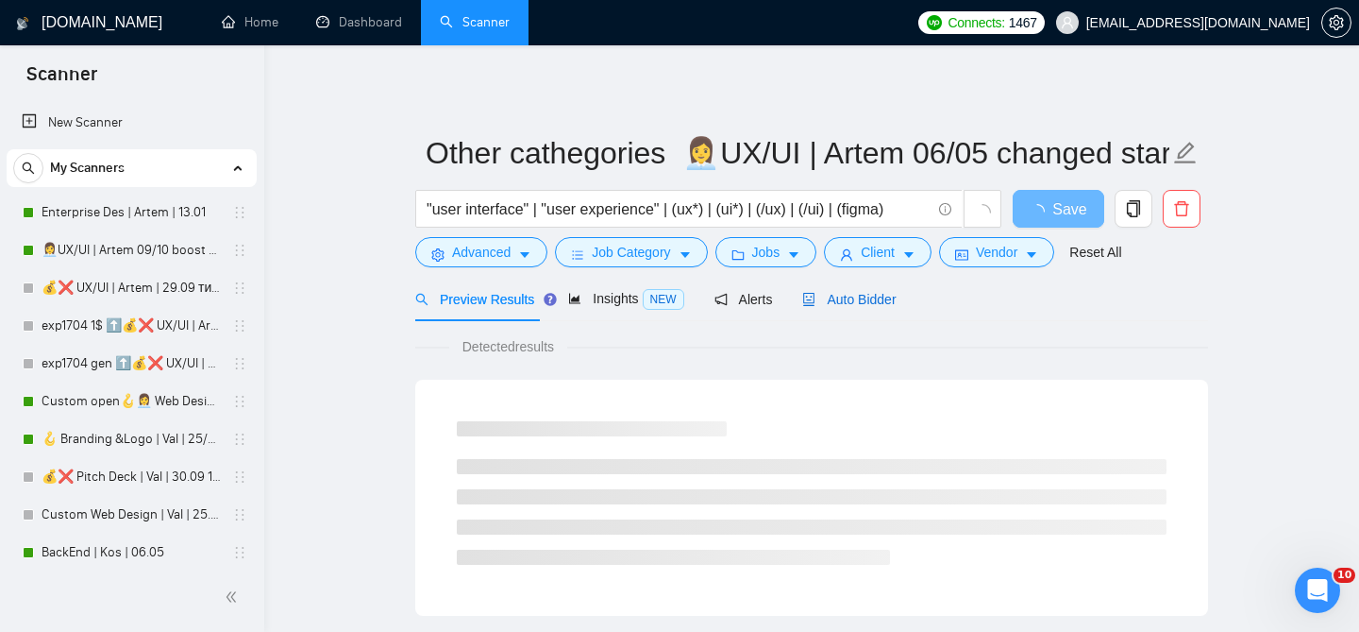
click at [834, 301] on span "Auto Bidder" at bounding box center [848, 299] width 93 height 15
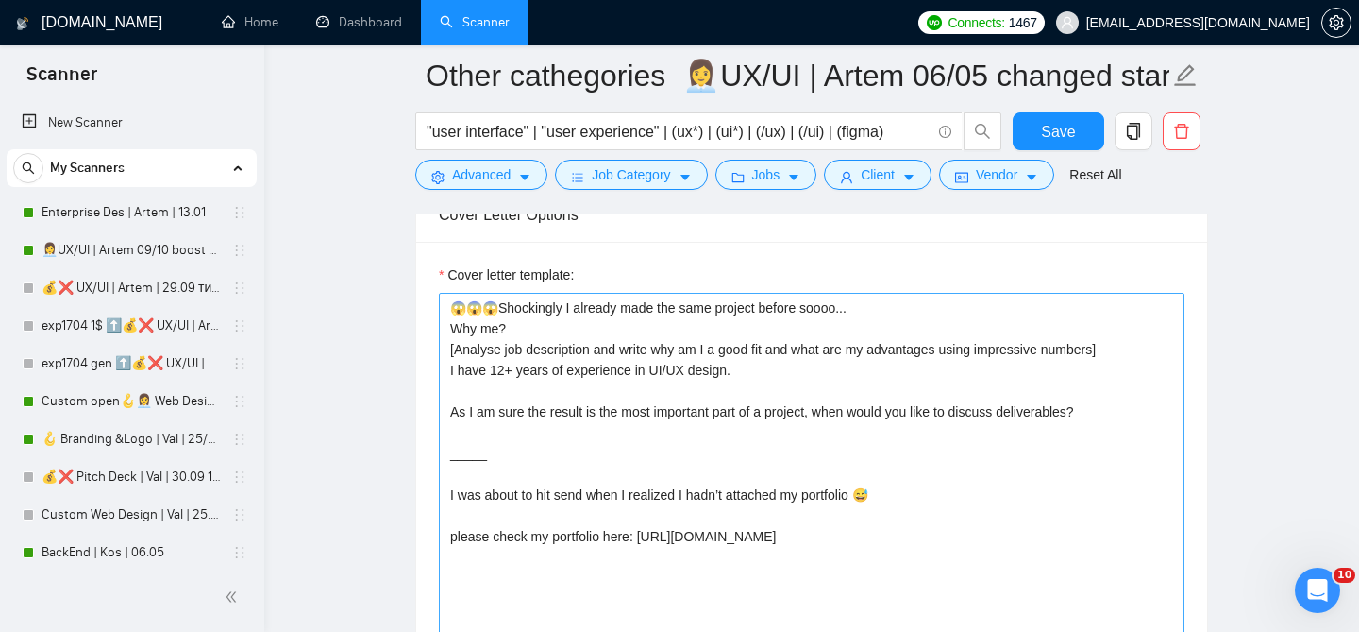
scroll to position [2184, 0]
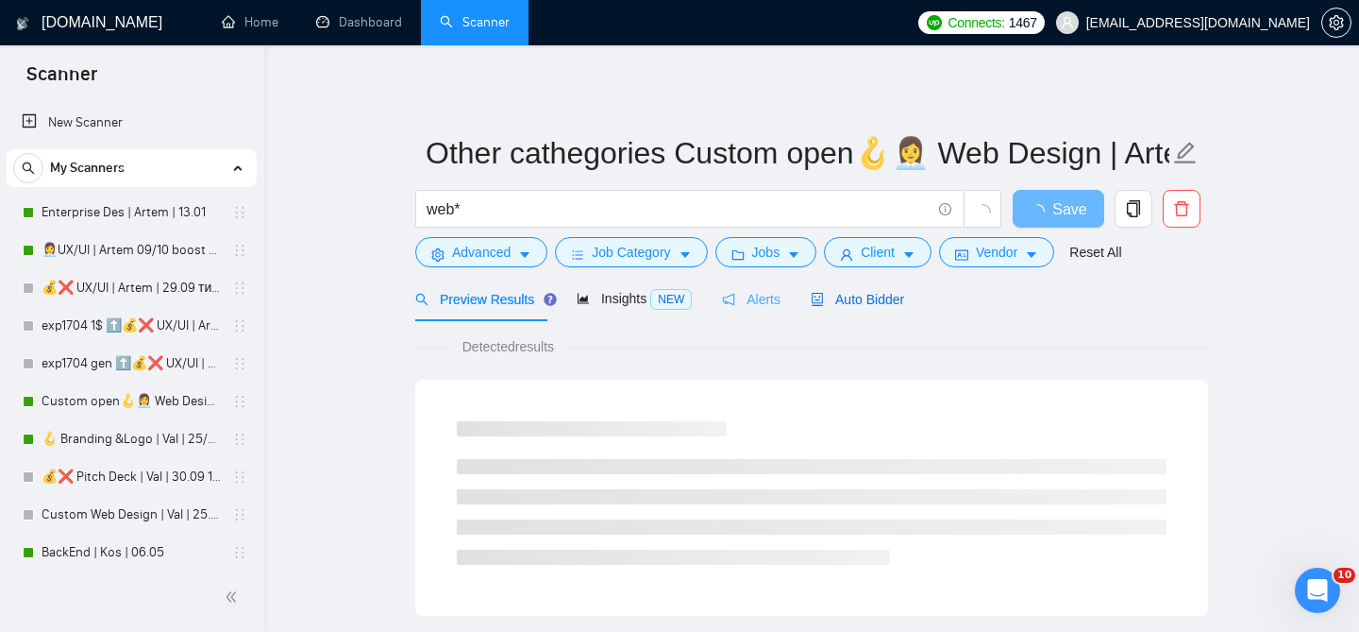
drag, startPoint x: 846, startPoint y: 298, endPoint x: 770, endPoint y: 312, distance: 76.8
click at [846, 298] on span "Auto Bidder" at bounding box center [857, 299] width 93 height 15
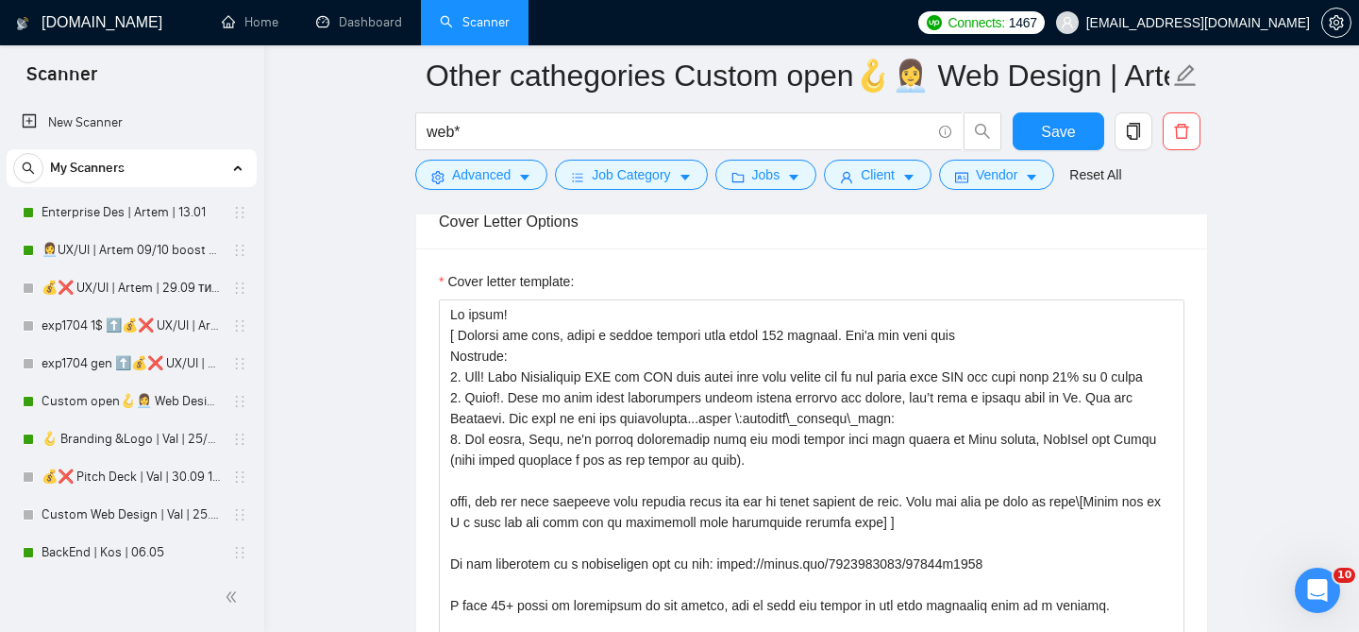
scroll to position [2125, 0]
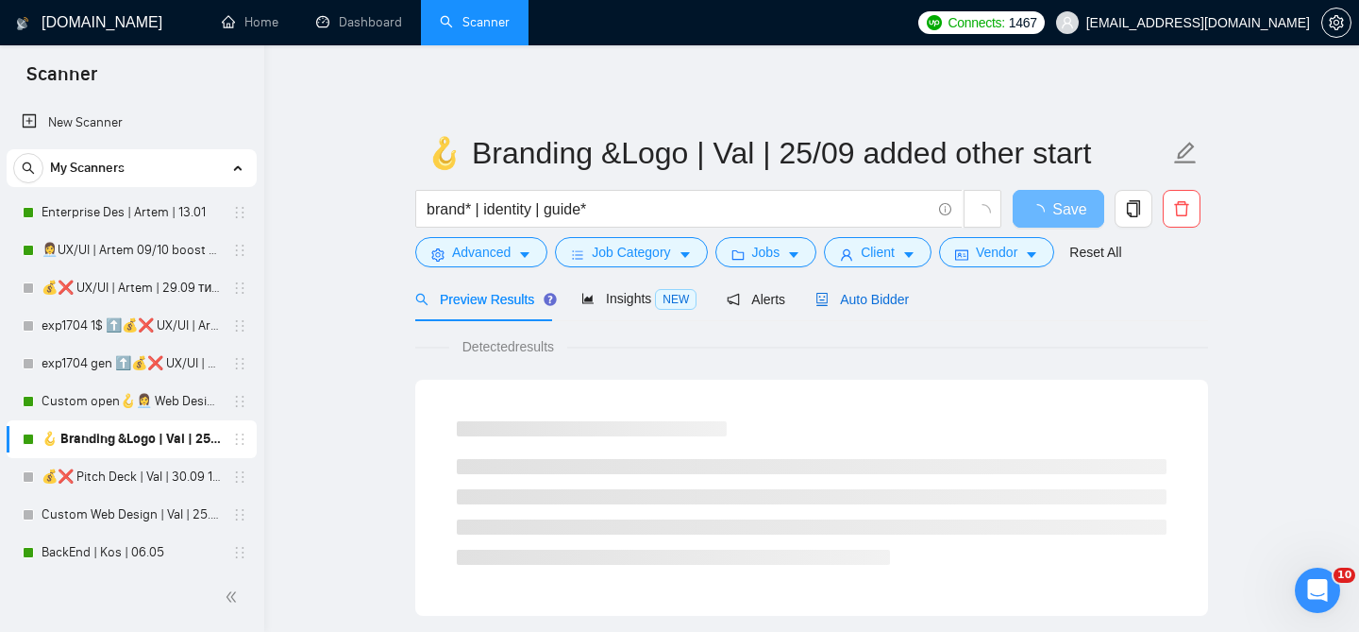
click at [849, 309] on div "Auto Bidder" at bounding box center [862, 299] width 93 height 21
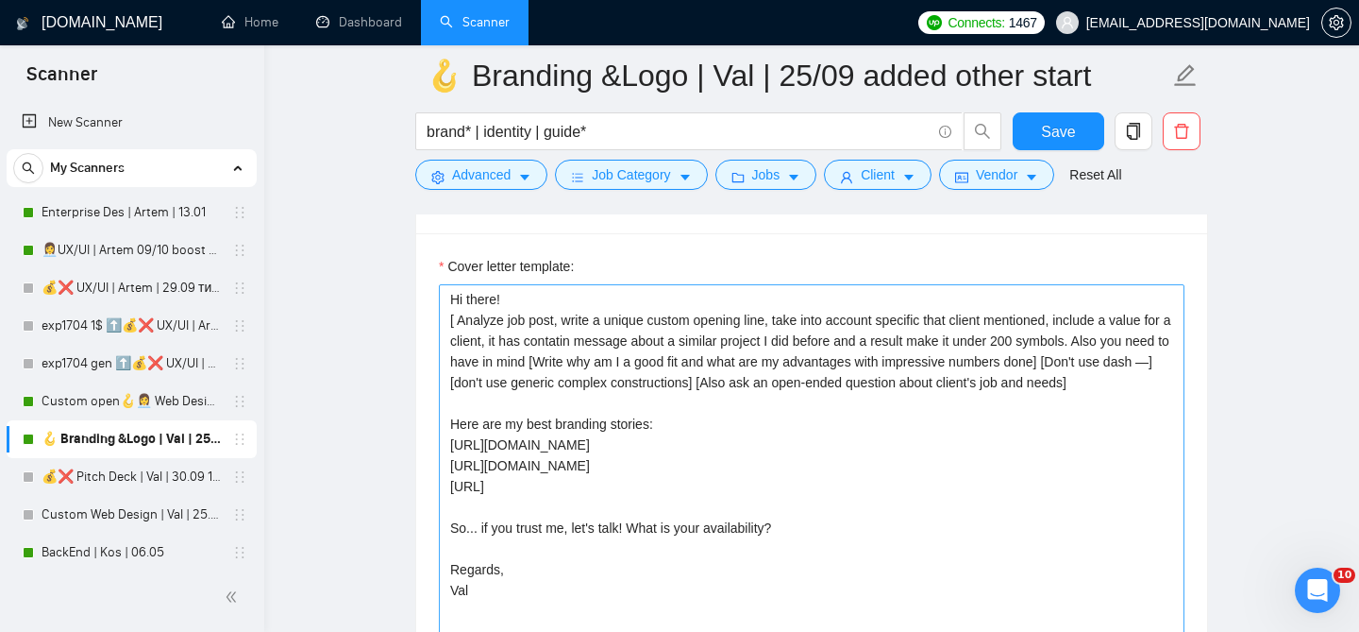
scroll to position [2213, 0]
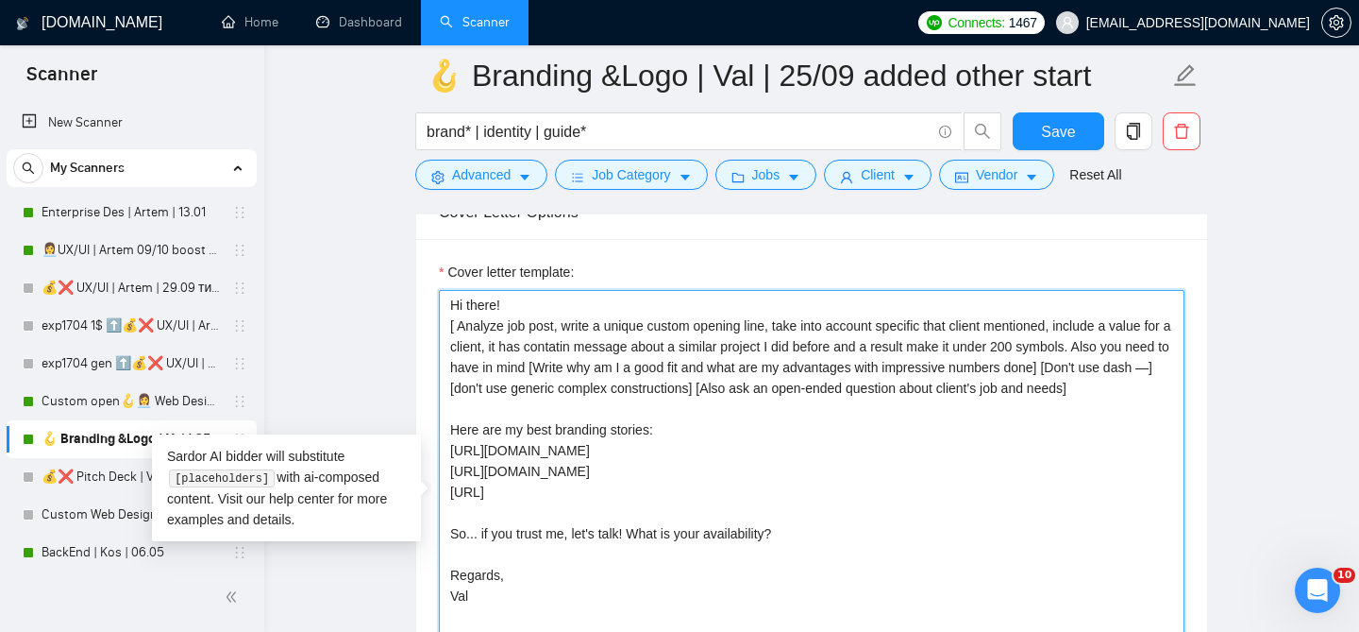
drag, startPoint x: 507, startPoint y: 410, endPoint x: 437, endPoint y: 320, distance: 113.7
click at [437, 320] on div "Cover letter template: Hi there! [ Analyze job post, write a unique custom open…" at bounding box center [811, 499] width 791 height 521
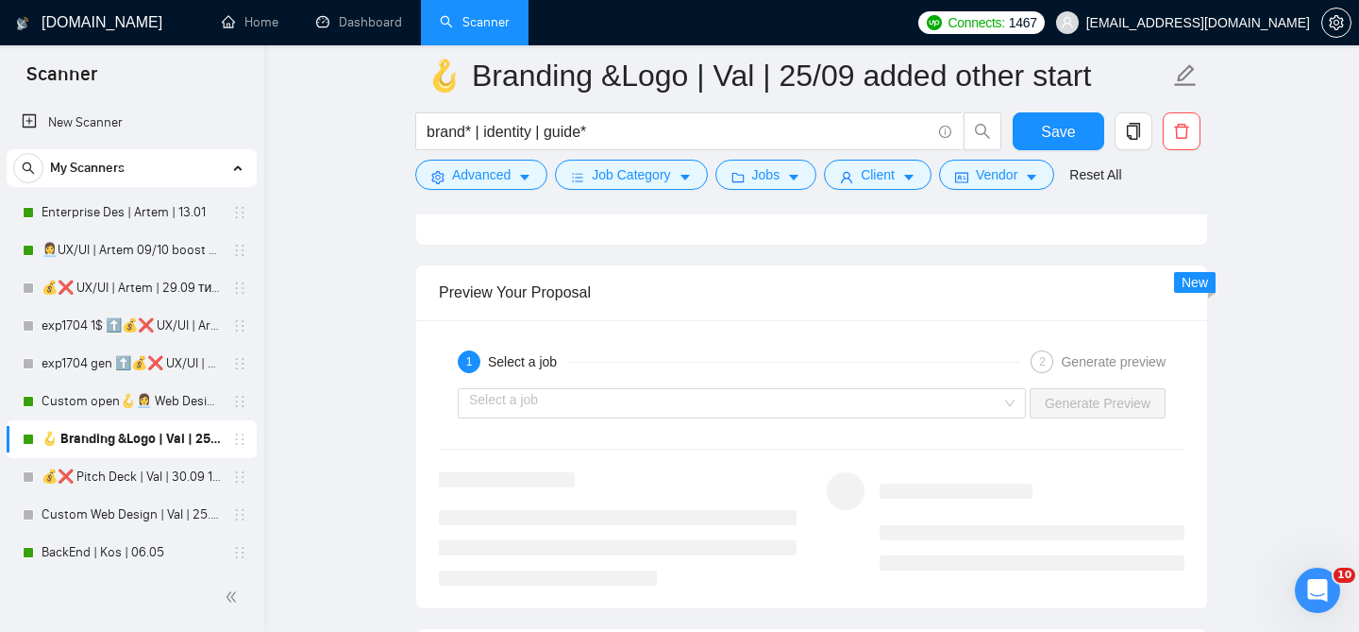
scroll to position [3627, 0]
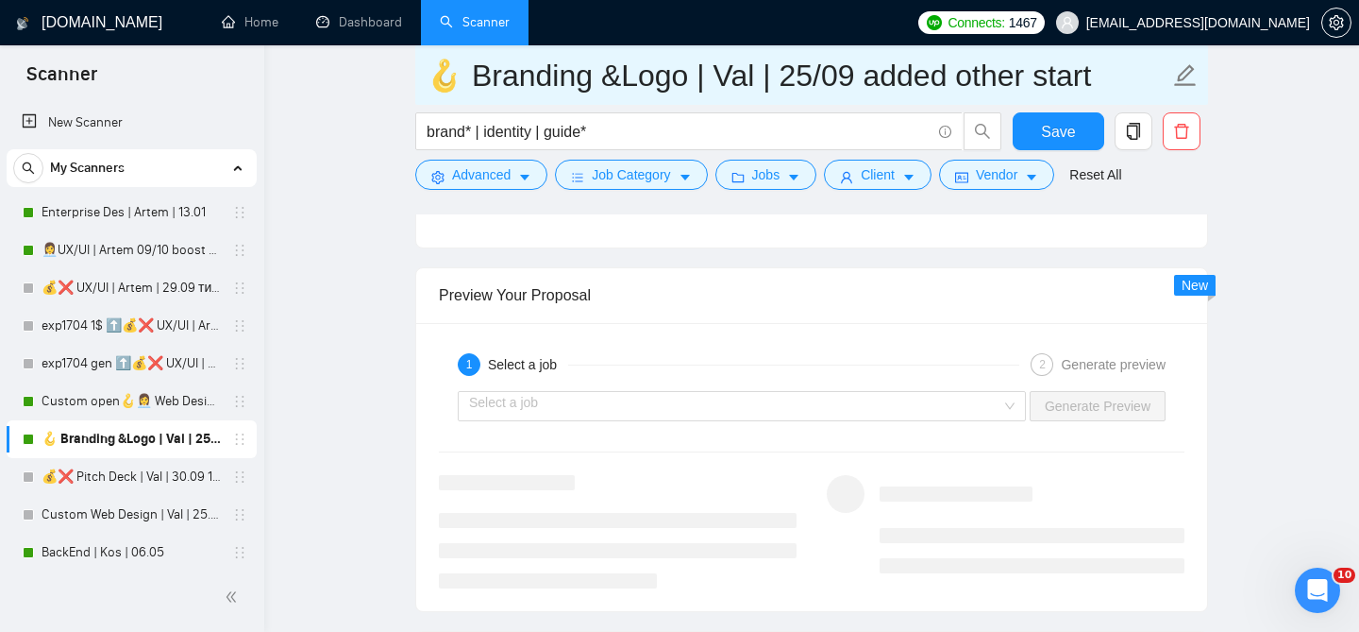
click at [796, 73] on input "🪝 Branding &Logo | Val | 25/09 added other start" at bounding box center [798, 75] width 744 height 47
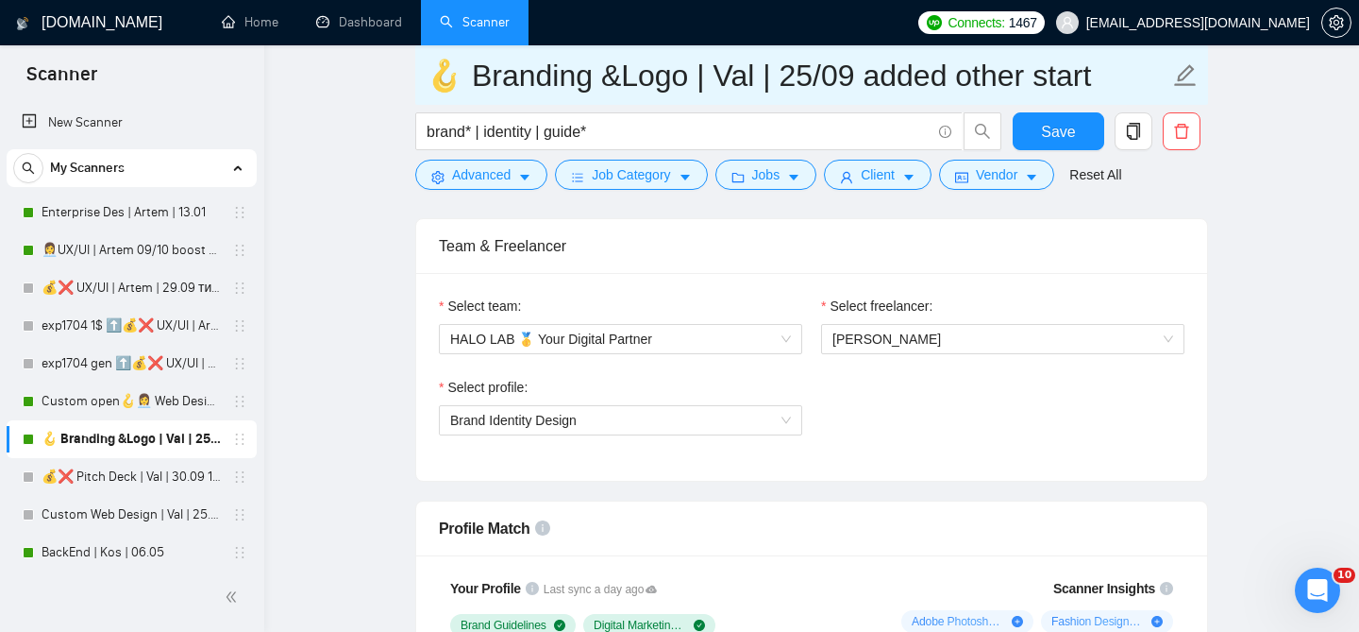
scroll to position [875, 0]
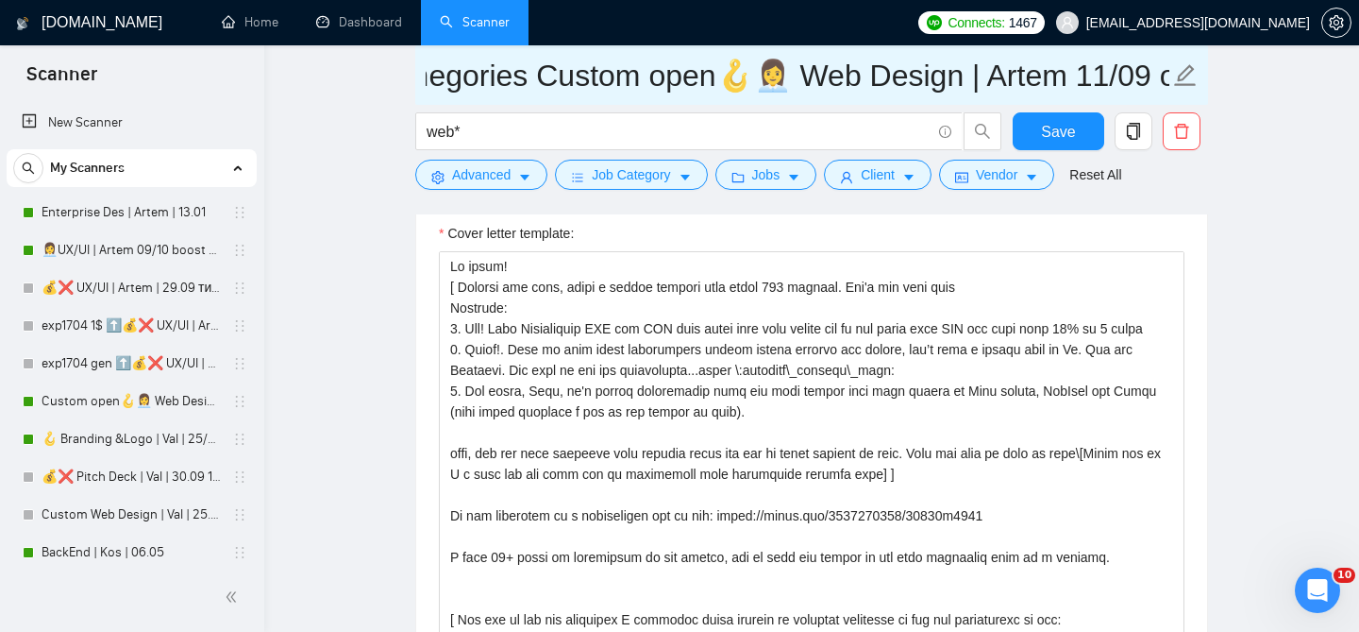
scroll to position [0, 249]
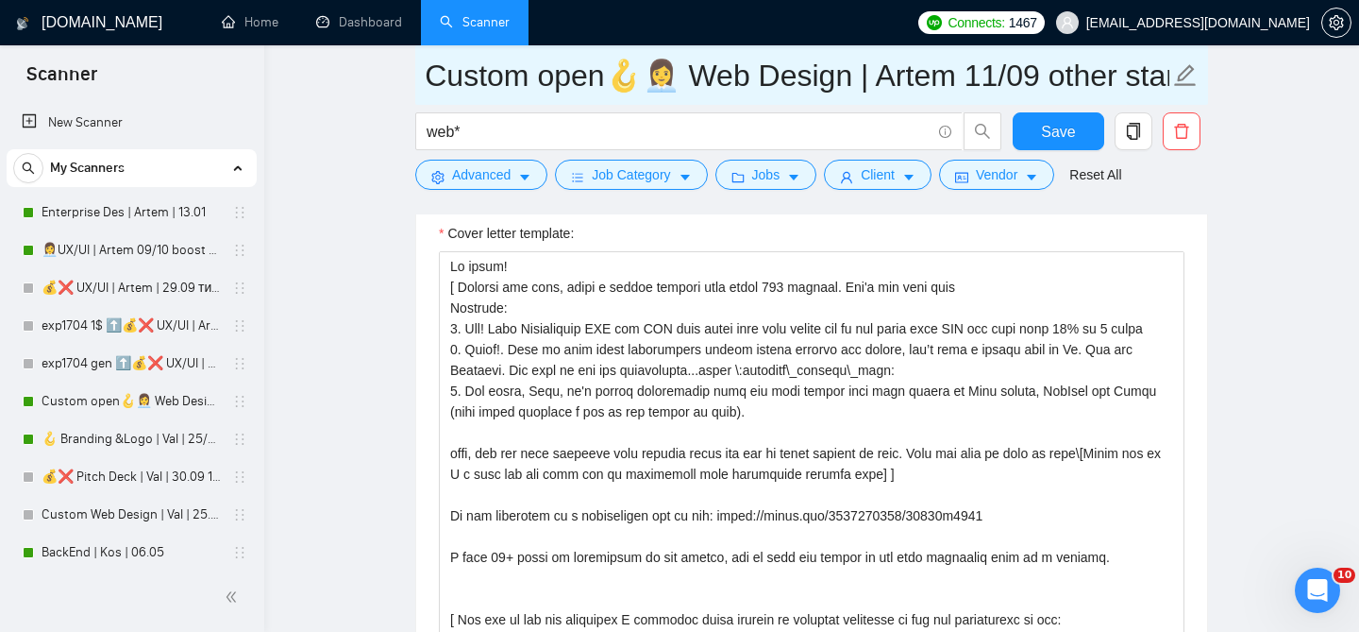
click at [982, 71] on input "Other cathegories Custom open🪝👩‍💼 Web Design | Artem 11/09 other start" at bounding box center [798, 75] width 744 height 47
click at [979, 71] on input "Other cathegories Custom open🪝👩‍💼 Web Design | Artem 11/09 other start" at bounding box center [798, 75] width 744 height 47
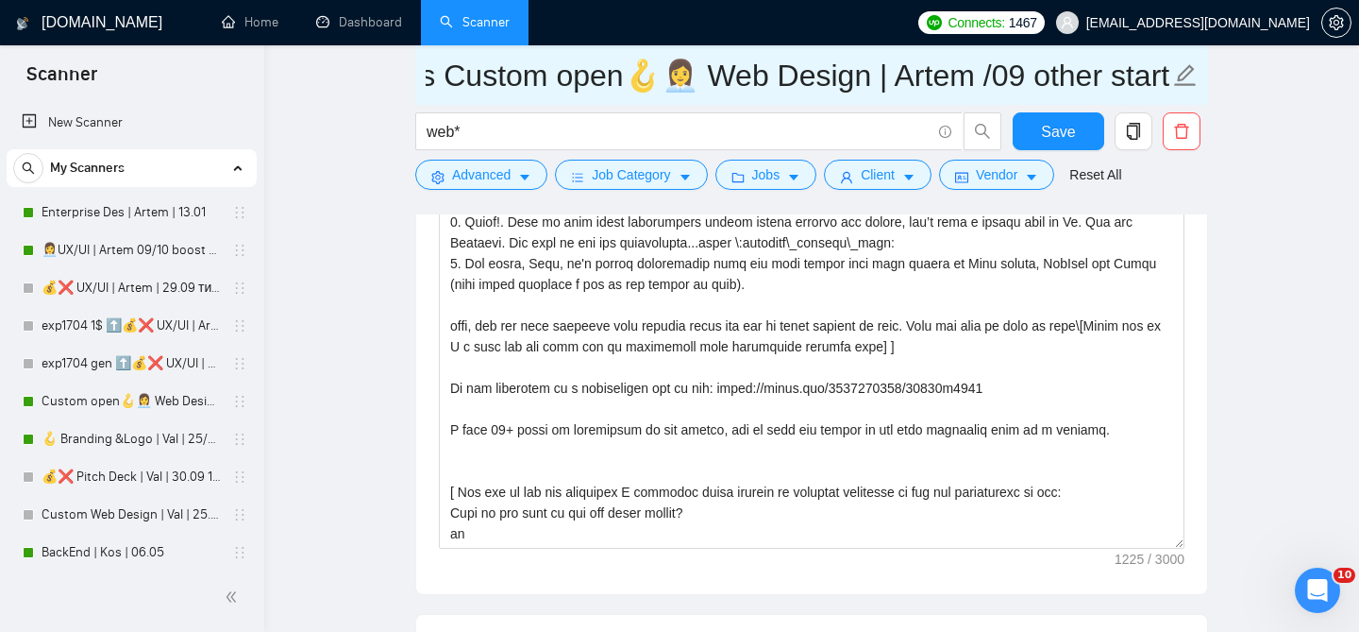
scroll to position [0, 211]
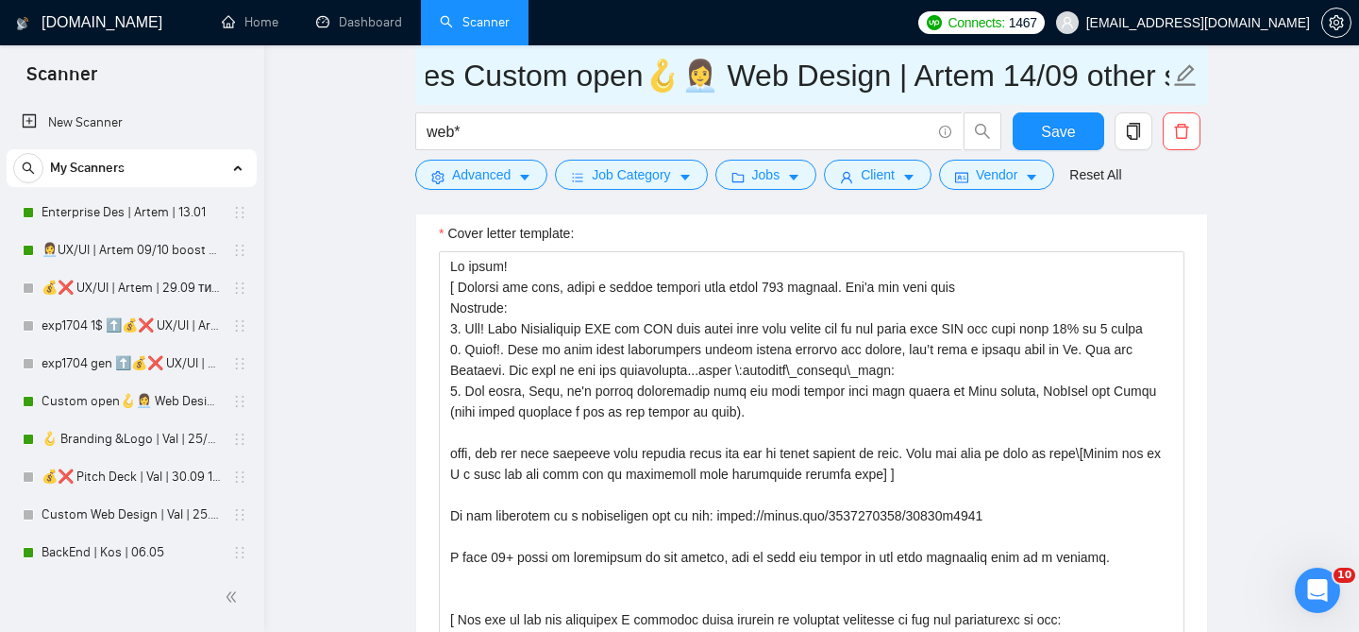
click at [1059, 80] on input "Other cathegories Custom open🪝👩‍💼 Web Design | Artem 14/09 other start" at bounding box center [798, 75] width 744 height 47
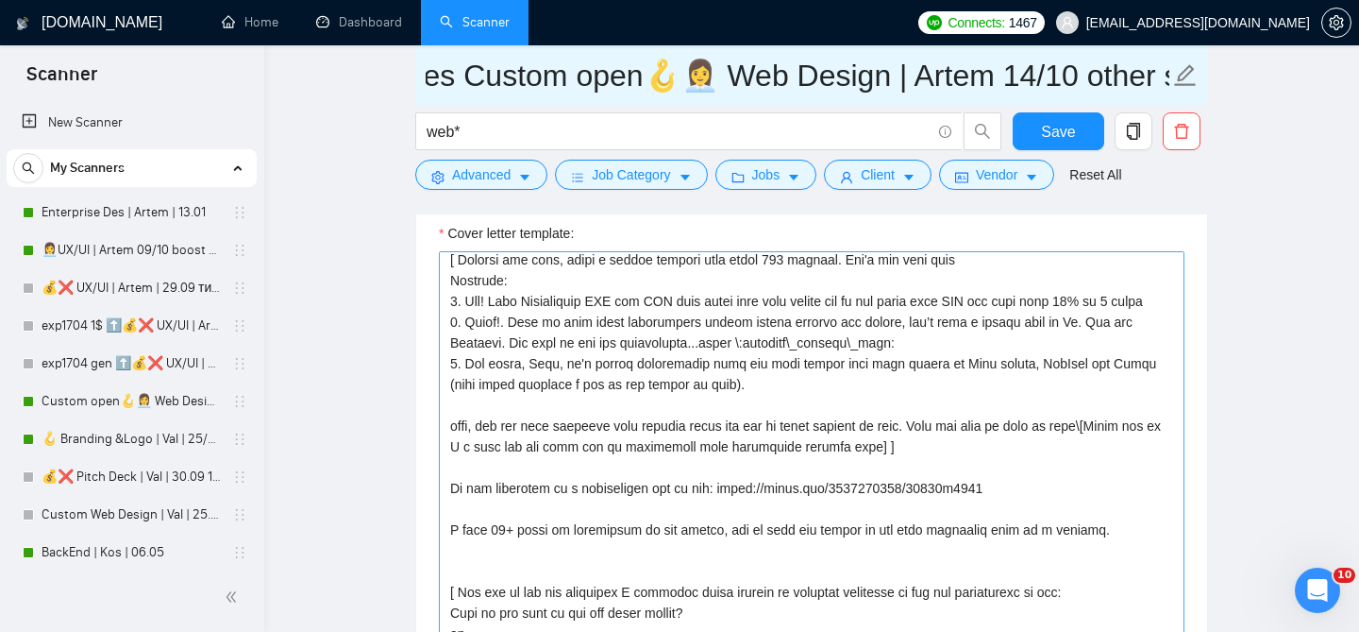
scroll to position [8, 0]
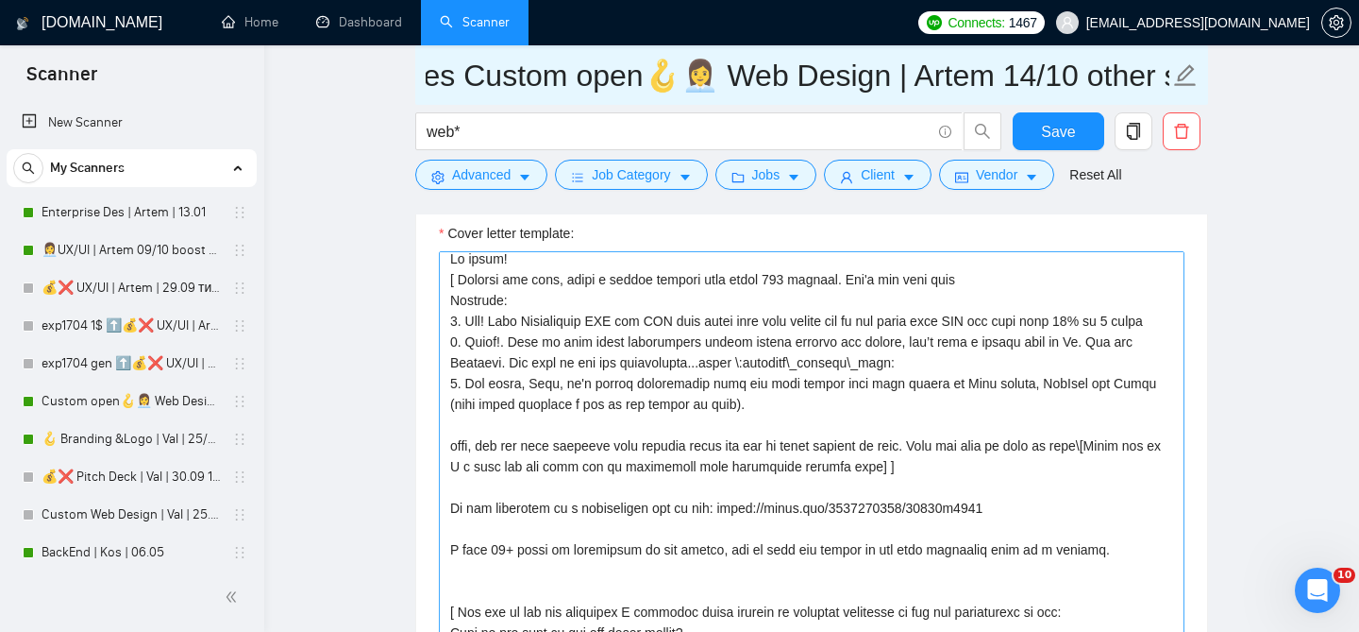
type input "Other cathegories Custom open🪝👩‍💼 Web Design | Artem 14/10 other start"
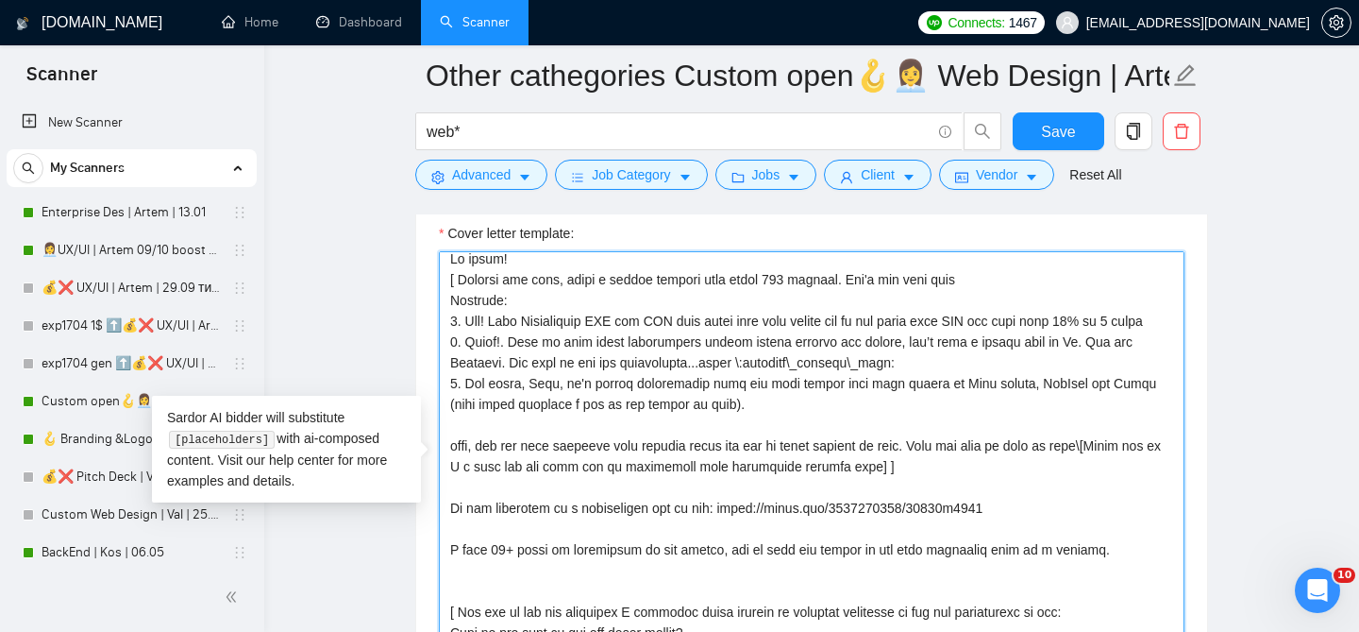
scroll to position [0, 0]
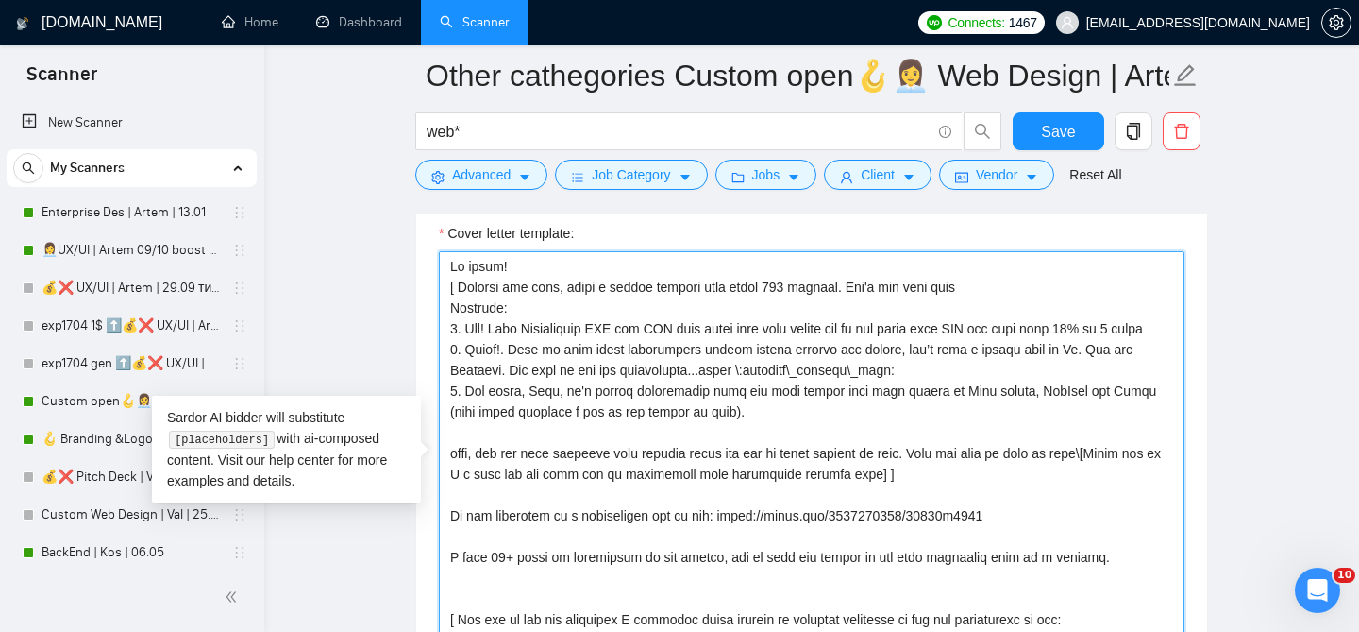
drag, startPoint x: 985, startPoint y: 491, endPoint x: 448, endPoint y: 291, distance: 572.3
click at [448, 291] on textarea "Cover letter template:" at bounding box center [812, 463] width 746 height 425
paste textarea "custom opening line, take into account specific that client mentioned, include …"
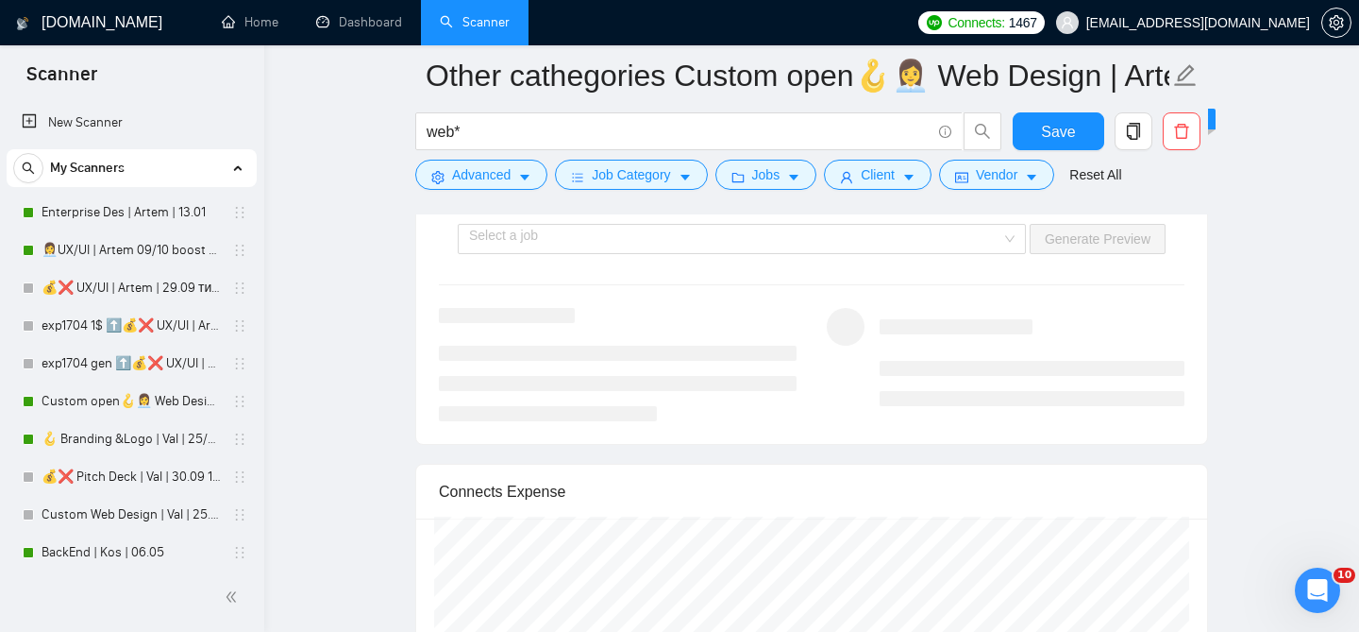
scroll to position [3544, 0]
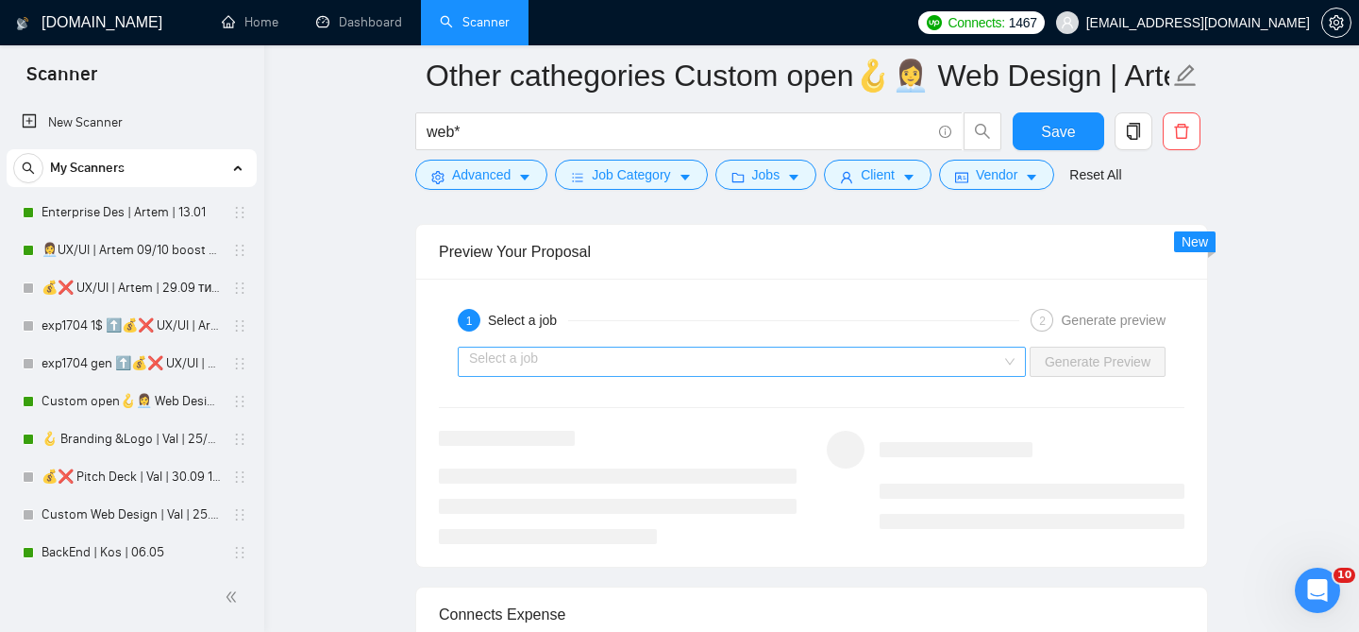
type textarea "Hi there! [ Analyze job post, write a unique custom opening line, take into acc…"
click at [737, 356] on input "search" at bounding box center [735, 361] width 532 height 28
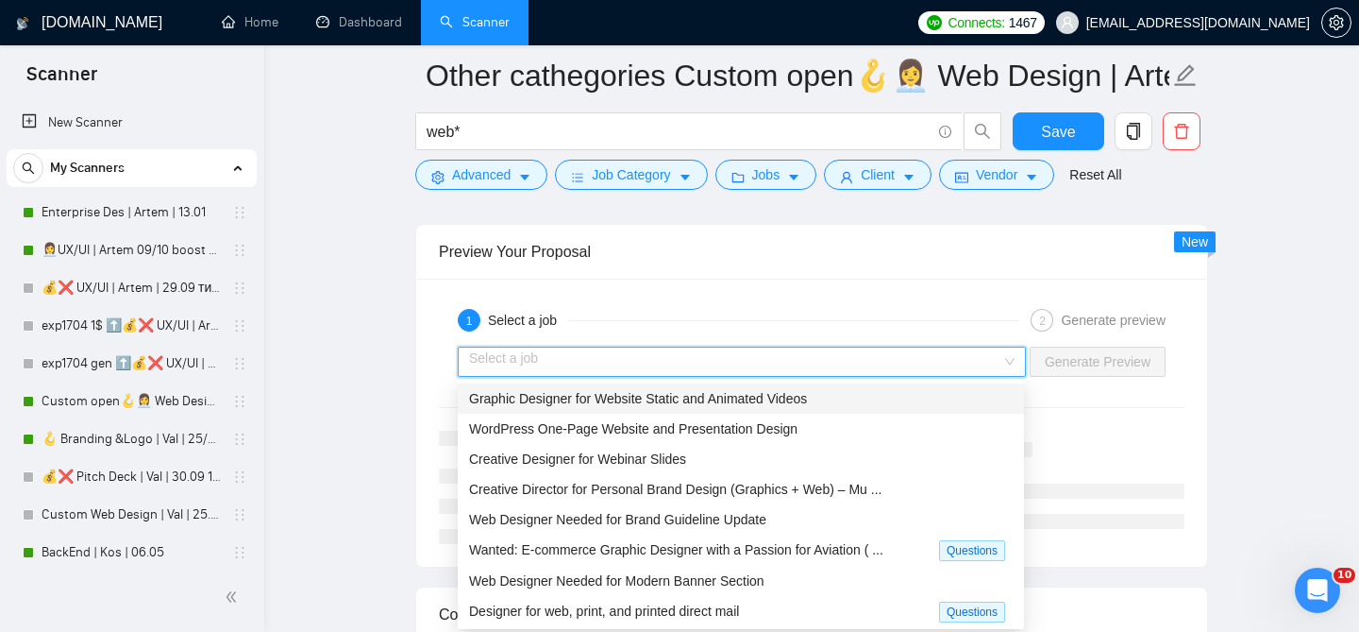
click at [652, 402] on span "Graphic Designer for Website Static and Animated Videos" at bounding box center [638, 398] width 338 height 15
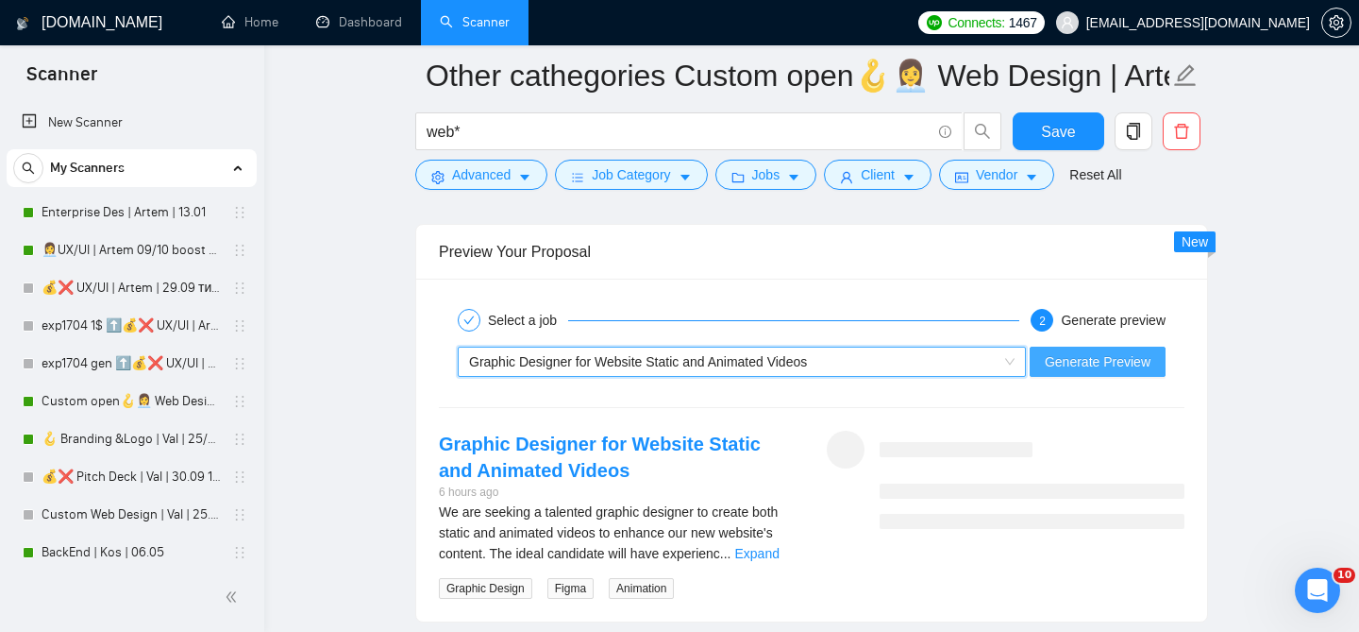
click at [1124, 366] on span "Generate Preview" at bounding box center [1098, 361] width 106 height 21
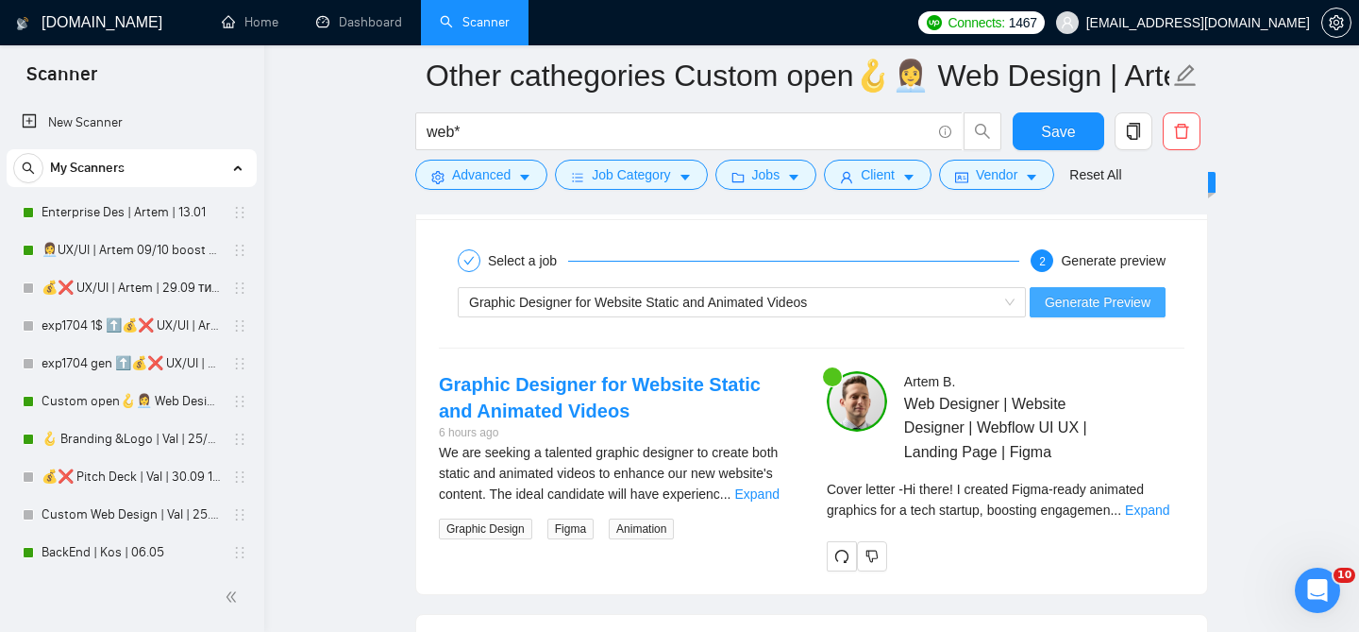
scroll to position [3637, 0]
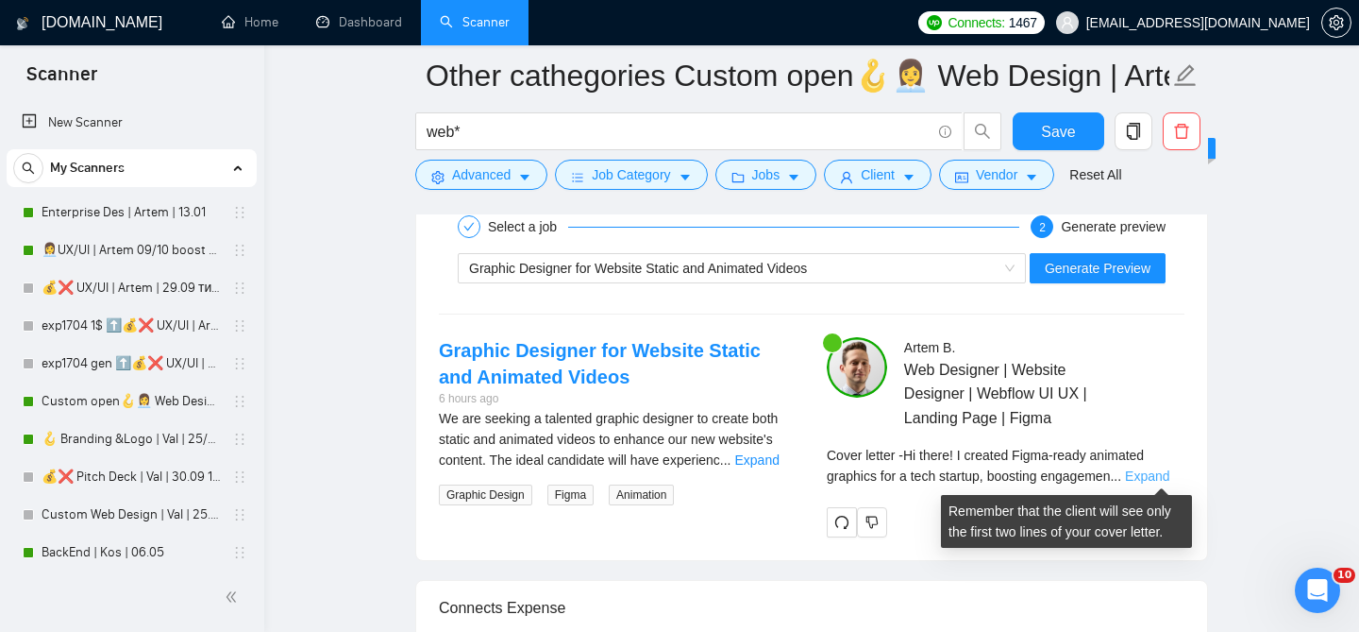
click at [1152, 470] on link "Expand" at bounding box center [1147, 475] width 44 height 15
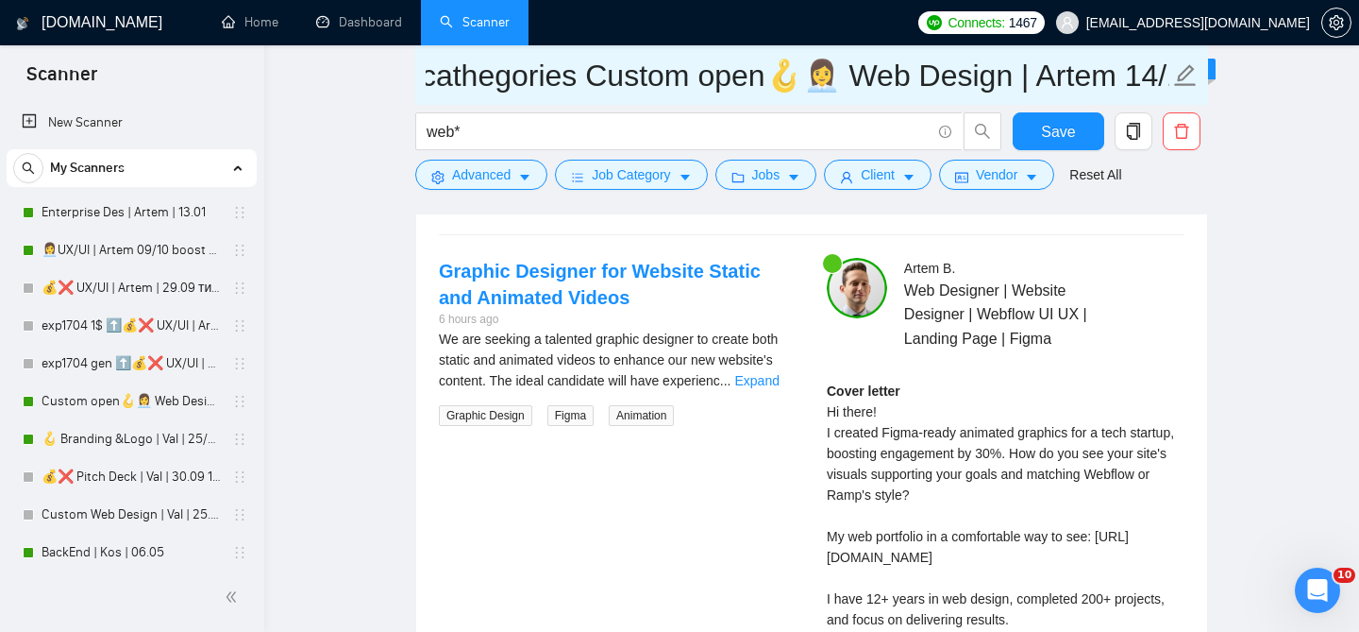
scroll to position [0, 249]
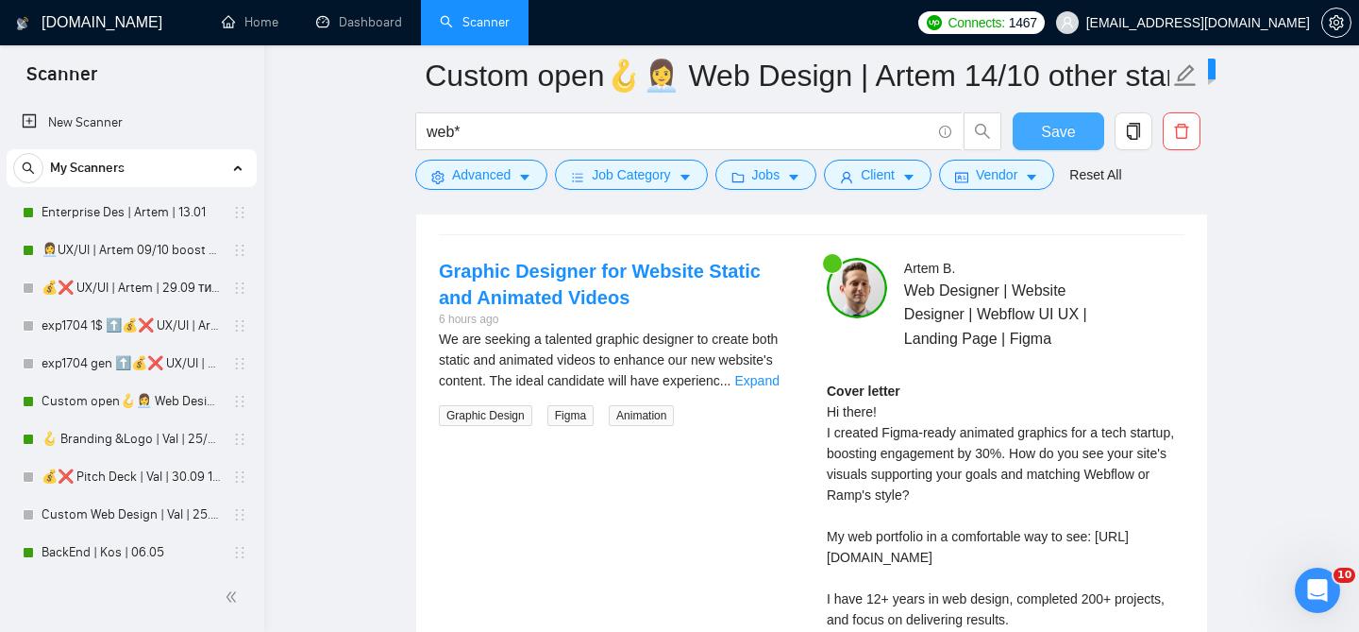
click at [1081, 129] on button "Save" at bounding box center [1059, 131] width 92 height 38
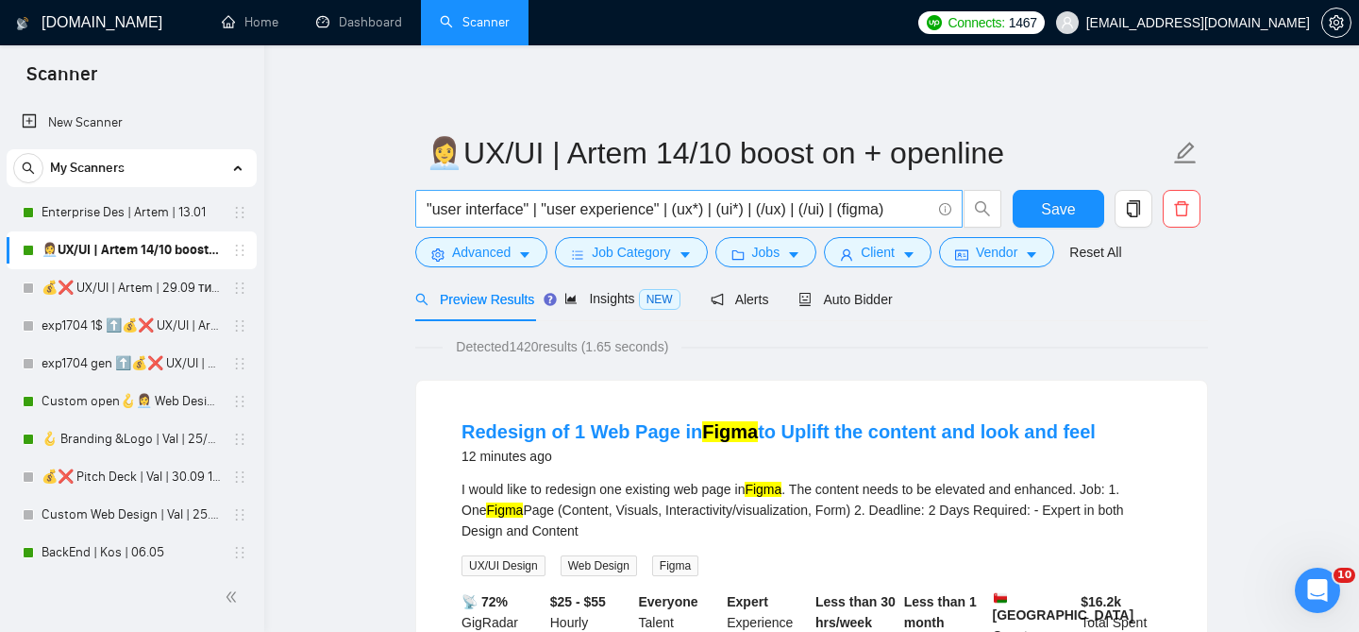
scroll to position [31, 0]
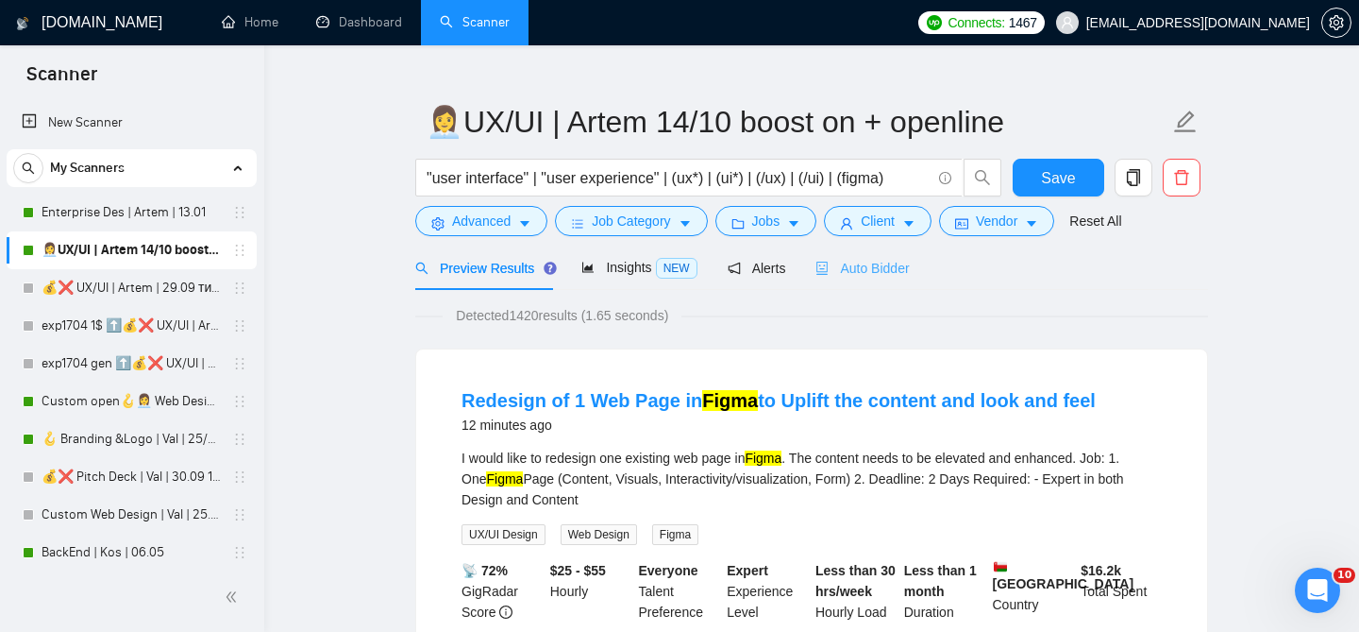
click at [851, 255] on div "Auto Bidder" at bounding box center [862, 267] width 93 height 44
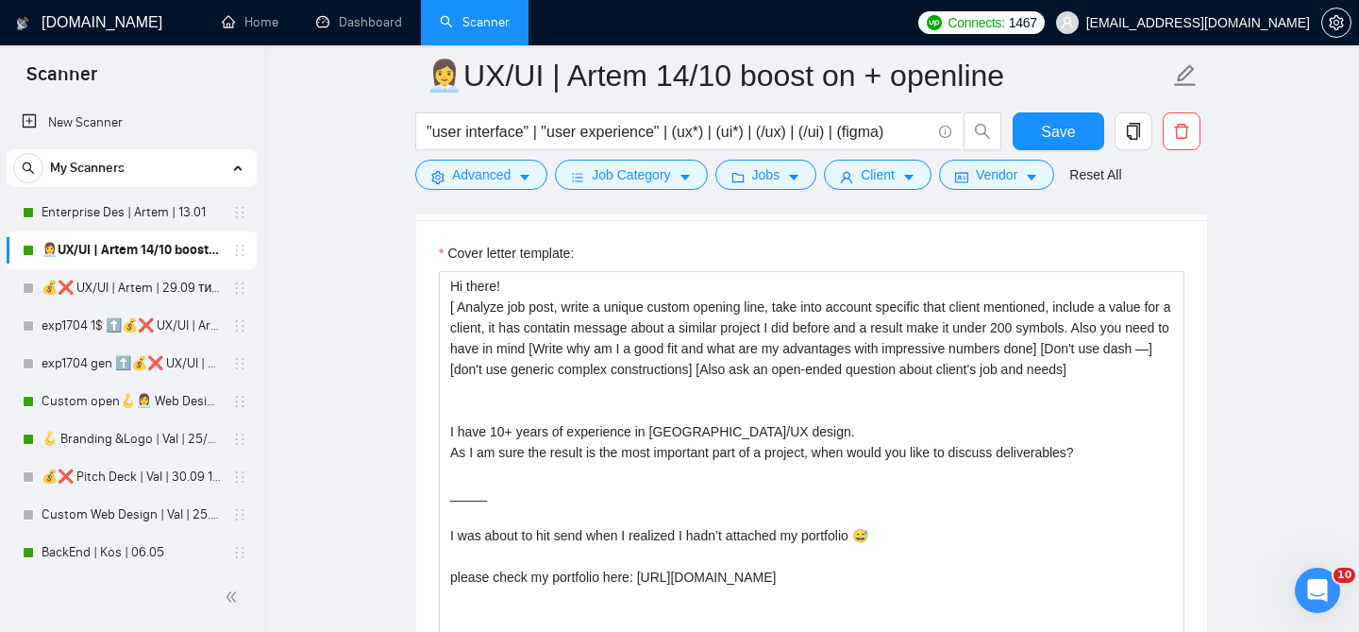
scroll to position [2249, 0]
